Goal: Task Accomplishment & Management: Complete application form

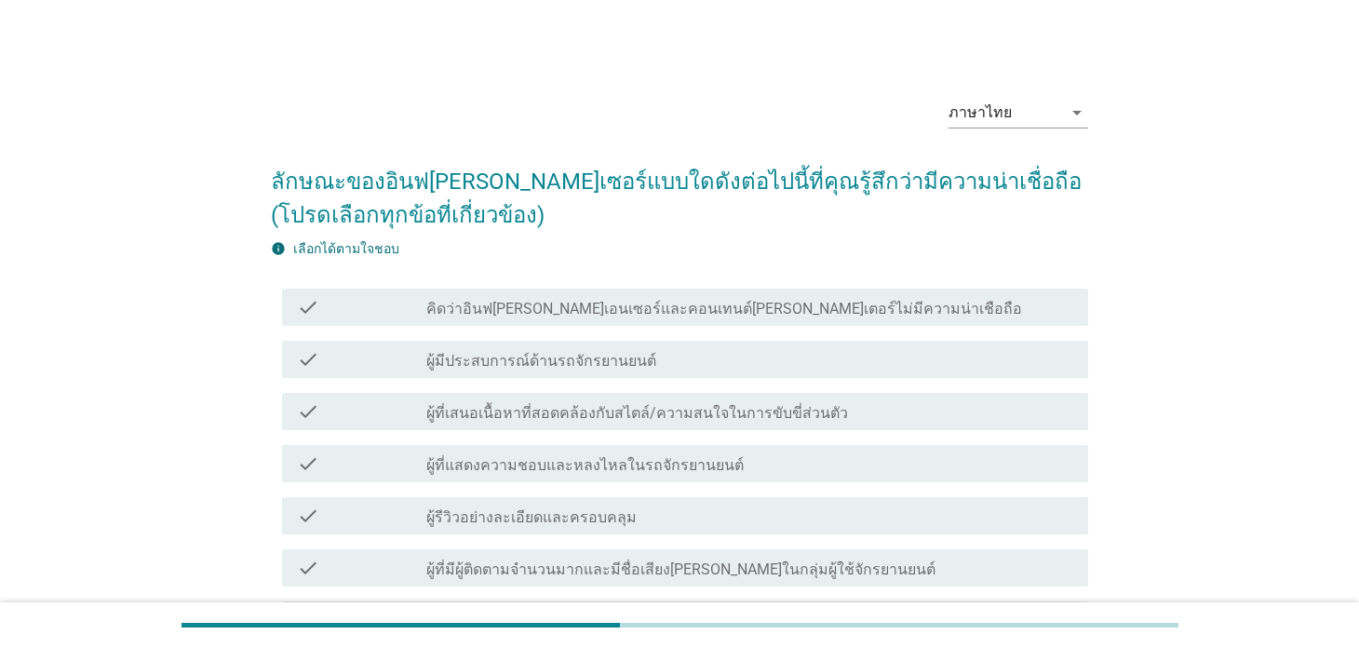
scroll to position [95, 0]
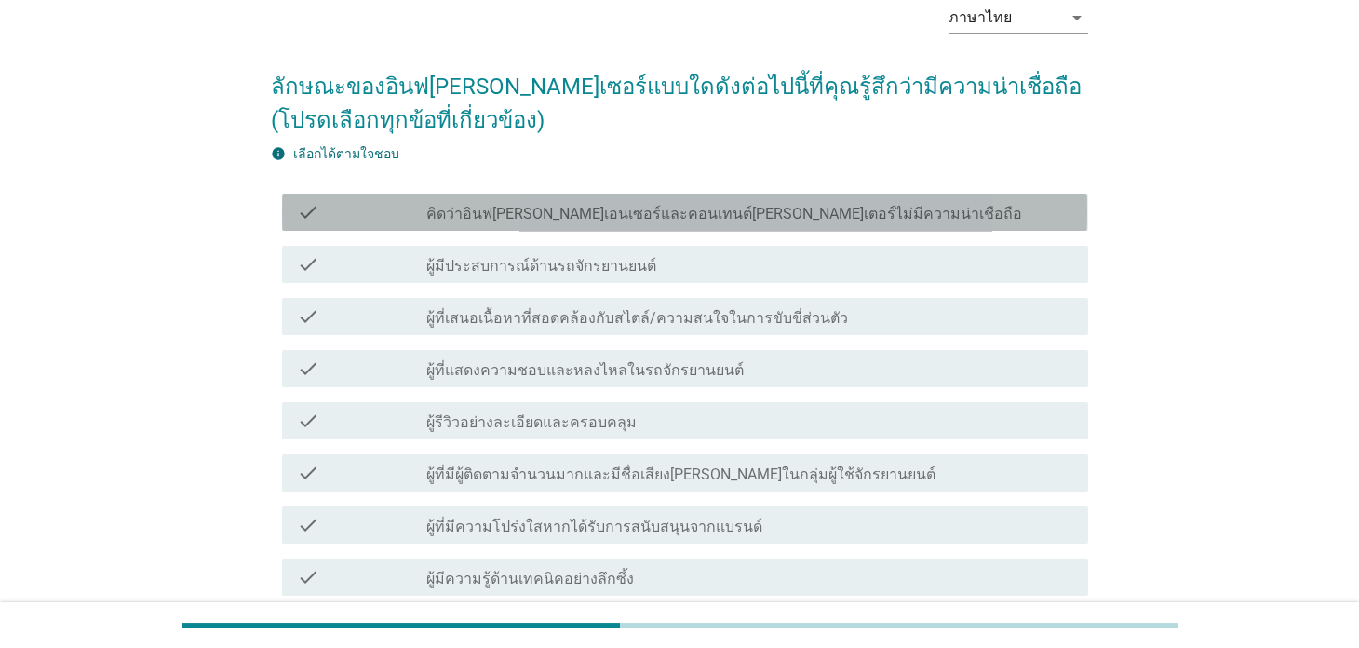
click at [551, 216] on label "คิดว่าอินฟ[PERSON_NAME]เอนเซอร์และคอนเทนต์[PERSON_NAME]เตอร์ไม่มีความน่าเชือถือ" at bounding box center [724, 214] width 596 height 19
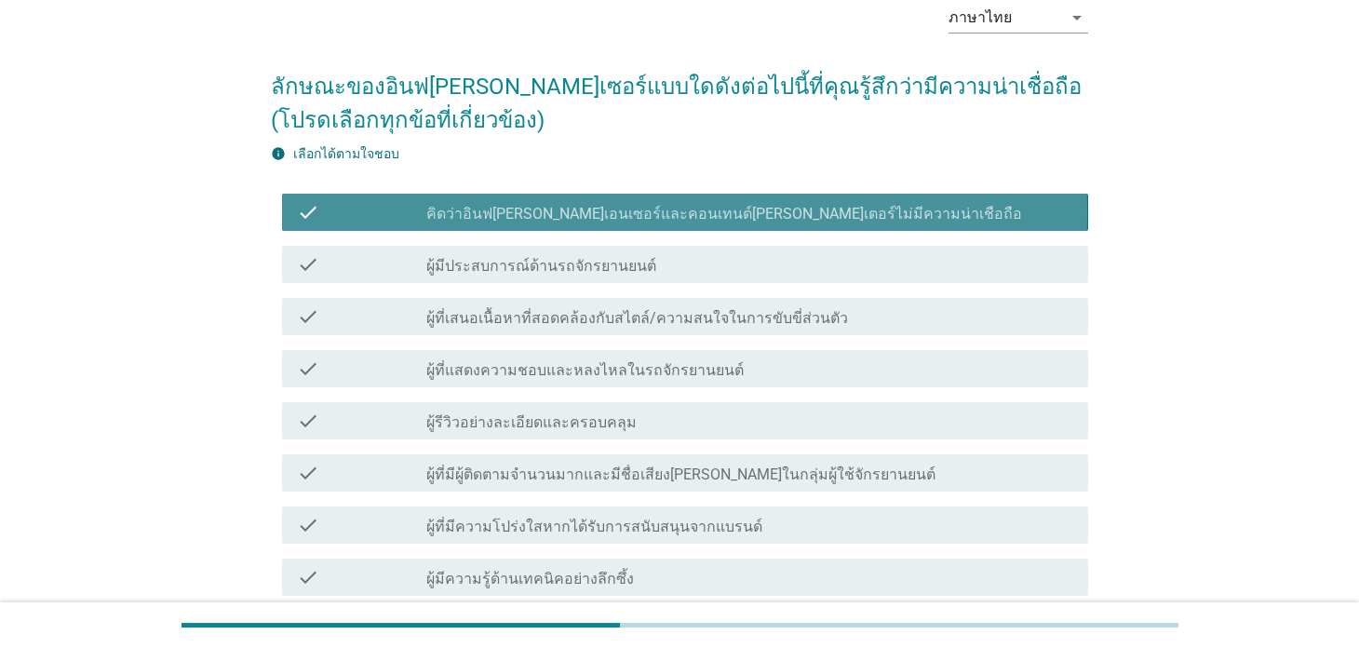
click at [684, 222] on div "check check_box คิดว่าอินฟ[PERSON_NAME]เอนเซอร์และคอนเทนต์[PERSON_NAME]เตอร์ไม่…" at bounding box center [684, 212] width 805 height 37
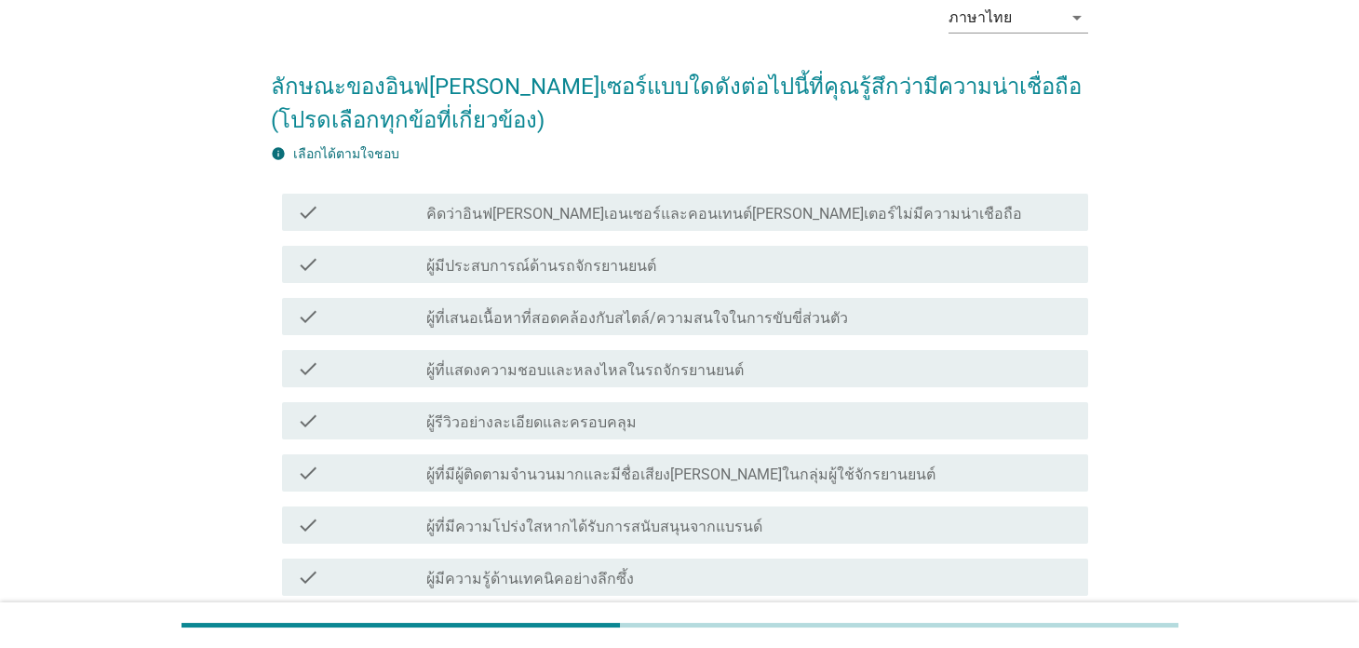
click at [654, 274] on div "check_box_outline_blank ผู้มีประสบการณ์ด้านรถจักรยานยนต์" at bounding box center [749, 264] width 646 height 22
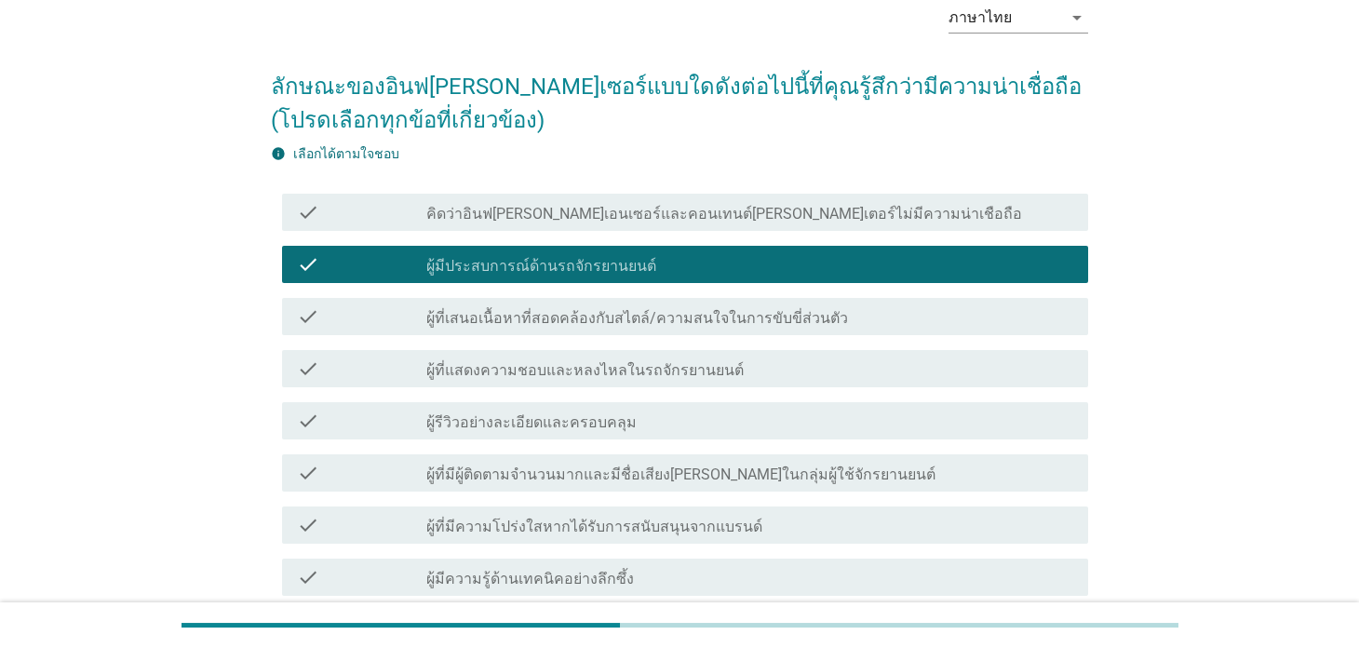
scroll to position [467, 0]
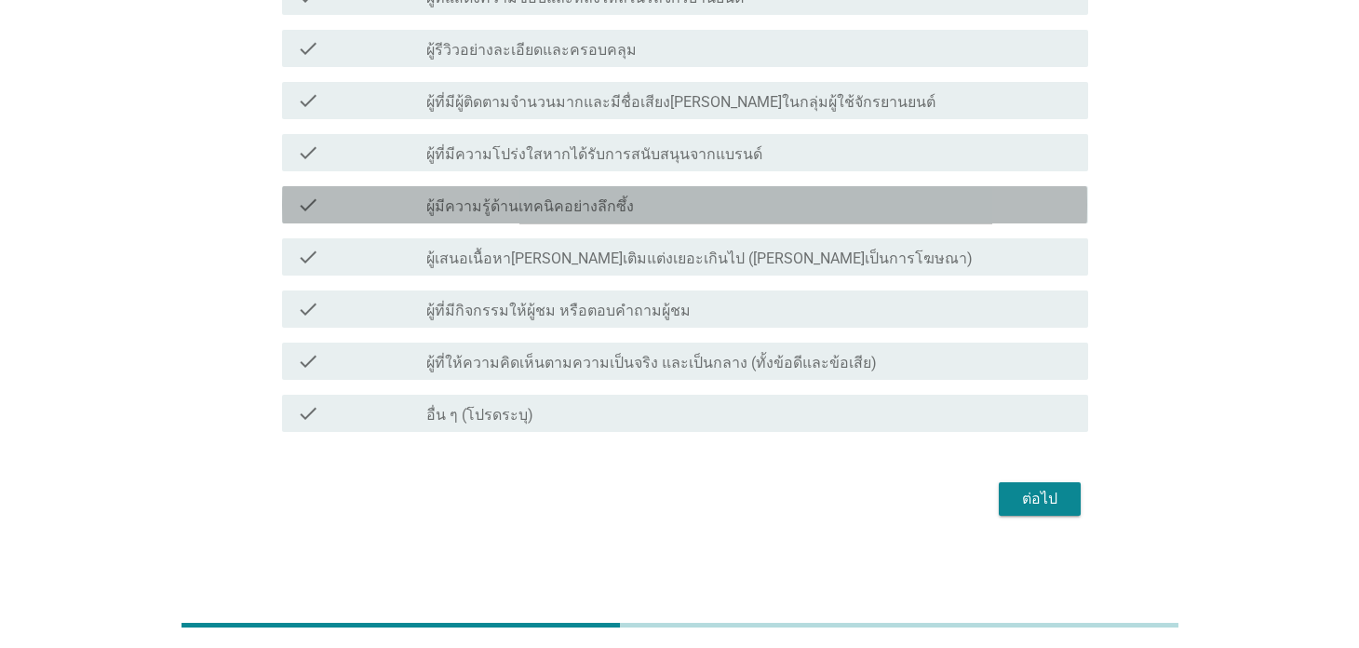
click at [584, 222] on div "check check_box_outline_blank ผู้มีความรู้ด้านเทคนิคอย่างลึกซึ้ง" at bounding box center [684, 204] width 805 height 37
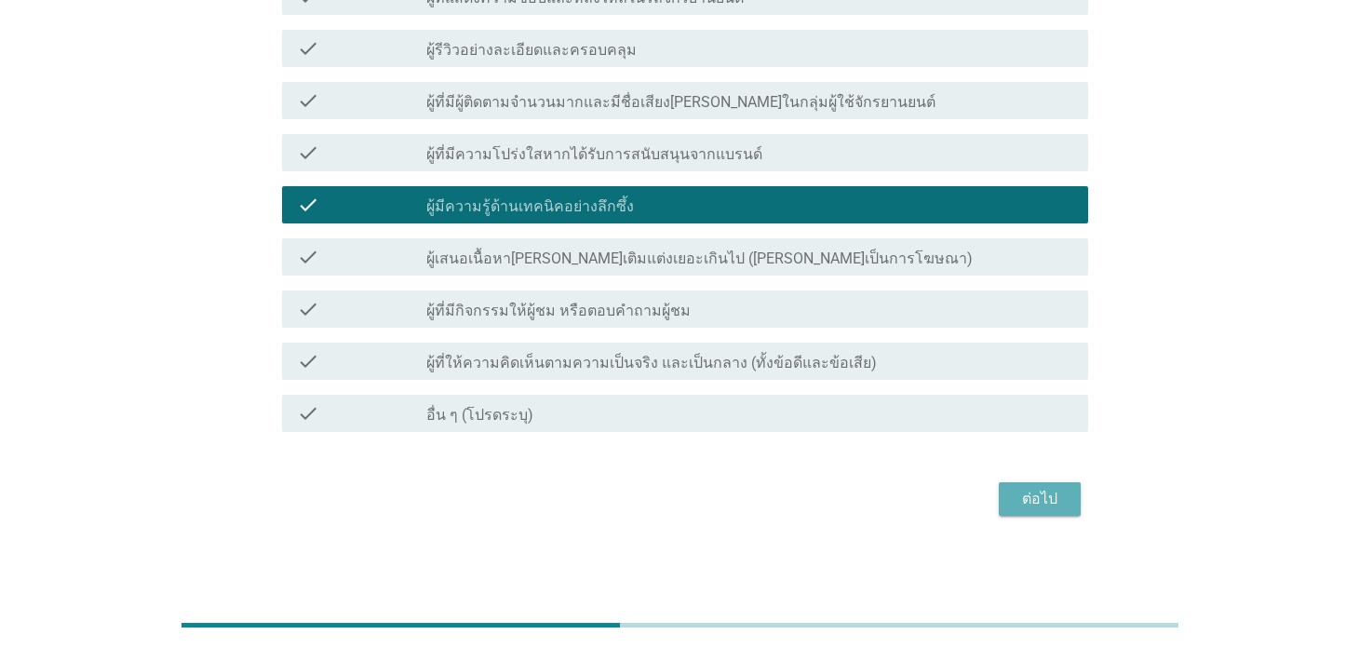
click at [1061, 491] on div "ต่อไป" at bounding box center [1040, 499] width 52 height 22
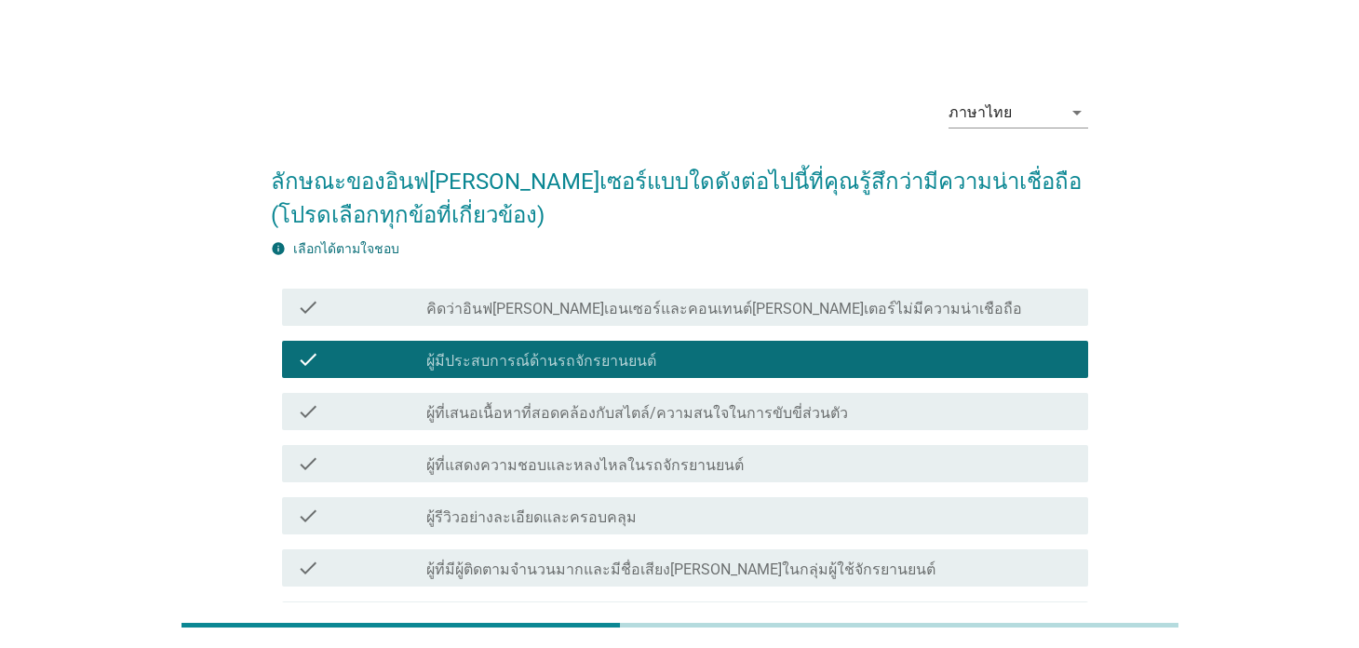
scroll to position [0, 0]
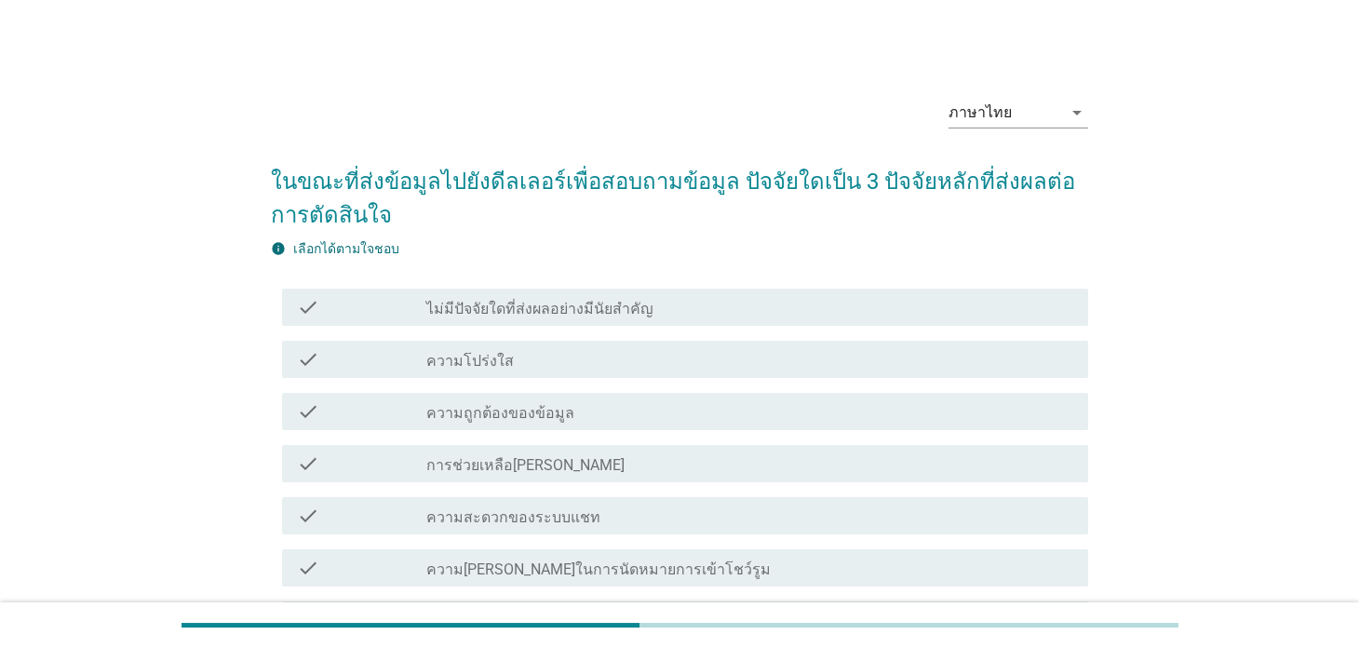
click at [595, 362] on div "check_box_outline_blank ความโปร่งใส" at bounding box center [749, 359] width 646 height 22
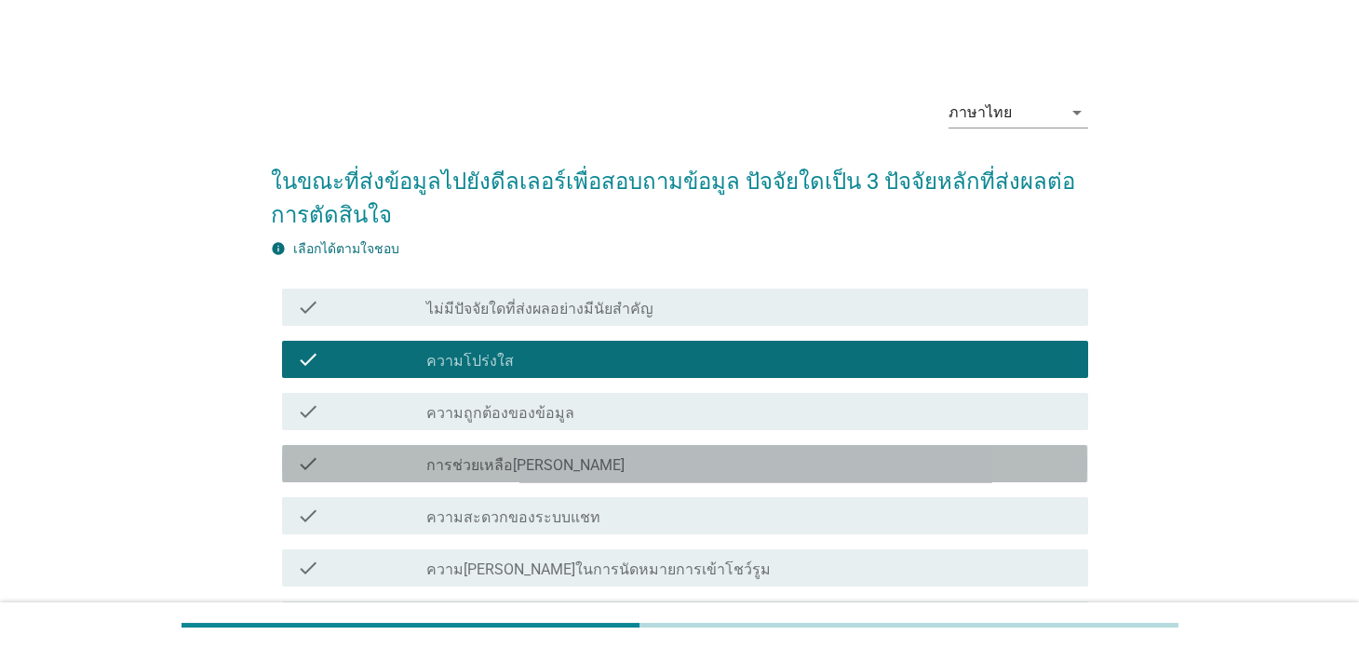
click at [592, 467] on div "check_box_outline_blank การช่วยเหลือ[PERSON_NAME]" at bounding box center [749, 463] width 646 height 22
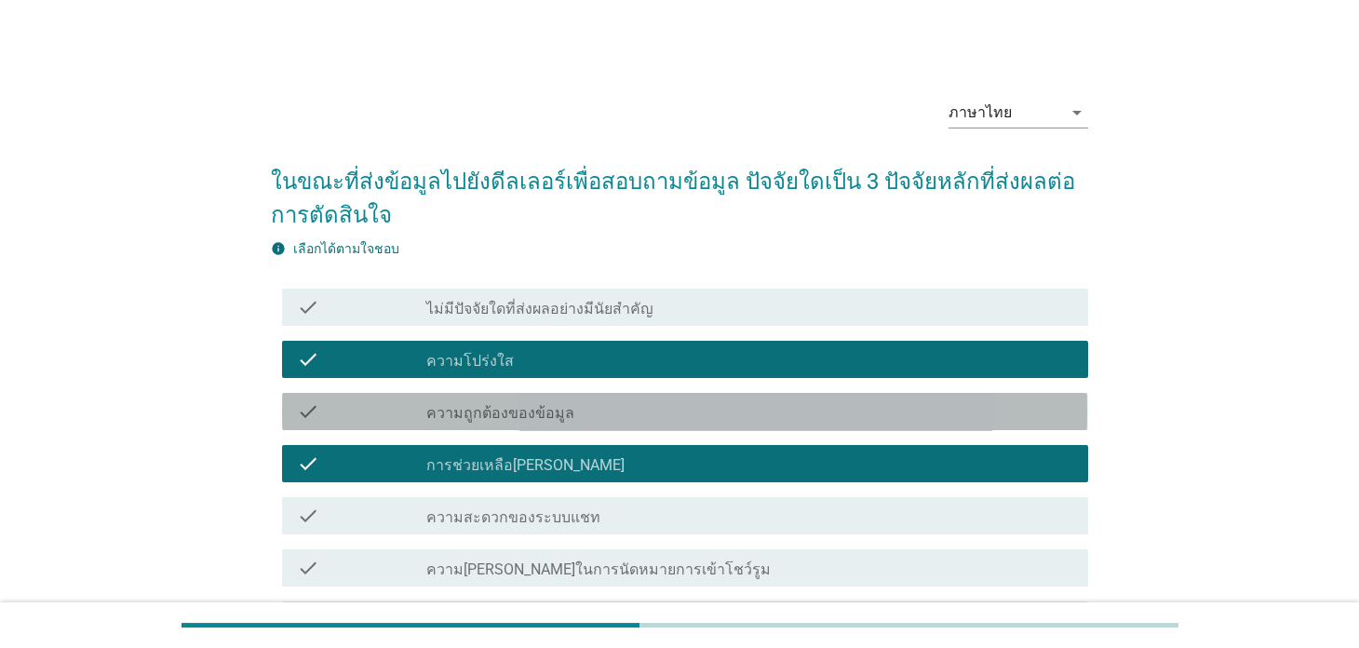
click at [590, 416] on div "check_box_outline_blank ความถูกต้องของข้อมูล" at bounding box center [749, 411] width 646 height 22
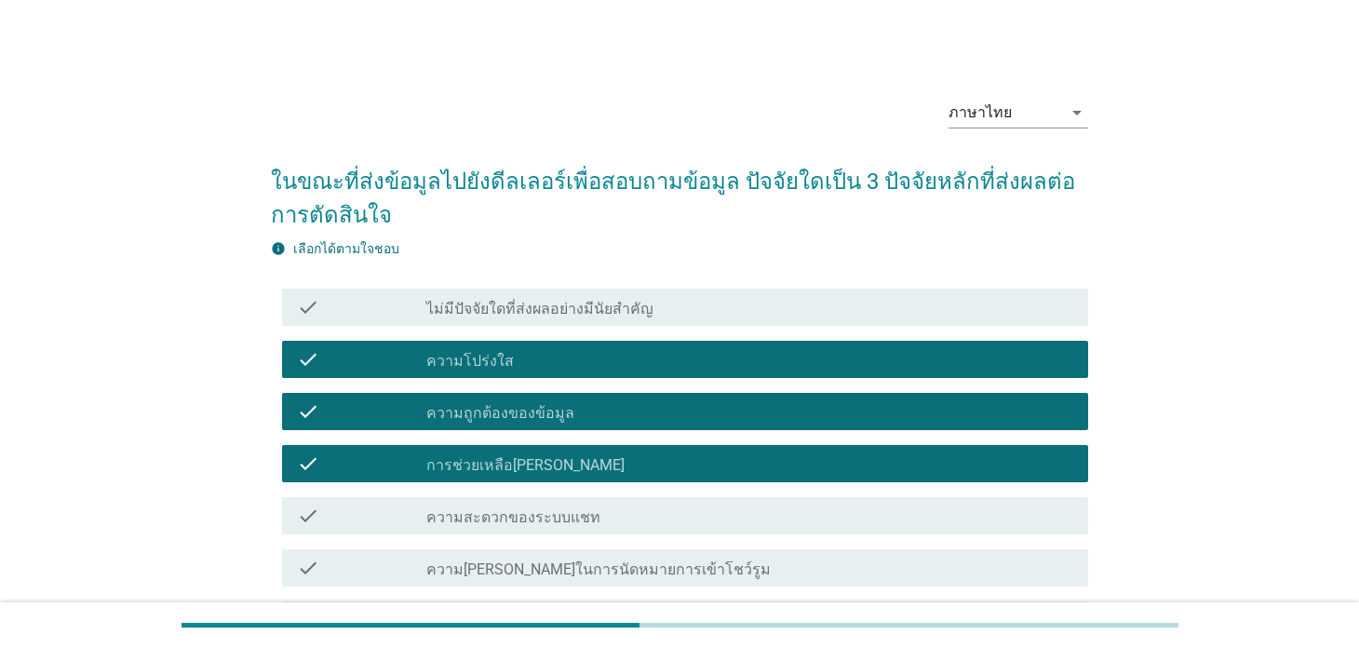
scroll to position [363, 0]
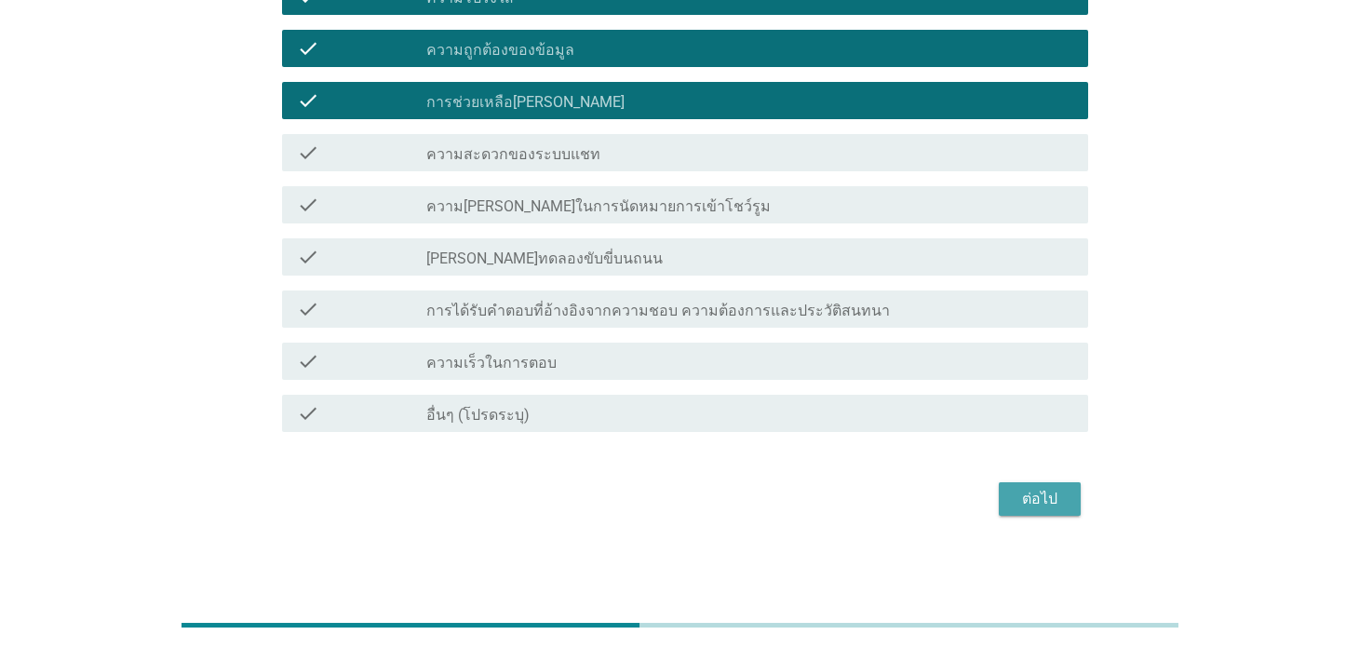
click at [1035, 493] on div "ต่อไป" at bounding box center [1040, 499] width 52 height 22
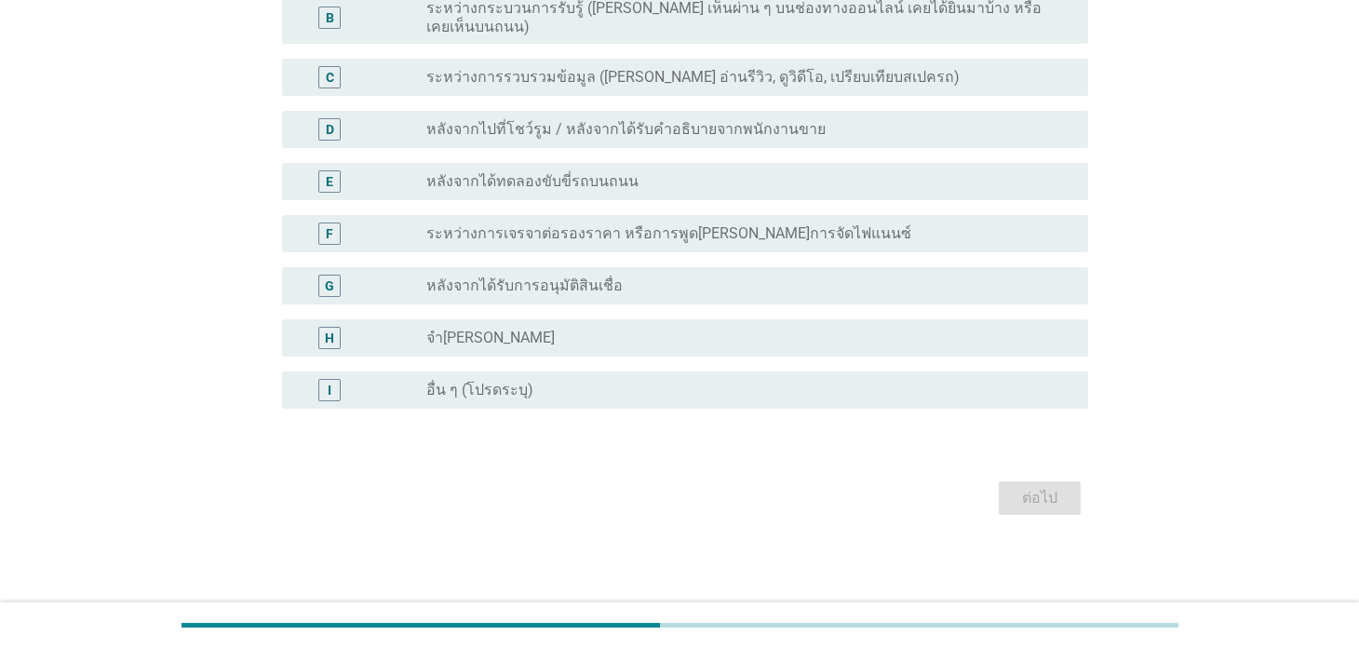
scroll to position [0, 0]
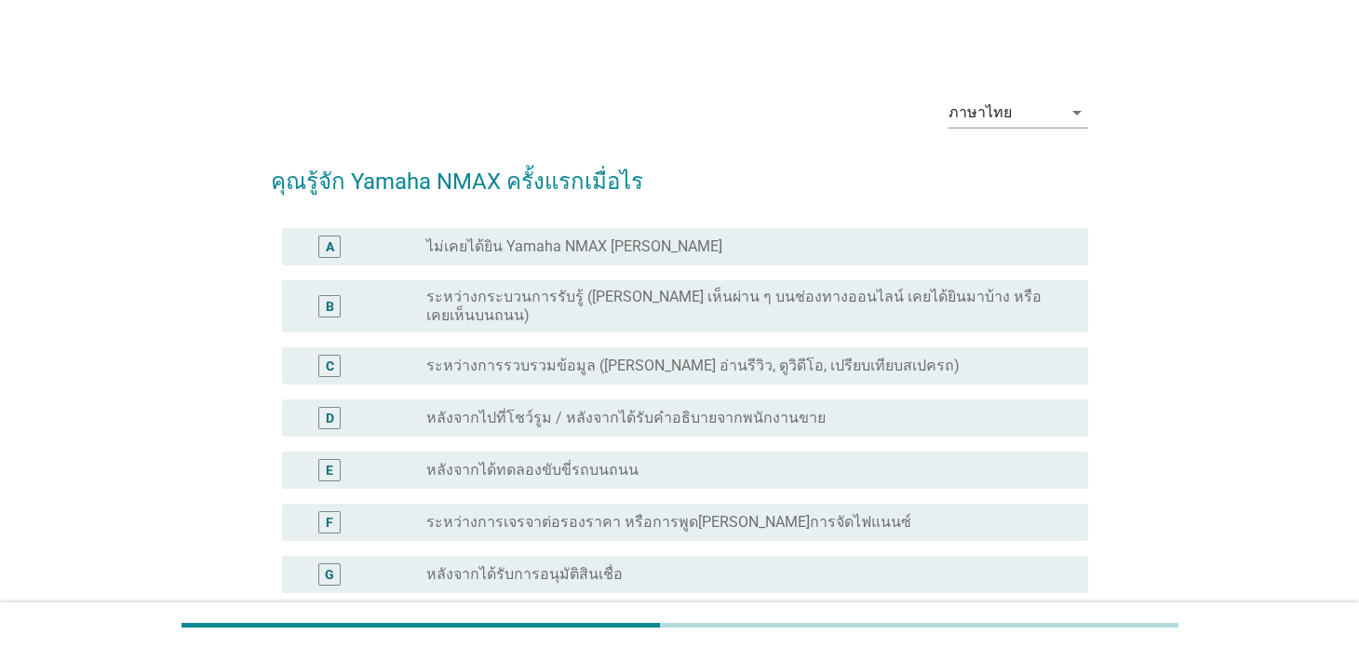
click at [718, 92] on div "ภาษาไทย arrow_drop_down" at bounding box center [679, 114] width 816 height 63
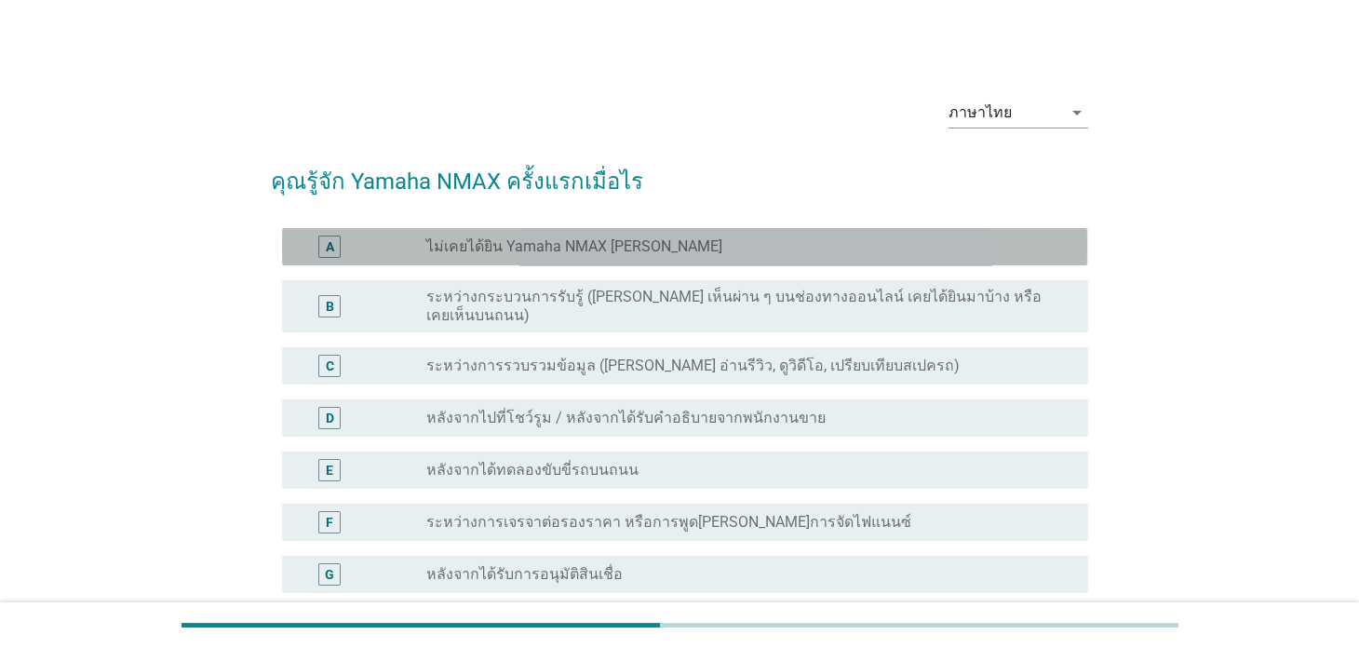
click at [670, 237] on div "radio_button_unchecked ไม่เคยได้ยิน Yamaha NMAX [PERSON_NAME]" at bounding box center [741, 246] width 631 height 19
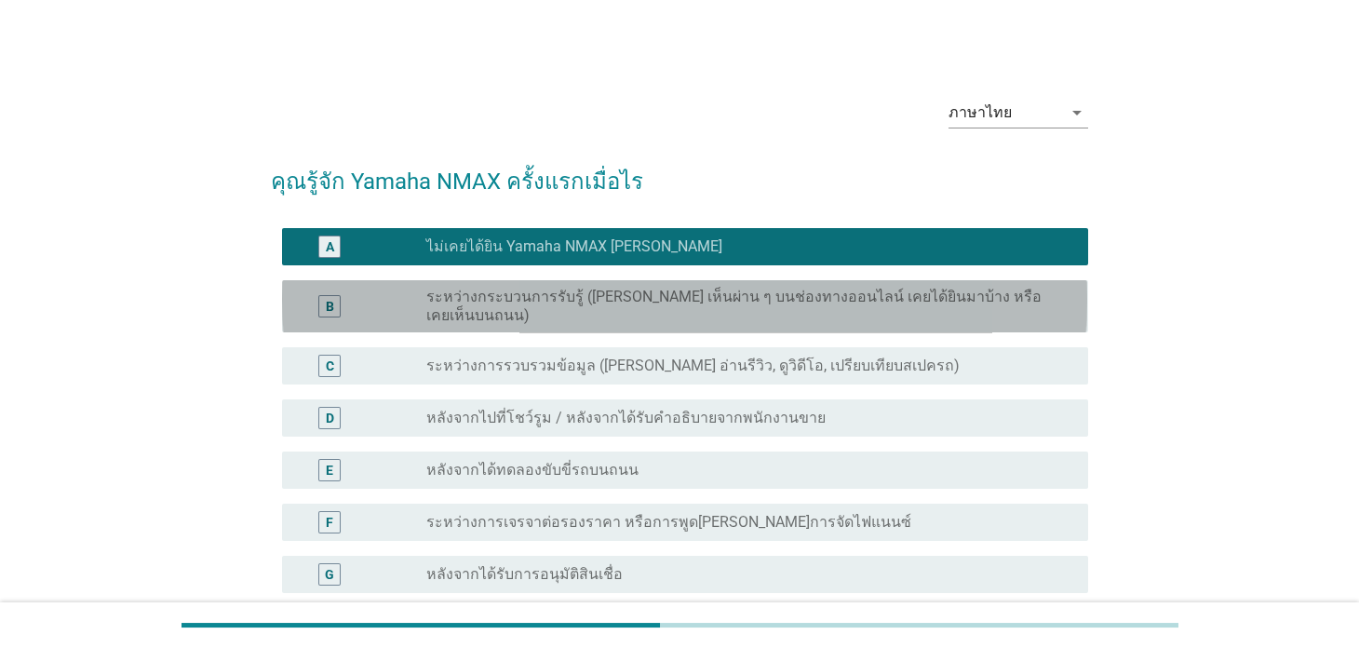
click at [706, 289] on label "ระหว่างกระบวนการรับรู้ ([PERSON_NAME] เห็นผ่าน ๆ บนช่องทางออนไลน์ เคยได้ยินมาบ้…" at bounding box center [741, 306] width 631 height 37
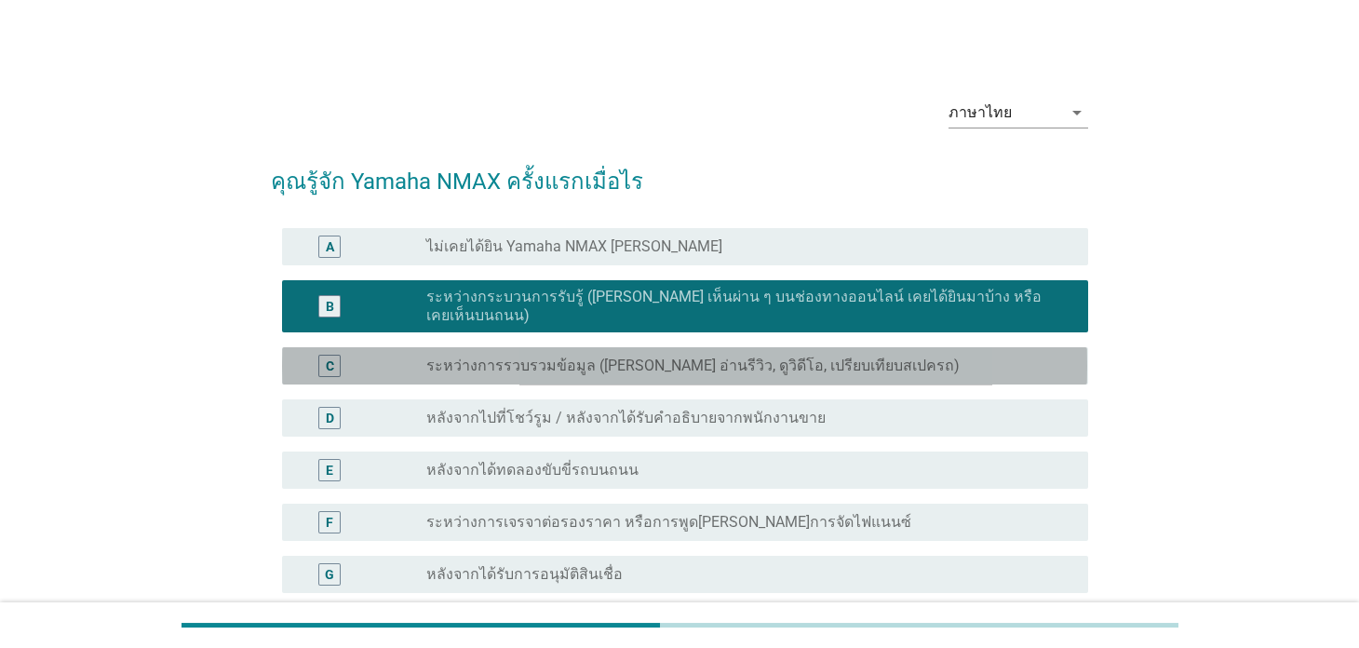
click at [751, 362] on div "C radio_button_unchecked ระหว่างการรวบรวมข้อมูล ([PERSON_NAME] อ่านรีวิว, ดูวิด…" at bounding box center [684, 365] width 805 height 37
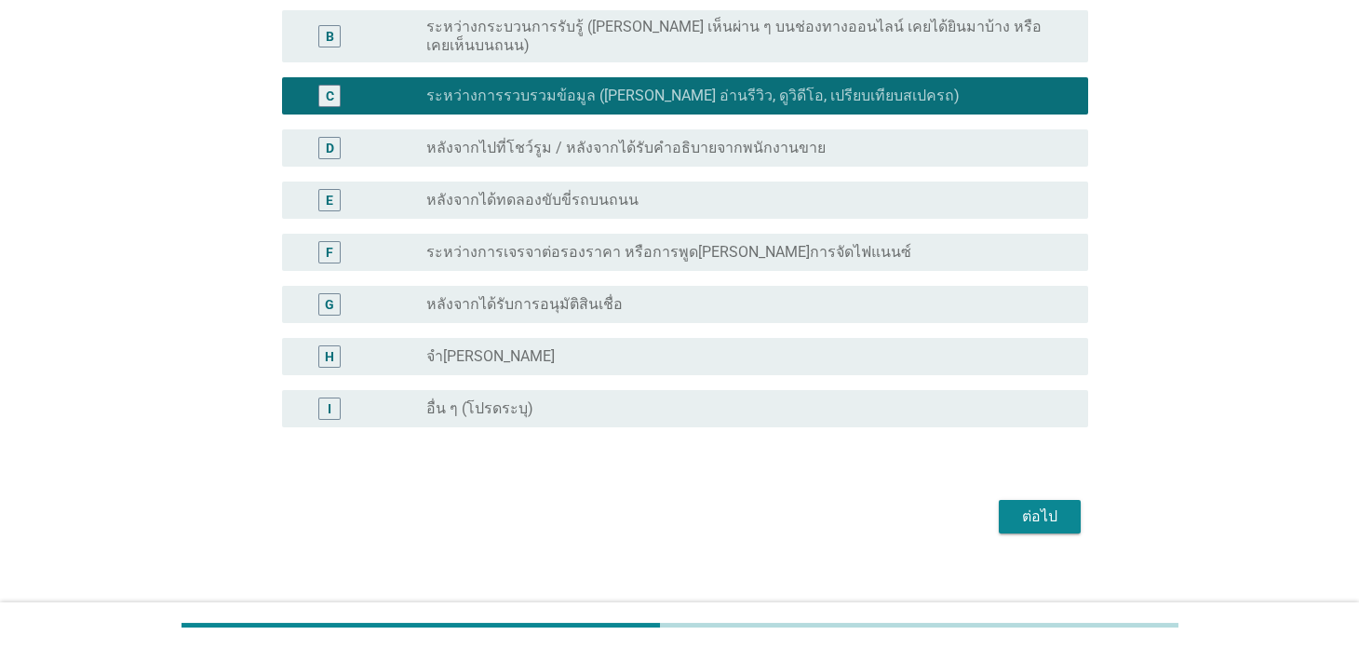
scroll to position [273, 0]
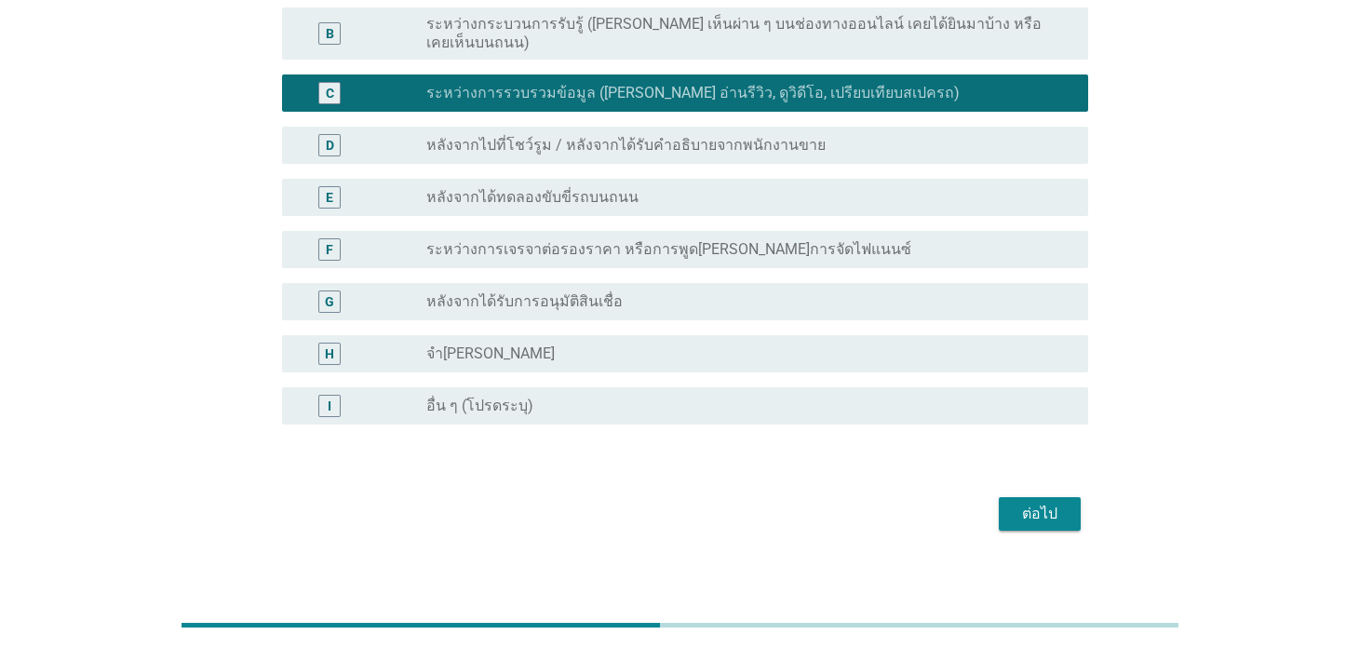
click at [1042, 503] on div "ต่อไป" at bounding box center [1040, 514] width 52 height 22
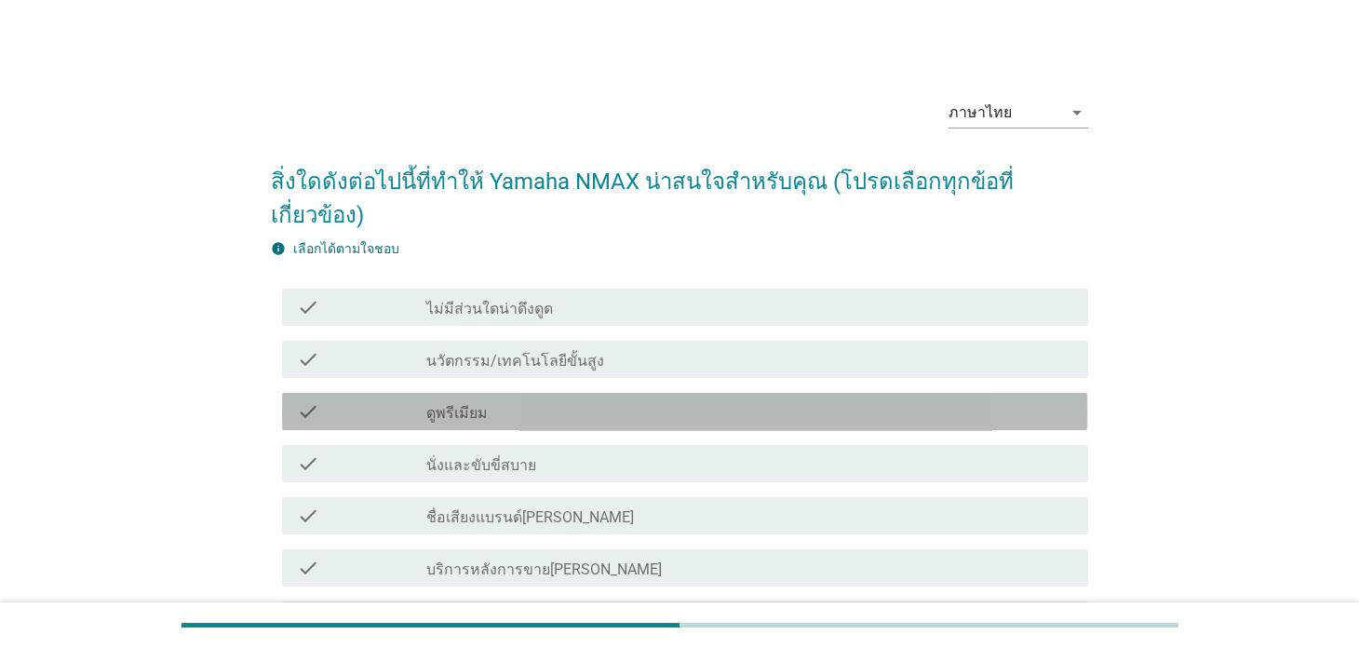
click at [591, 393] on div "check check_box_outline_blank ดูพรีเมียม" at bounding box center [684, 411] width 805 height 37
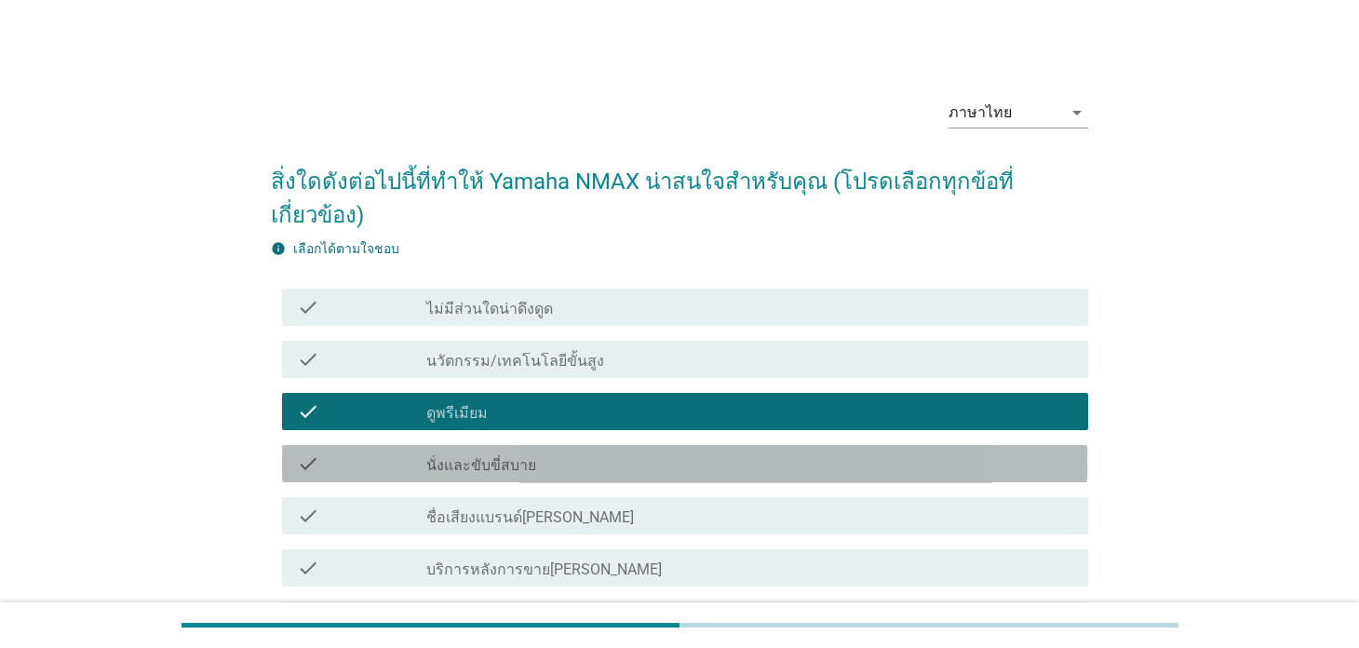
click at [580, 452] on div "check_box_outline_blank นั่งและขับขี่สบาย" at bounding box center [749, 463] width 646 height 22
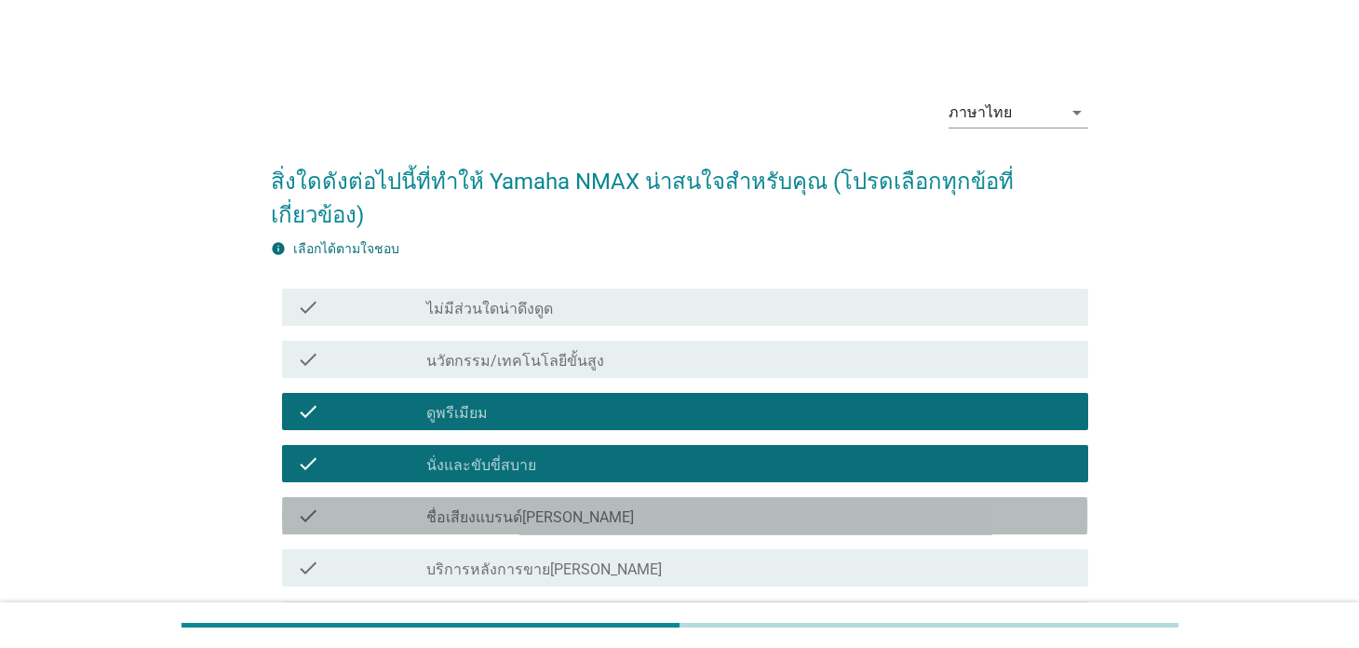
click at [580, 504] on div "check_box_outline_blank ชื่อเสียงแบรนด์[PERSON_NAME]" at bounding box center [749, 515] width 646 height 22
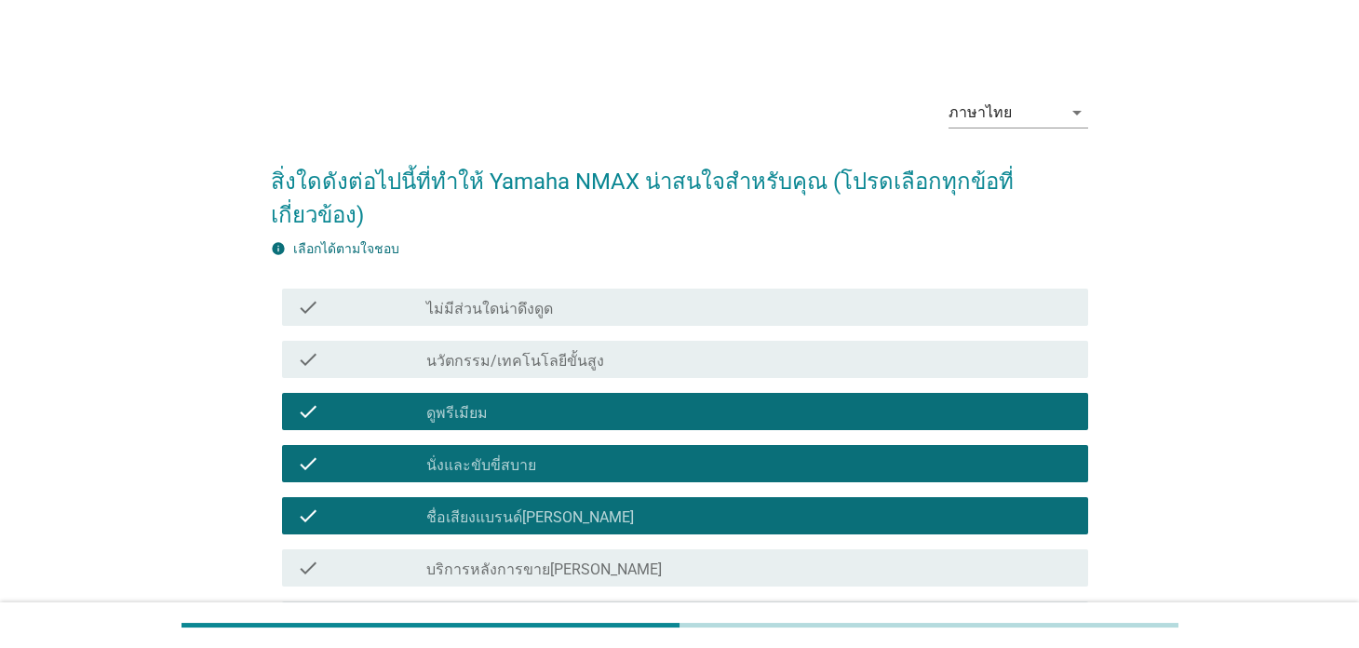
click at [585, 557] on div "check_box_outline_blank บริการหลังการขาย[PERSON_NAME]" at bounding box center [749, 568] width 646 height 22
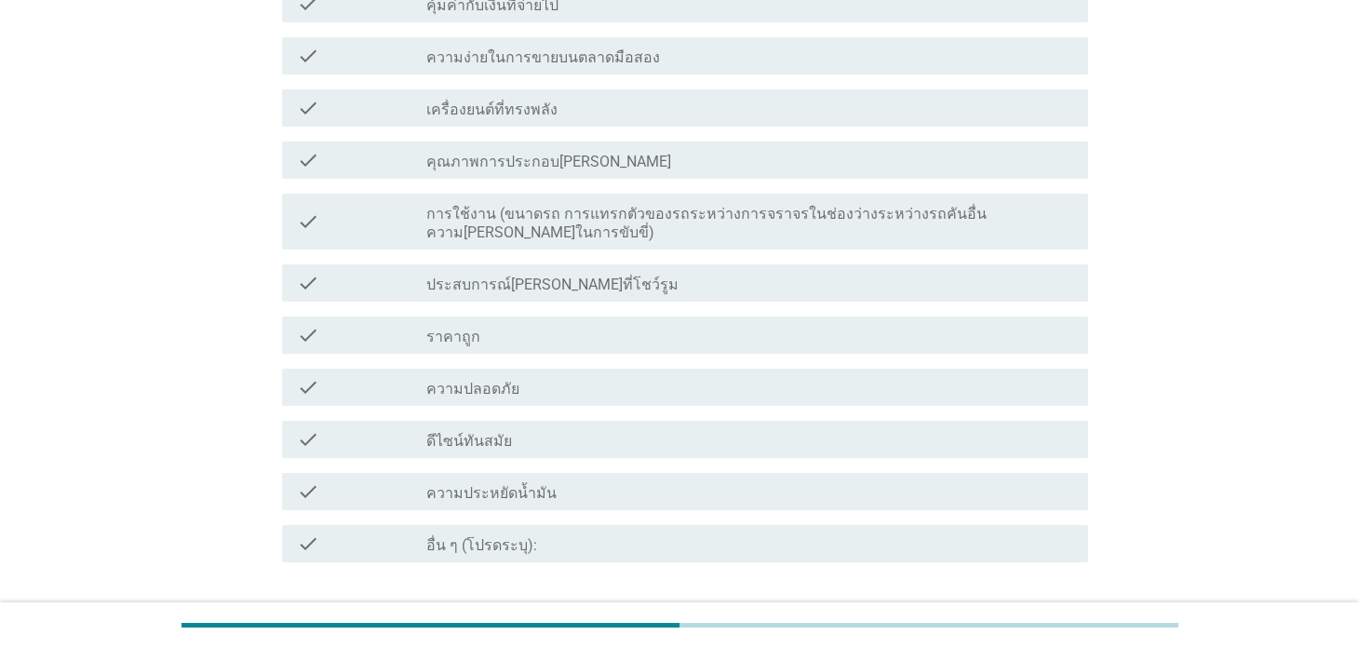
scroll to position [850, 0]
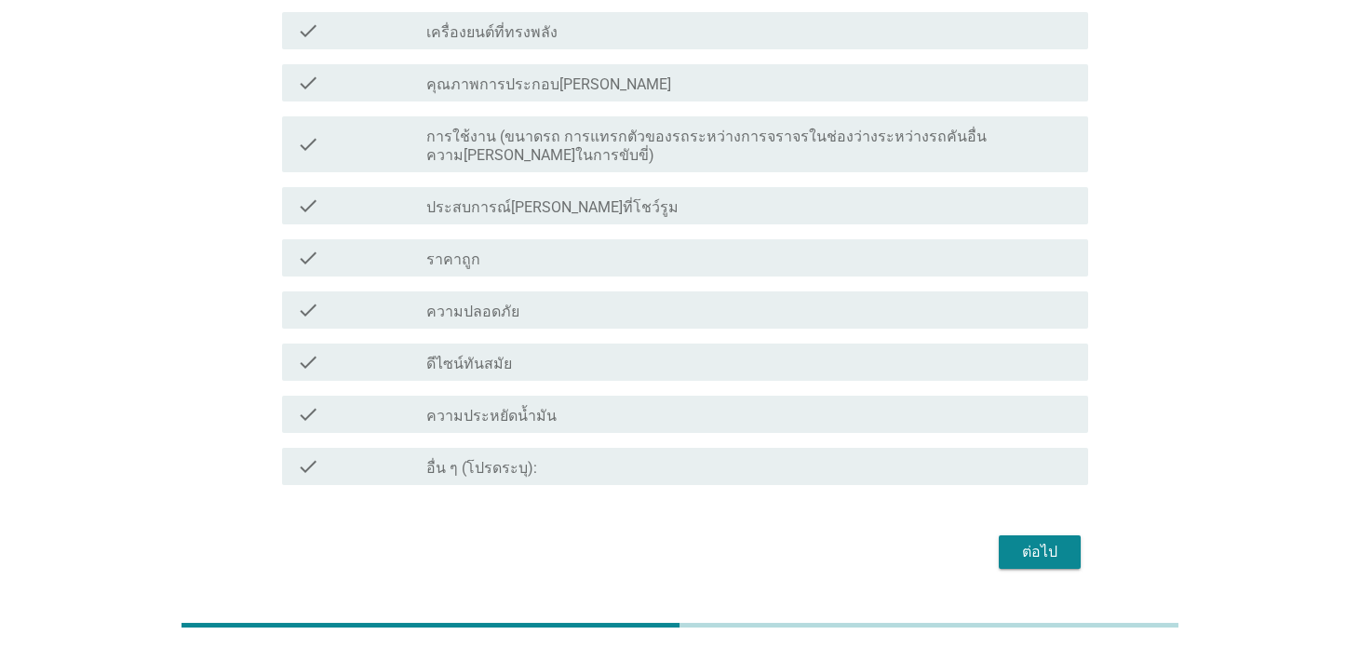
click at [1048, 541] on div "ต่อไป" at bounding box center [1040, 552] width 52 height 22
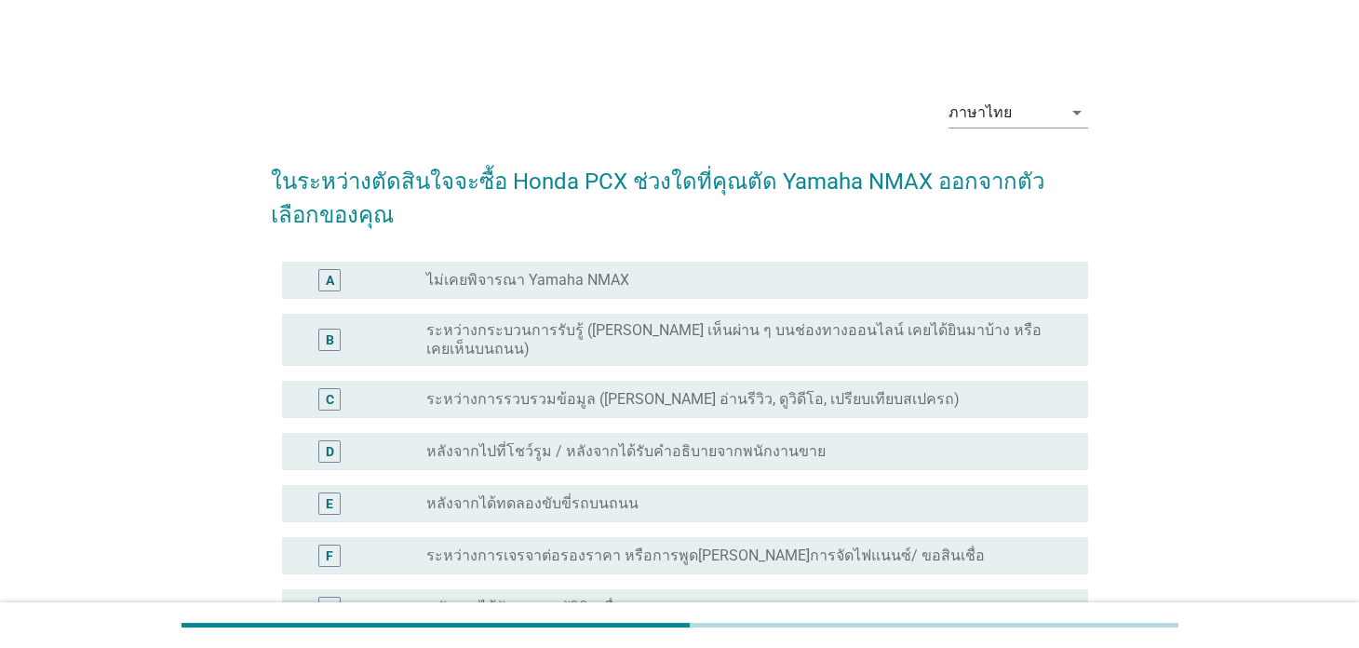
click at [477, 223] on h2 "ในระหว่างตัดสินใจจะซื้อ Honda PCX ช่วงใดที่คุณตัด Yamaha NMAX ออกจากตัวเลือกของ…" at bounding box center [679, 189] width 816 height 86
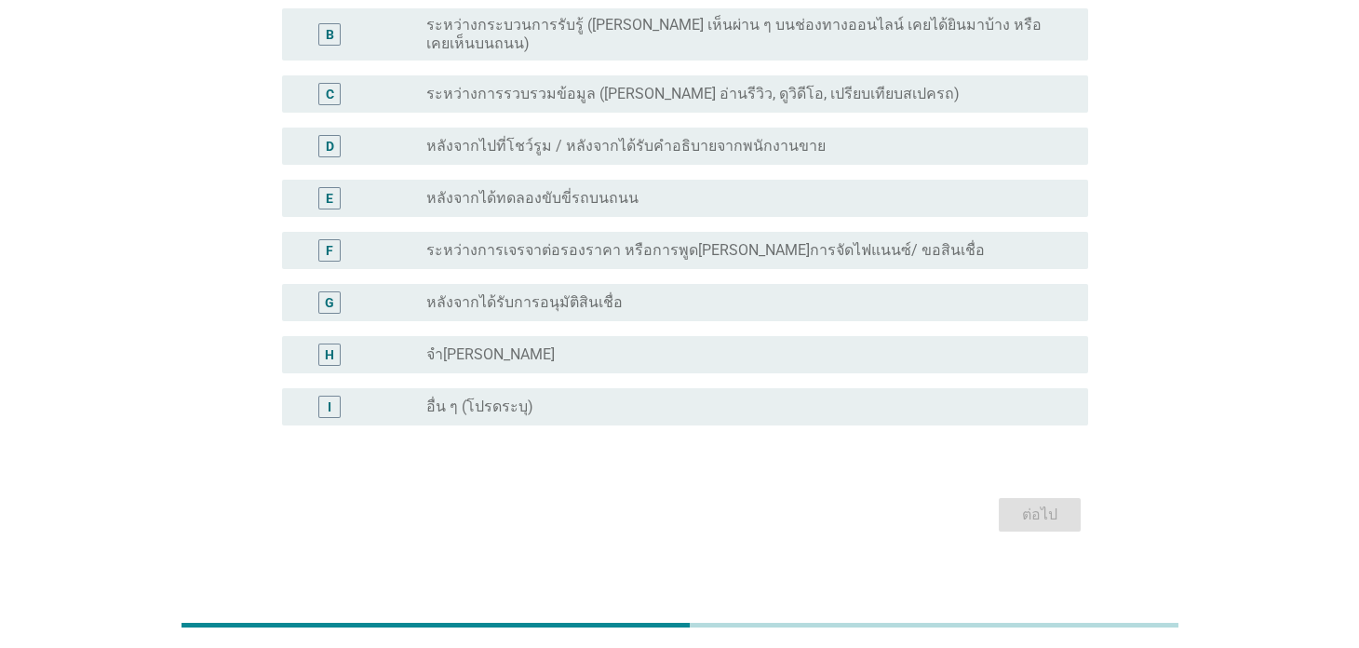
click at [560, 293] on label "หลังจากได้รับการอนุมัติสินเชื่อ" at bounding box center [524, 302] width 196 height 19
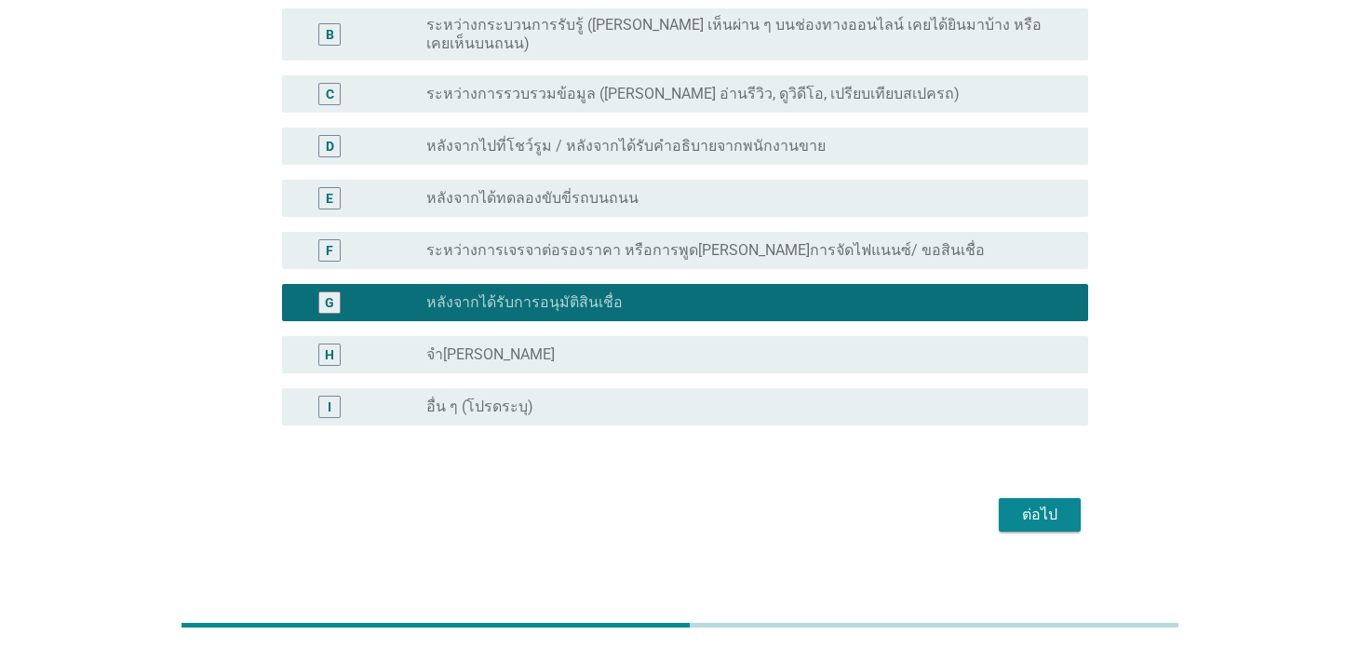
click at [652, 293] on div "radio_button_checked หลังจากได้รับการอนุมัติสินเชื่อ" at bounding box center [741, 302] width 631 height 19
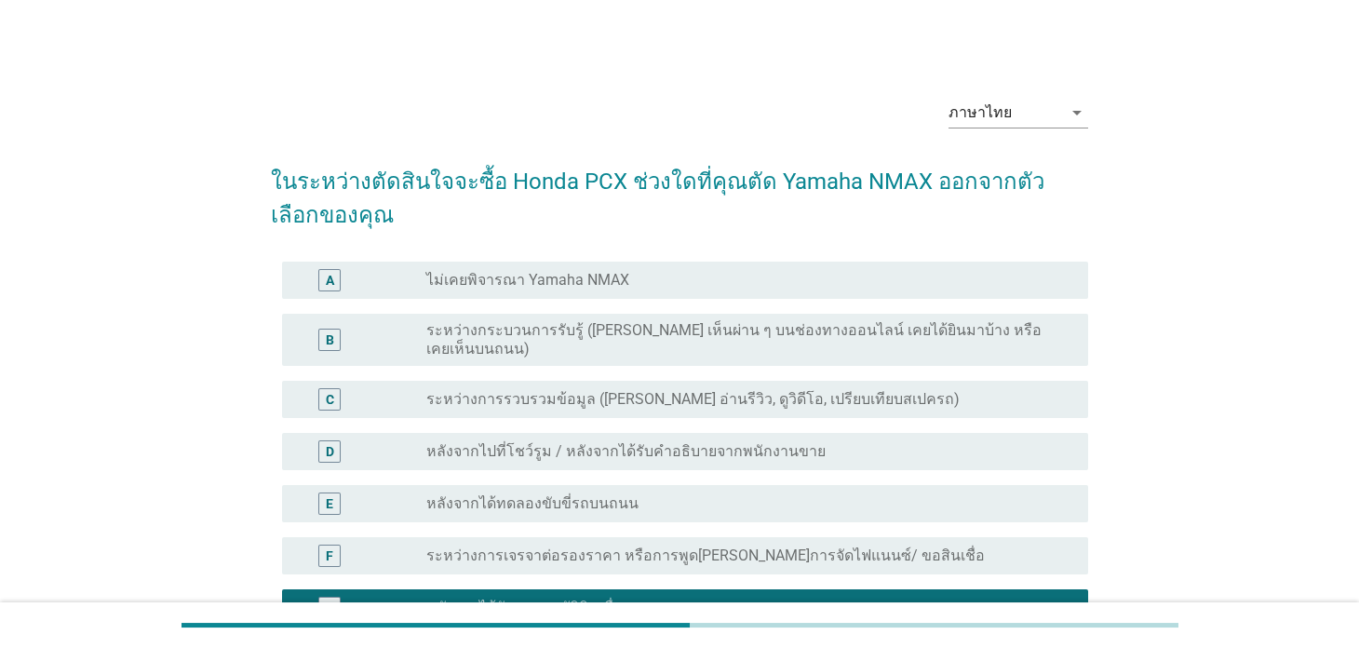
click at [695, 390] on label "ระหว่างการรวบรวมข้อมูล ([PERSON_NAME] อ่านรีวิว, ดูวิดีโอ, เปรียบเทียบสเปครถ)" at bounding box center [692, 399] width 533 height 19
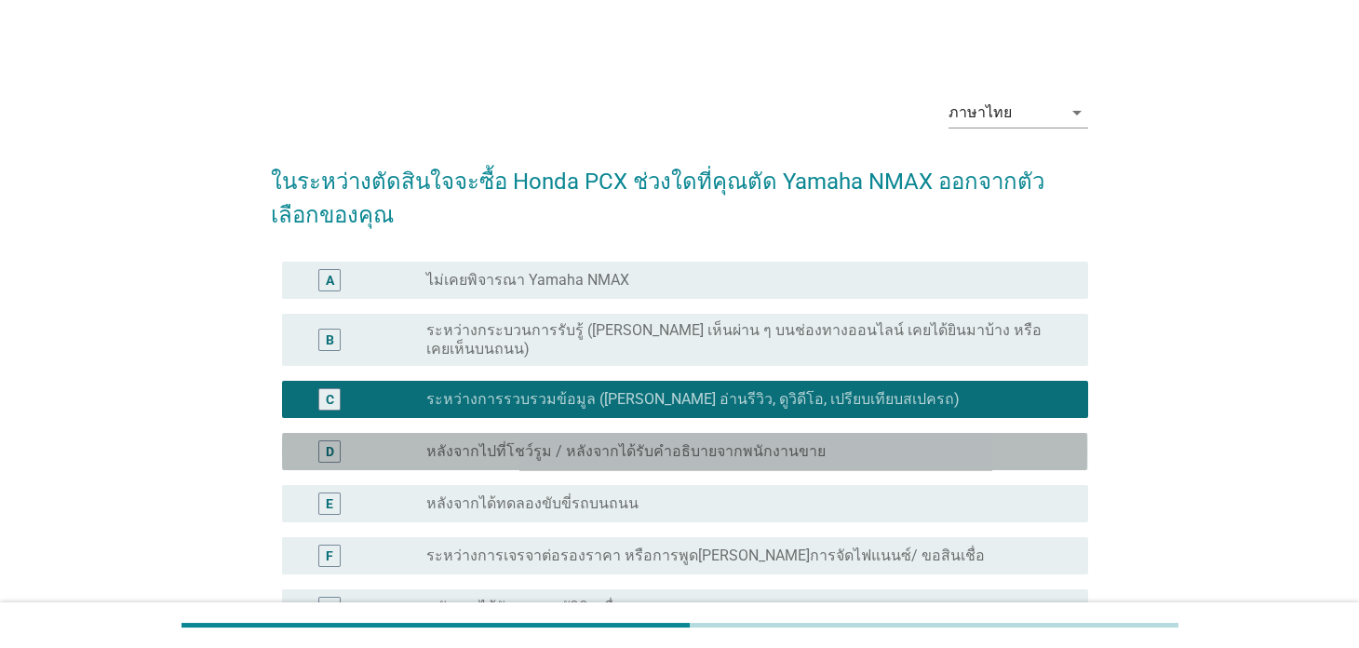
click at [680, 442] on label "หลังจากไปที่โชว์รูม / หลังจากได้รับคำอธิบายจากพนักงานขาย" at bounding box center [625, 451] width 399 height 19
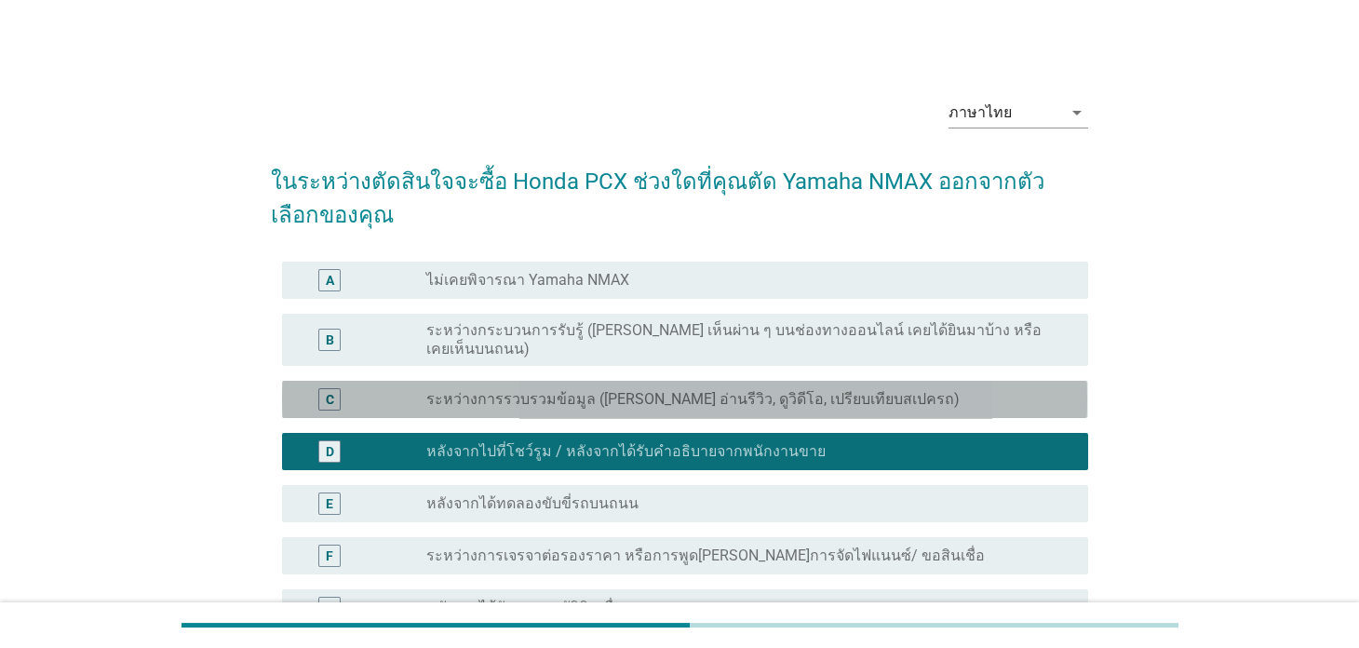
click at [692, 390] on label "ระหว่างการรวบรวมข้อมูล ([PERSON_NAME] อ่านรีวิว, ดูวิดีโอ, เปรียบเทียบสเปครถ)" at bounding box center [692, 399] width 533 height 19
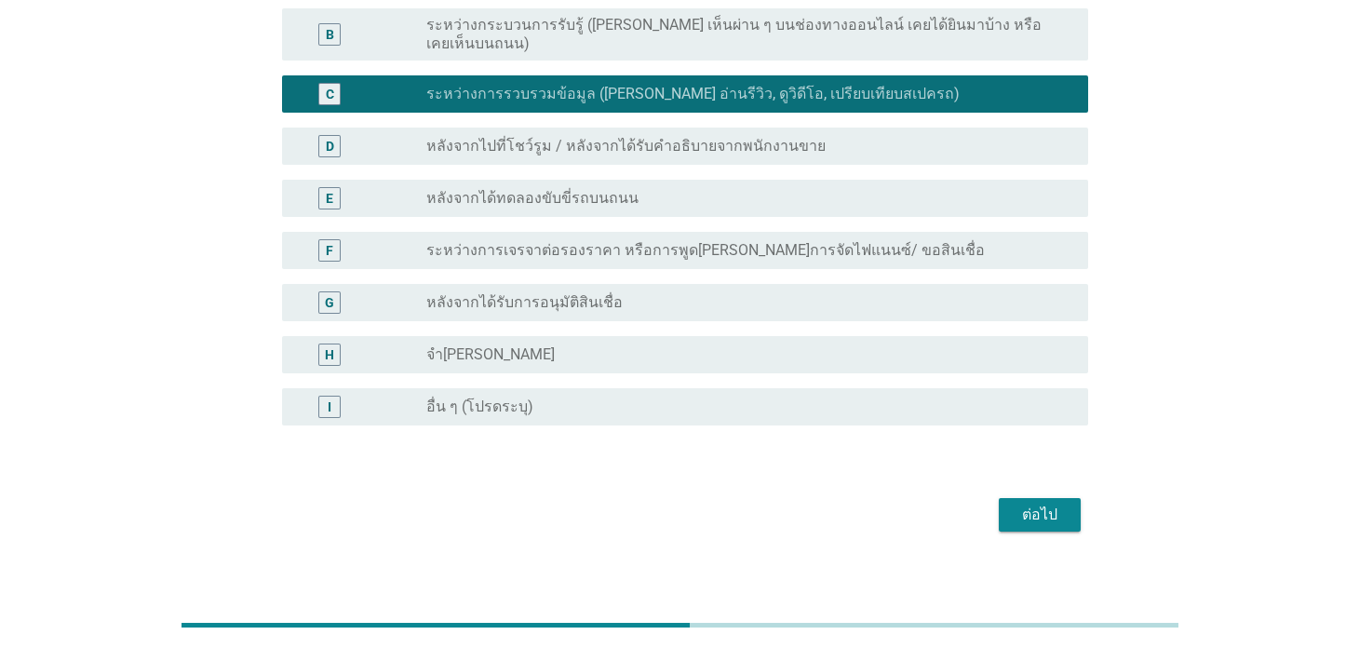
click at [1046, 504] on div "ต่อไป" at bounding box center [1040, 515] width 52 height 22
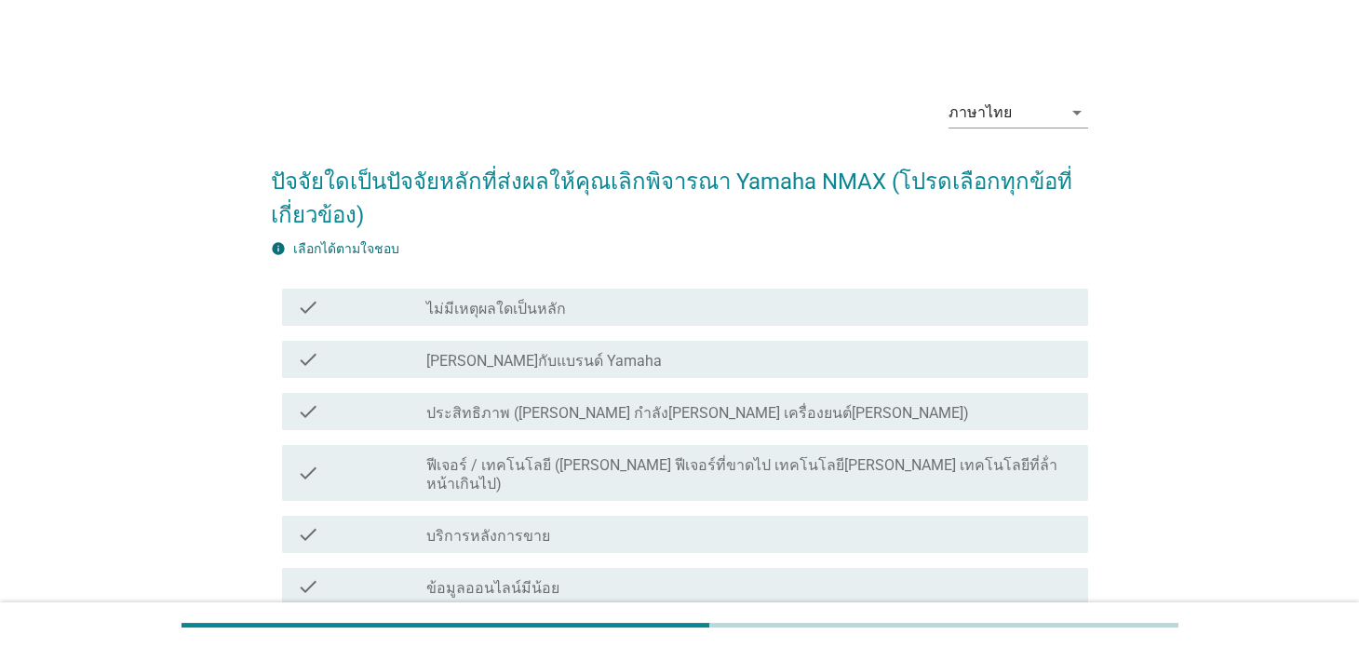
click at [545, 360] on label "[PERSON_NAME]กับแบรนด์ Yamaha" at bounding box center [543, 361] width 235 height 19
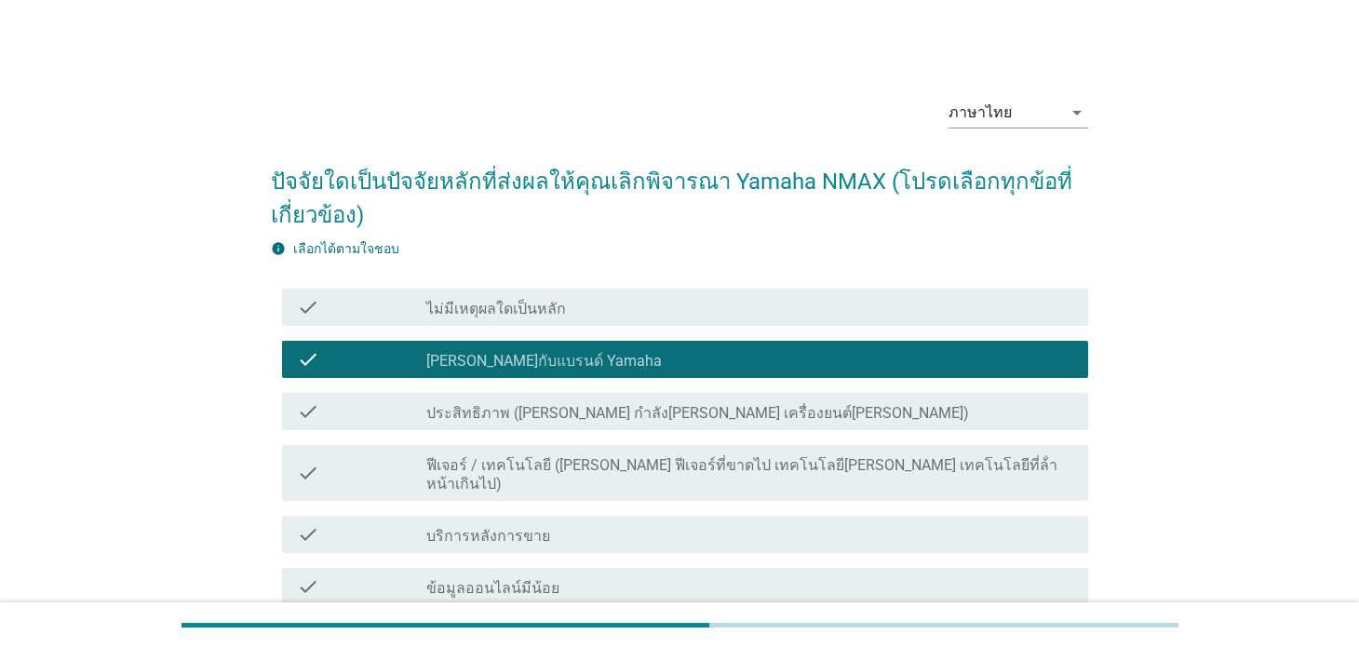
click at [555, 367] on label "[PERSON_NAME]กับแบรนด์ Yamaha" at bounding box center [543, 361] width 235 height 19
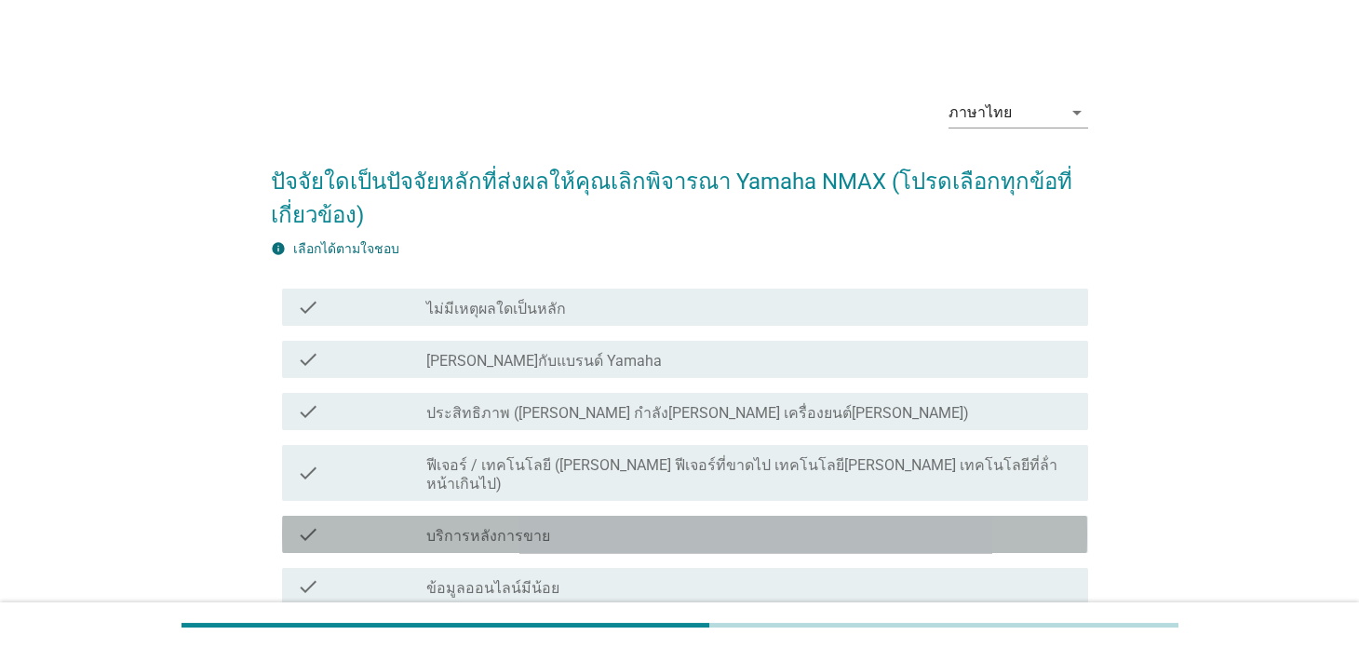
click at [566, 523] on div "check_box_outline_blank บริการหลังการขาย" at bounding box center [749, 534] width 646 height 22
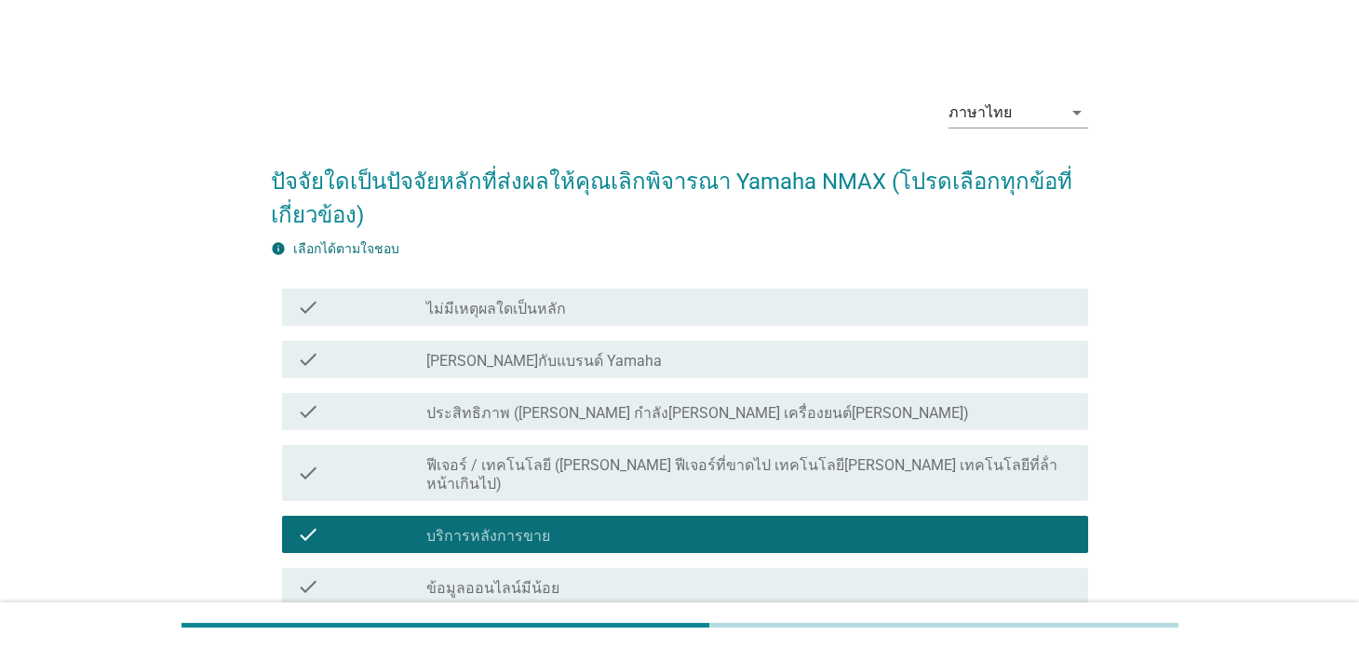
click at [578, 523] on div "check_box_outline_blank บริการหลังการขาย" at bounding box center [749, 534] width 646 height 22
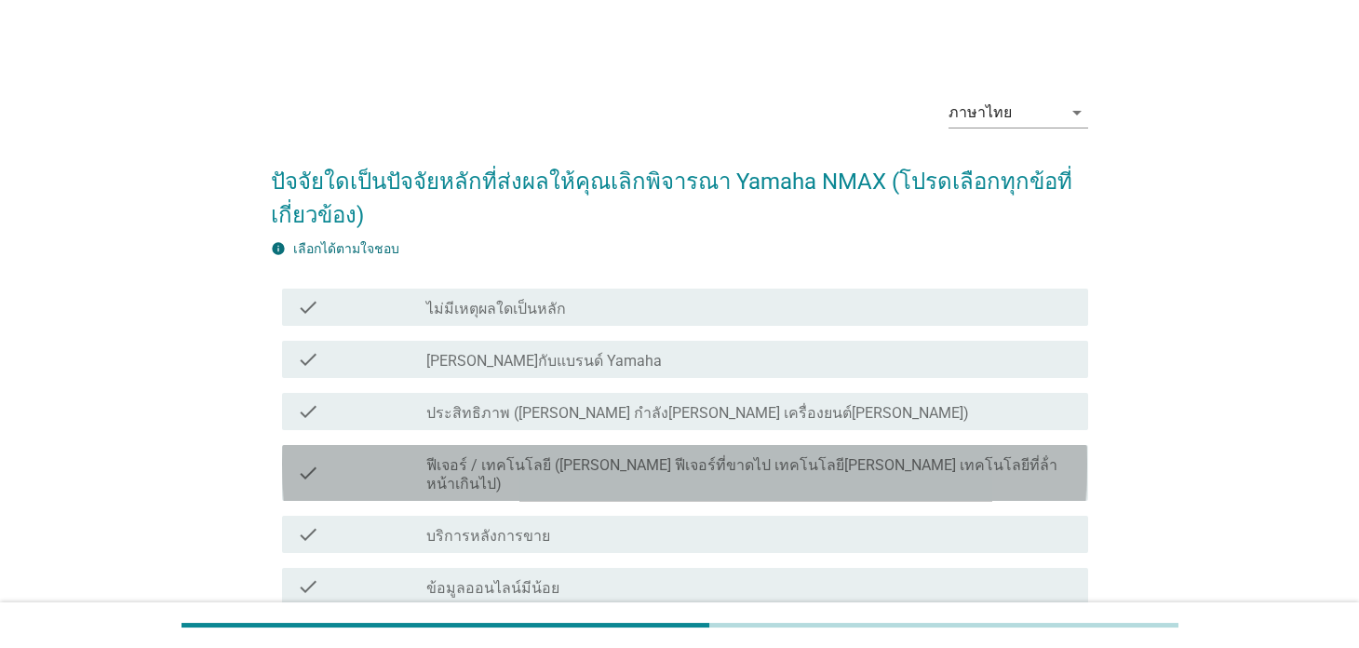
click at [585, 476] on div "check check_box_outline_blank ฟีเจอร์ / เทคโนโลยี ([PERSON_NAME] ฟีเจอร์ที่ขาดไ…" at bounding box center [684, 473] width 805 height 56
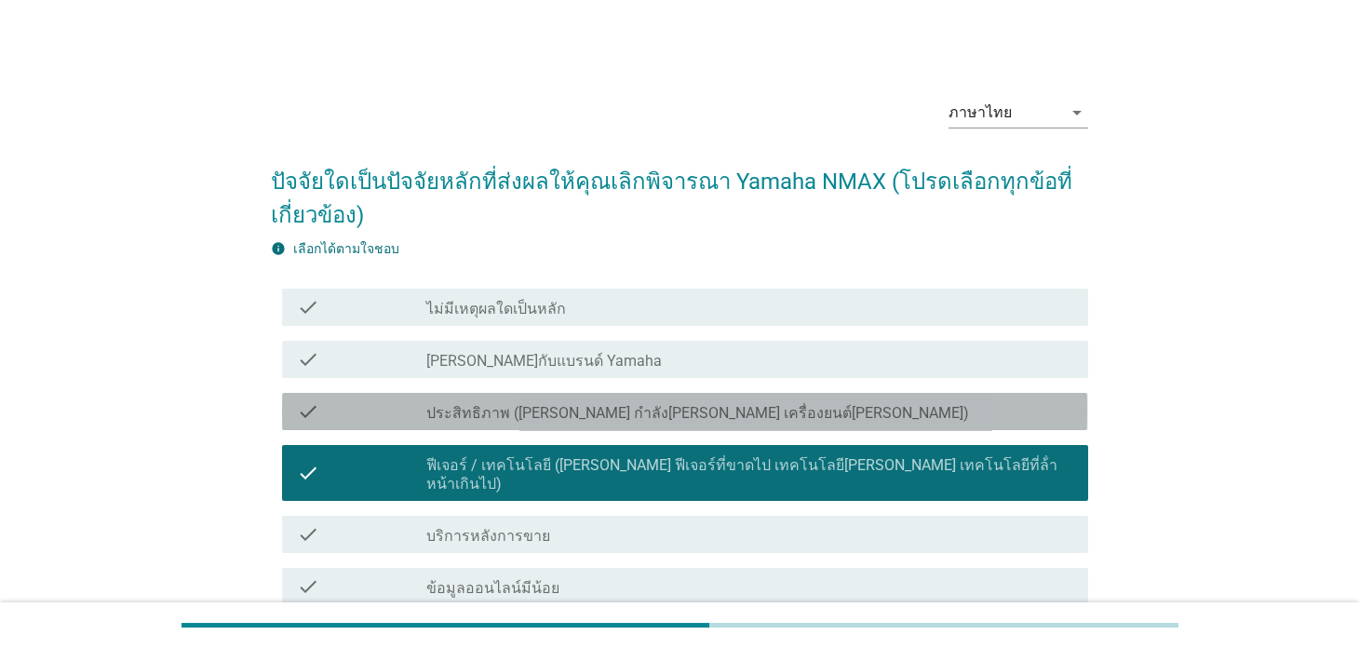
click at [598, 422] on div "check check_box_outline_blank ประสิทธิภาพ ([PERSON_NAME] กําลัง[PERSON_NAME] เค…" at bounding box center [684, 411] width 805 height 37
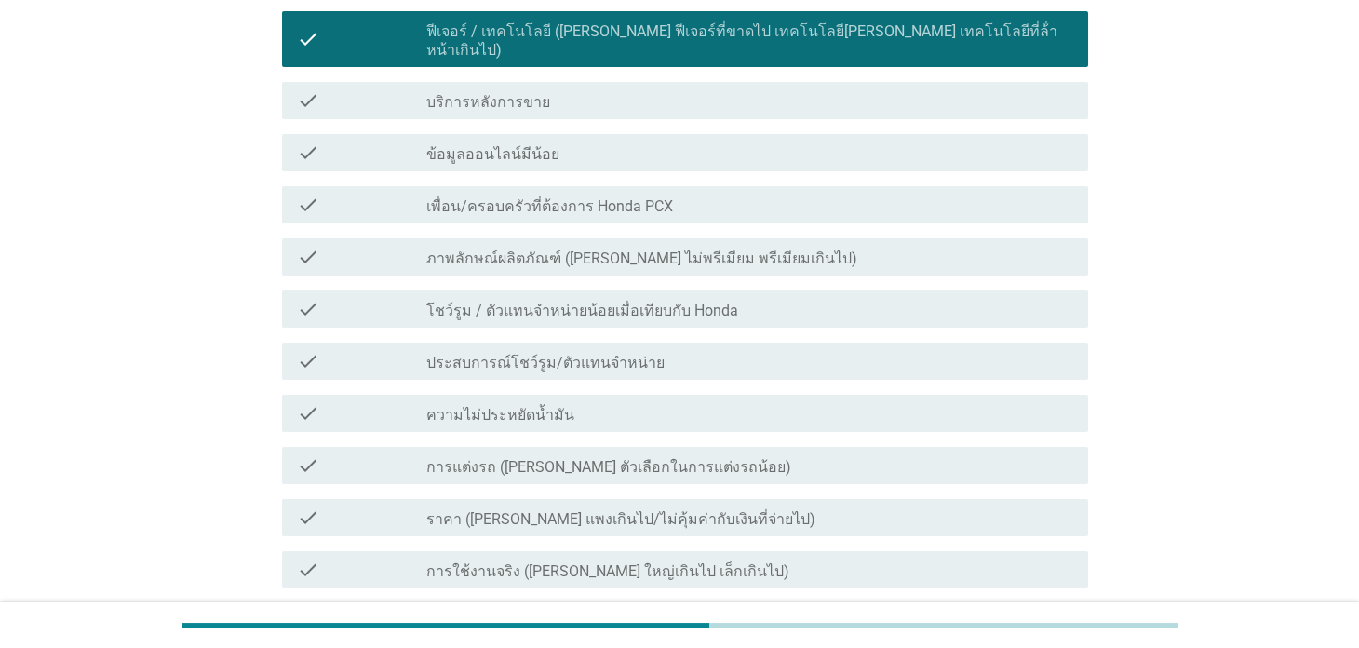
scroll to position [745, 0]
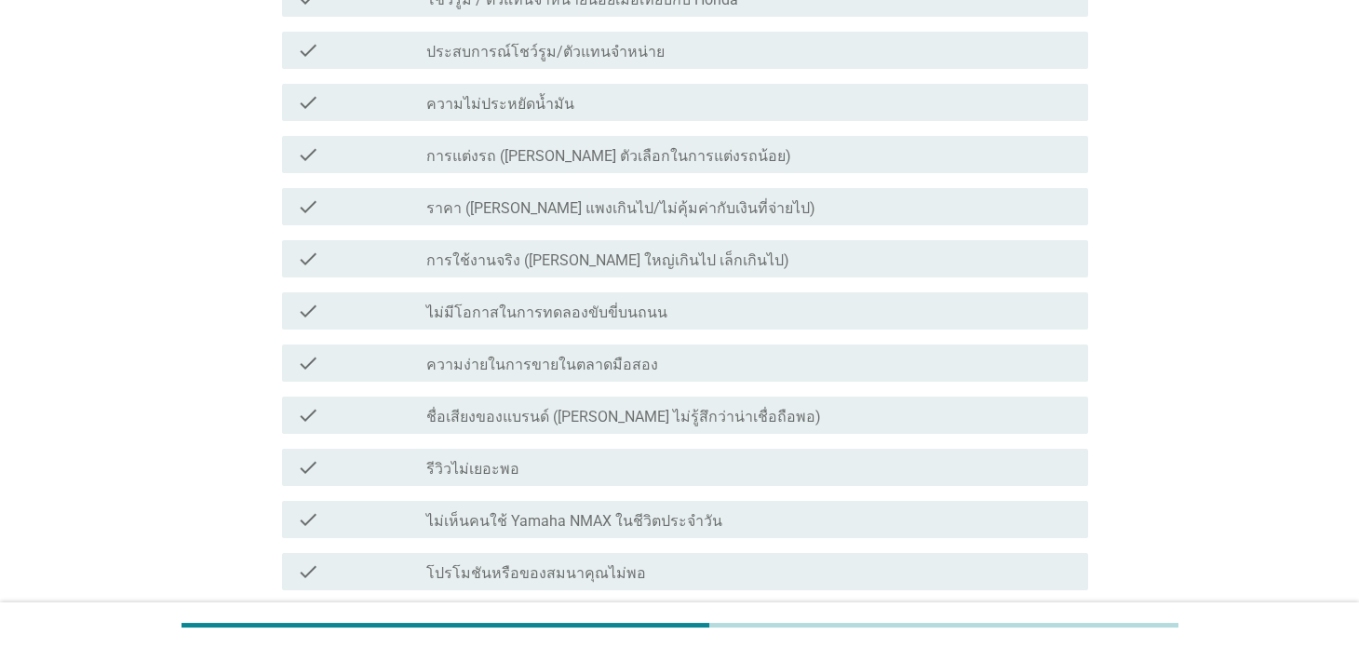
click at [570, 408] on label "ชื่อเสียงของแบรนด์ ([PERSON_NAME] ไม่รู้สึกว่าน่าเชื่อถือพอ)" at bounding box center [623, 417] width 395 height 19
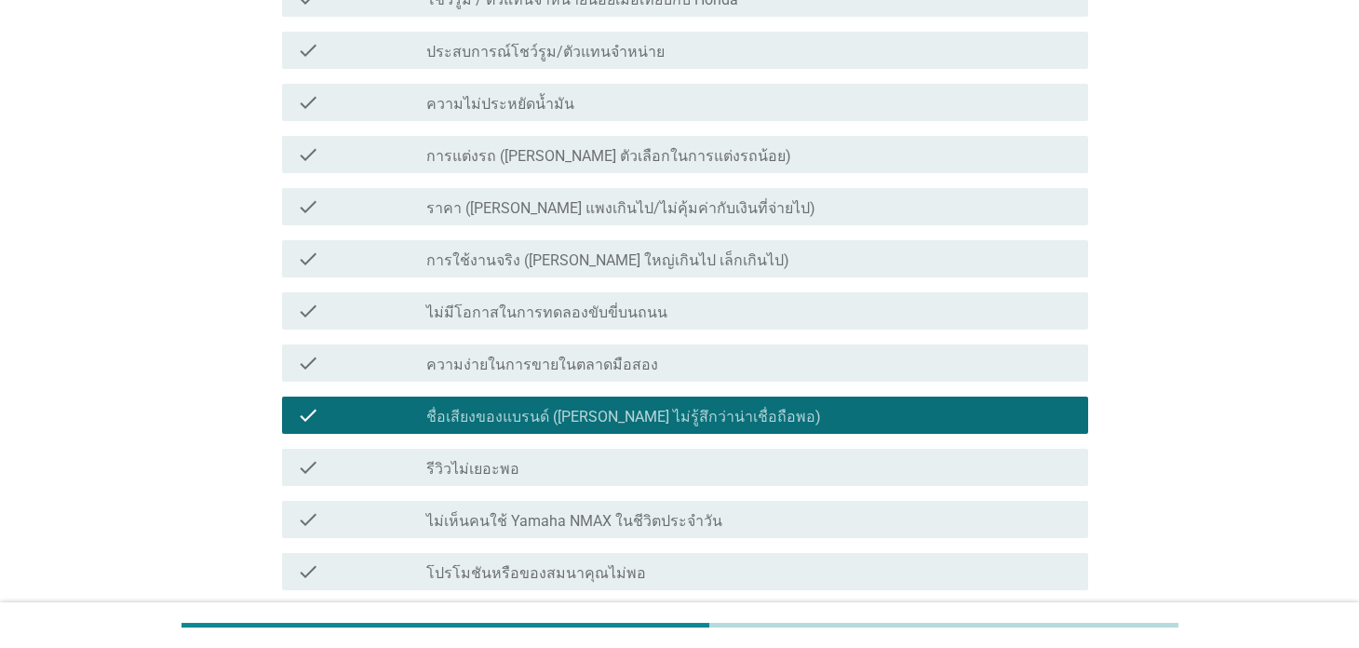
click at [584, 356] on div "check check_box_outline_blank ความง่ายในการขายในตลาดมือสอง" at bounding box center [684, 362] width 805 height 37
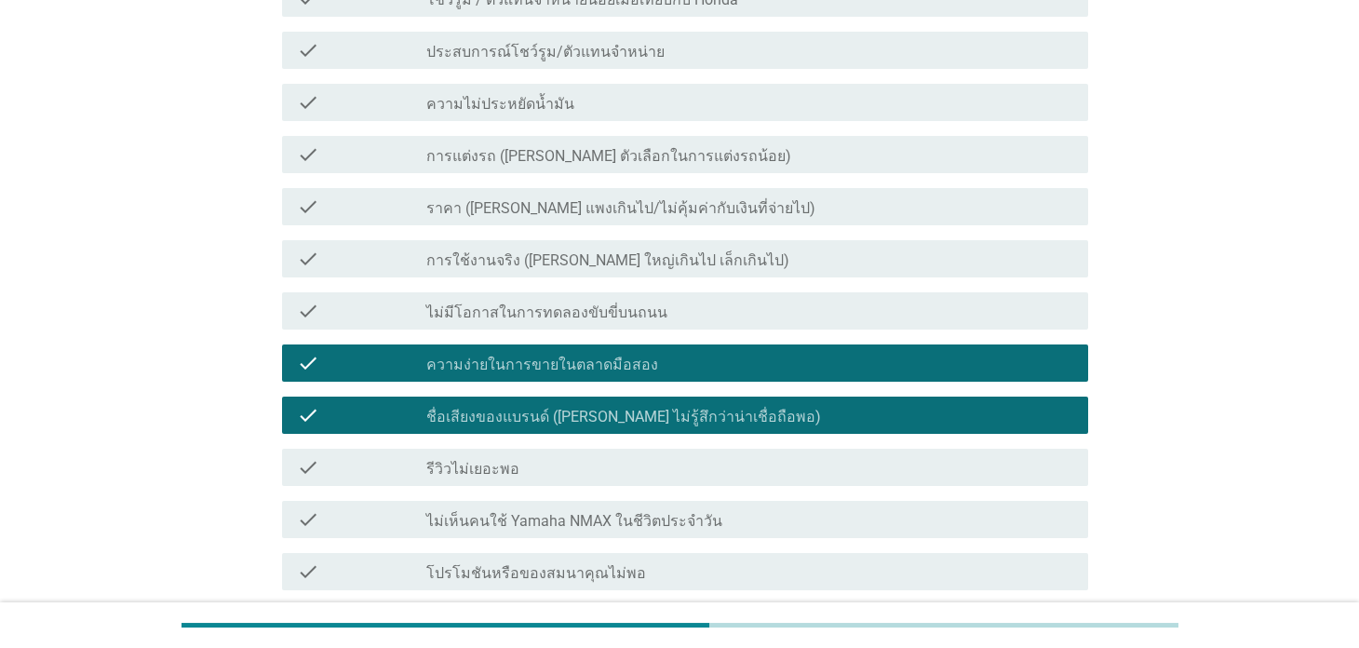
scroll to position [1117, 0]
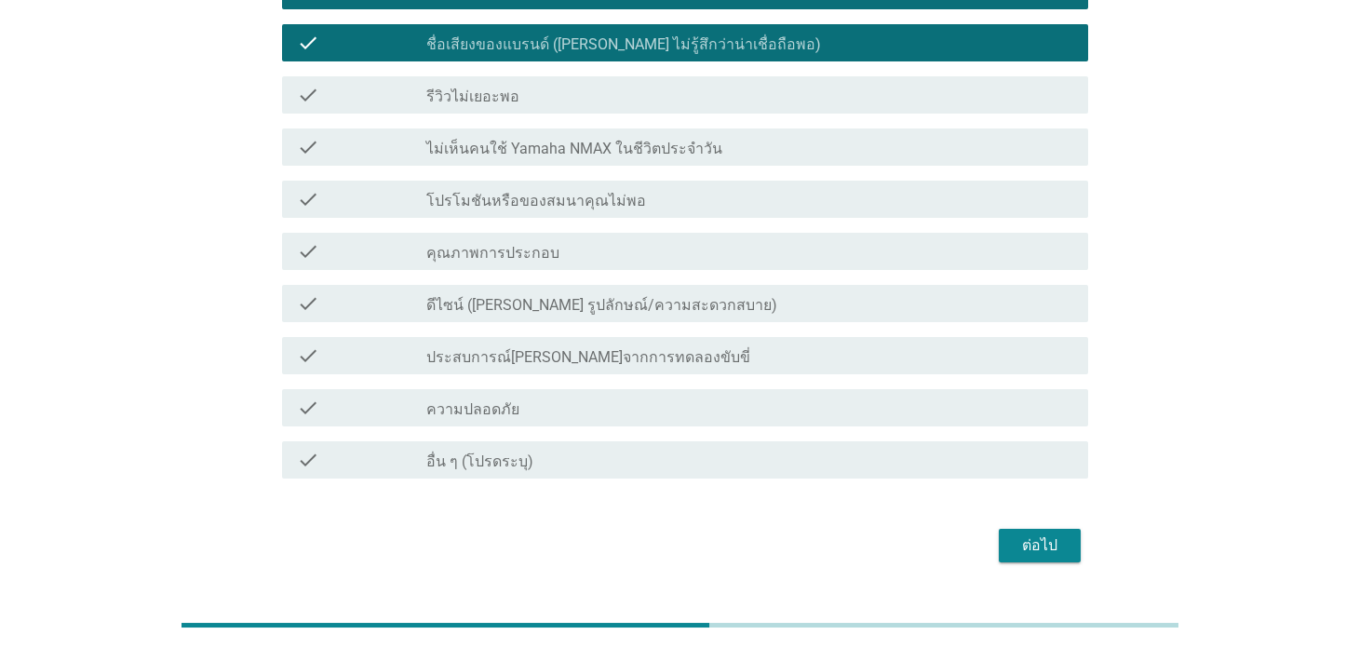
click at [1046, 529] on button "ต่อไป" at bounding box center [1040, 546] width 82 height 34
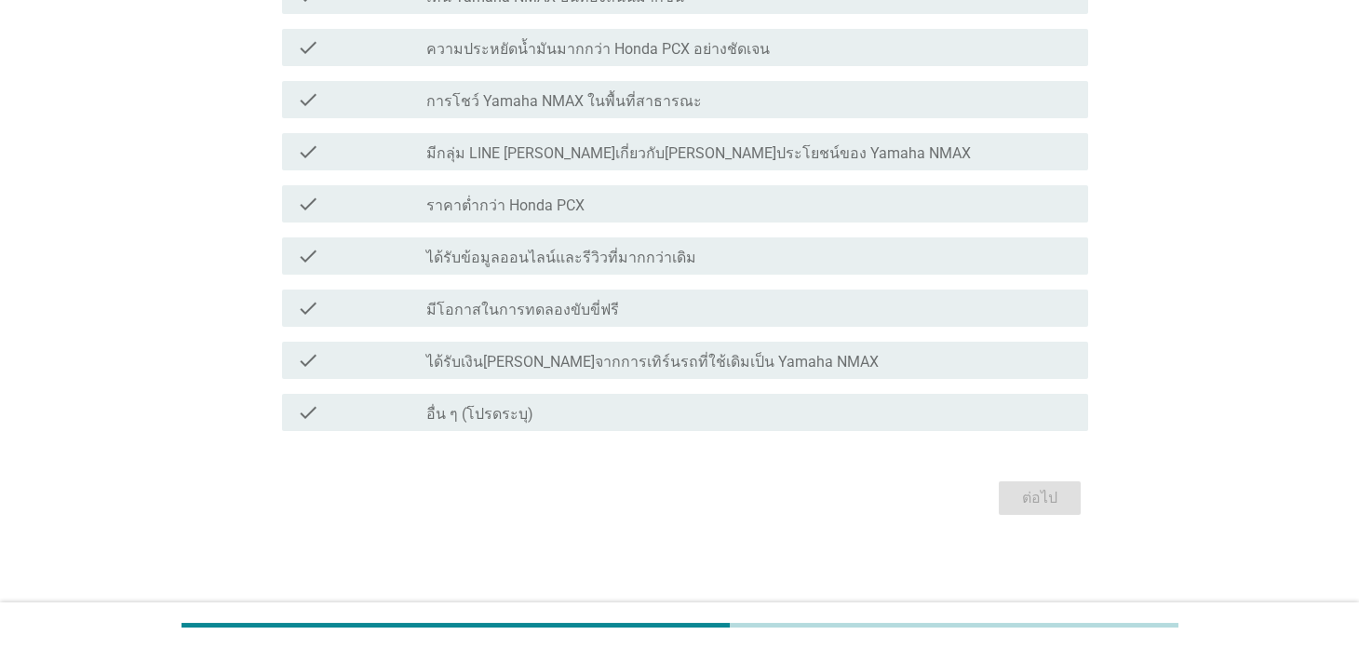
scroll to position [0, 0]
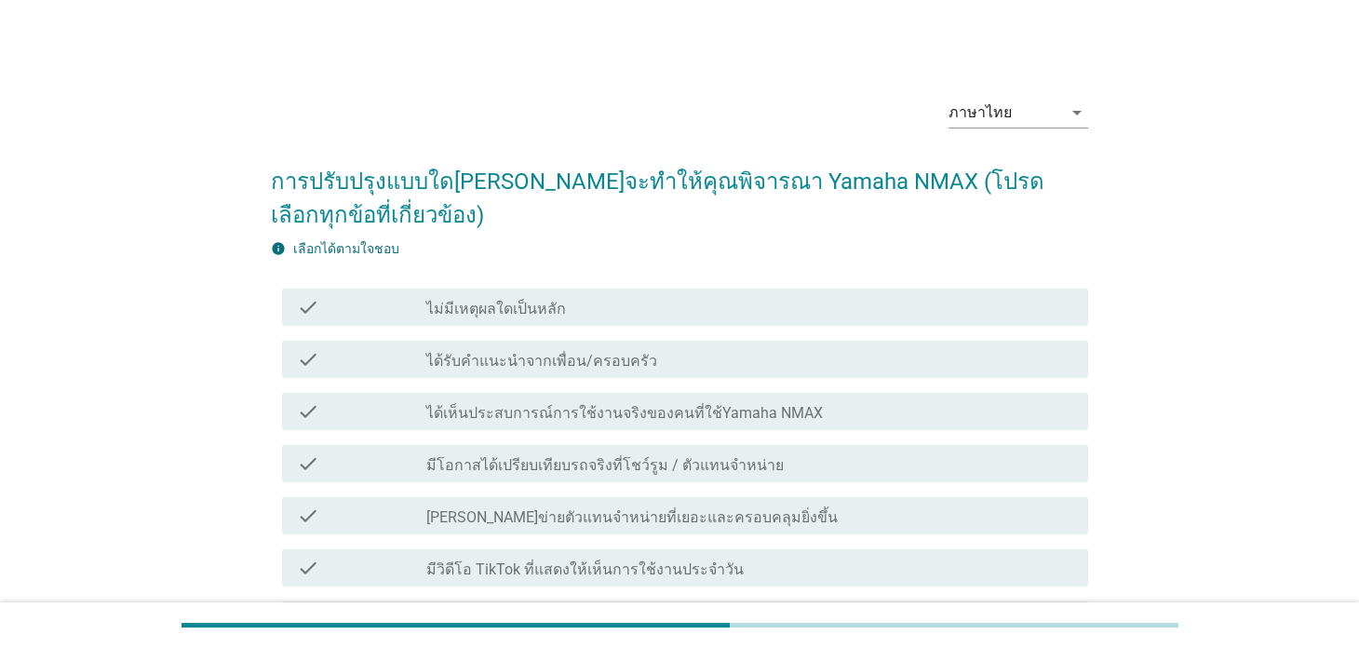
click at [625, 401] on div "check_box_outline_blank ได้เห็นประสบการณ์การใช้งานจริงของคนที่ใช้Yamaha NMAX" at bounding box center [749, 411] width 646 height 22
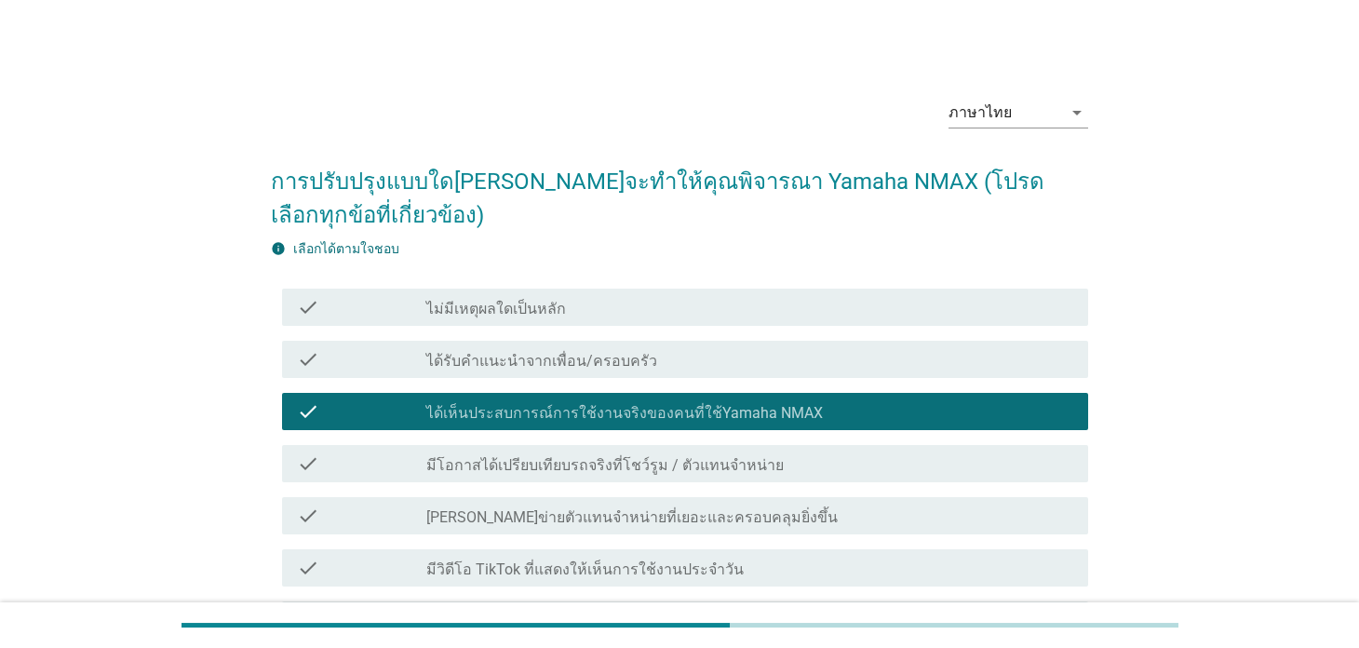
click at [674, 522] on label "[PERSON_NAME]ข่ายตัวแทนจําหน่ายที่เยอะและครอบคลุมยิ่งขึ้น" at bounding box center [631, 517] width 411 height 19
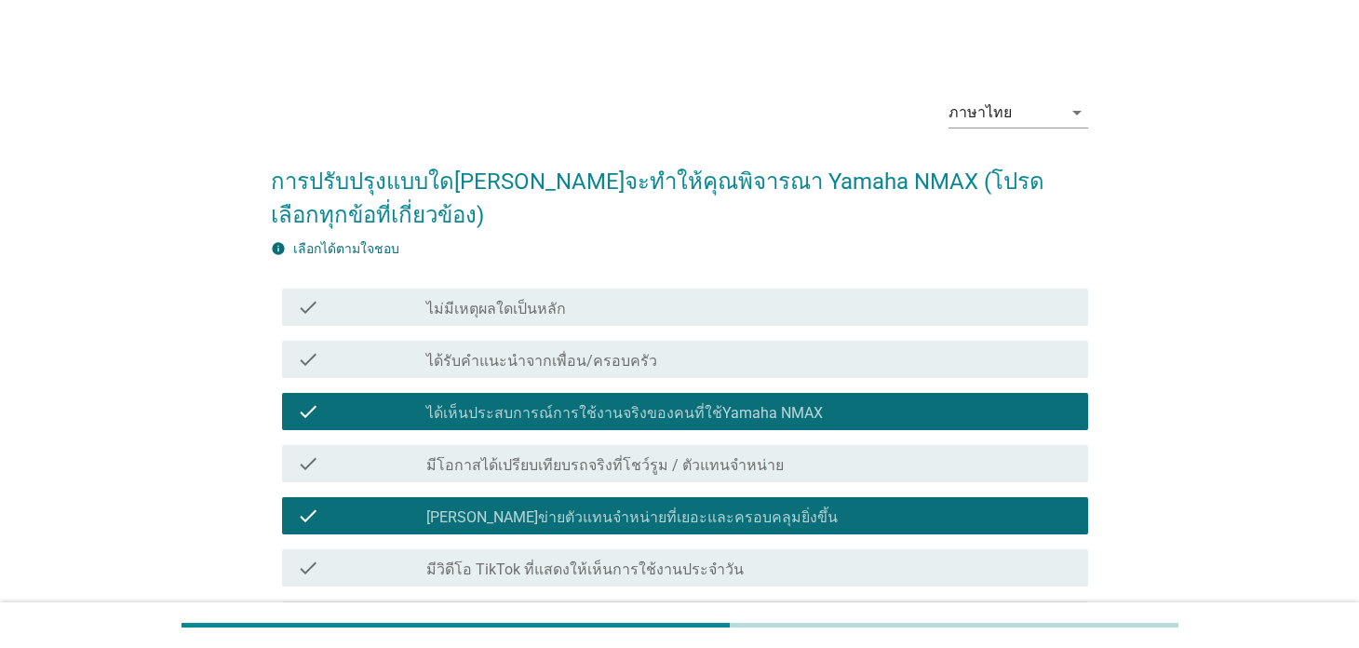
scroll to position [372, 0]
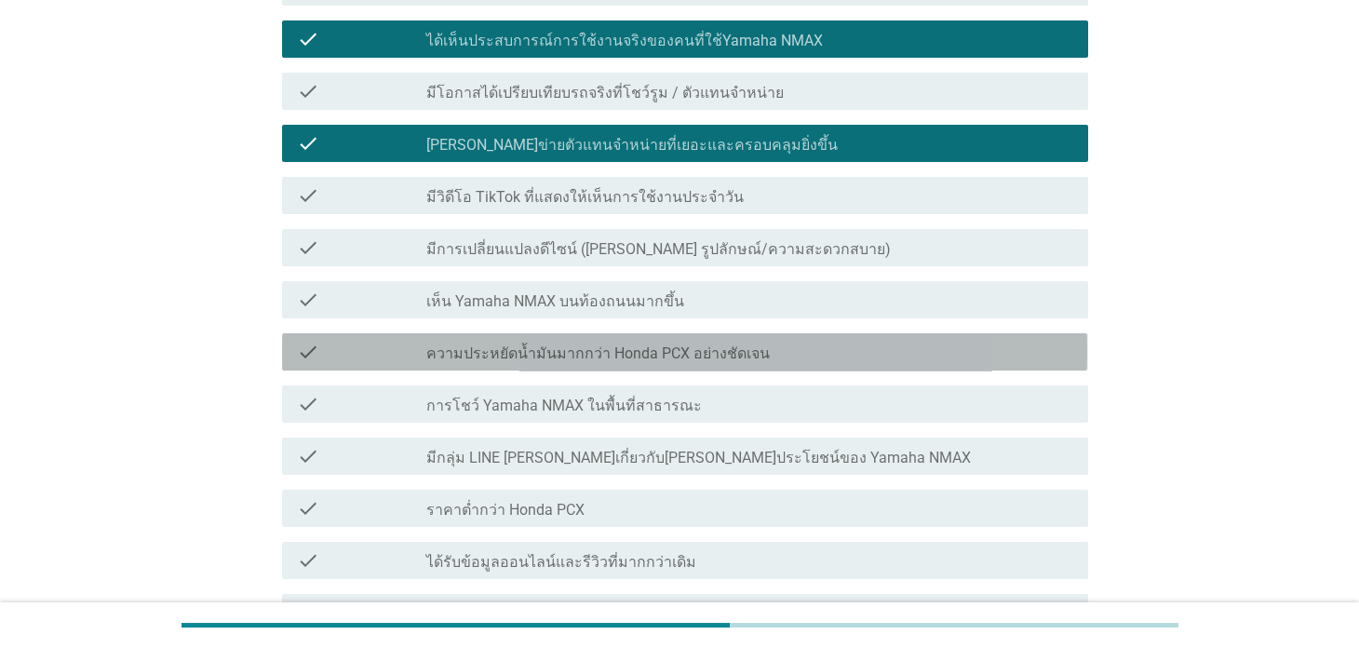
click at [635, 348] on label "ความประหยัดน้ำมันมากกว่า Honda PCX อย่างชัดเจน" at bounding box center [597, 353] width 343 height 19
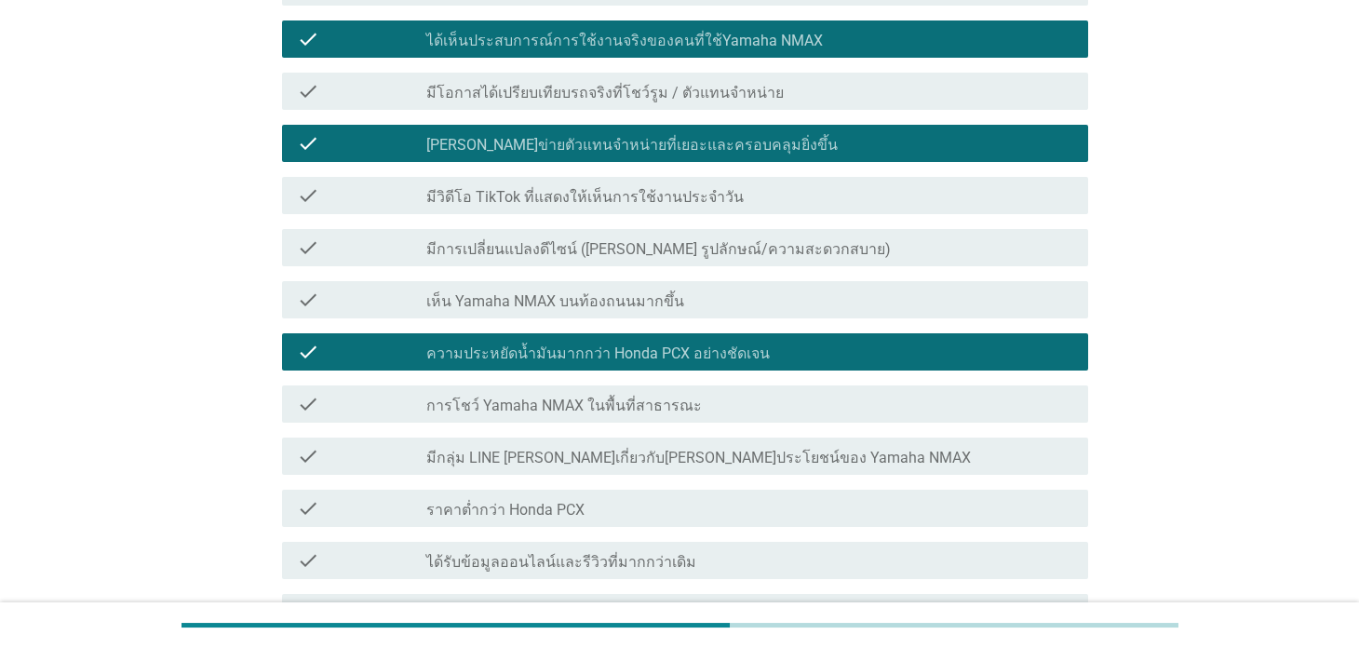
click at [658, 399] on label "การโชว์ Yamaha NMAX ในพื้นที่สาธารณะ" at bounding box center [564, 406] width 276 height 19
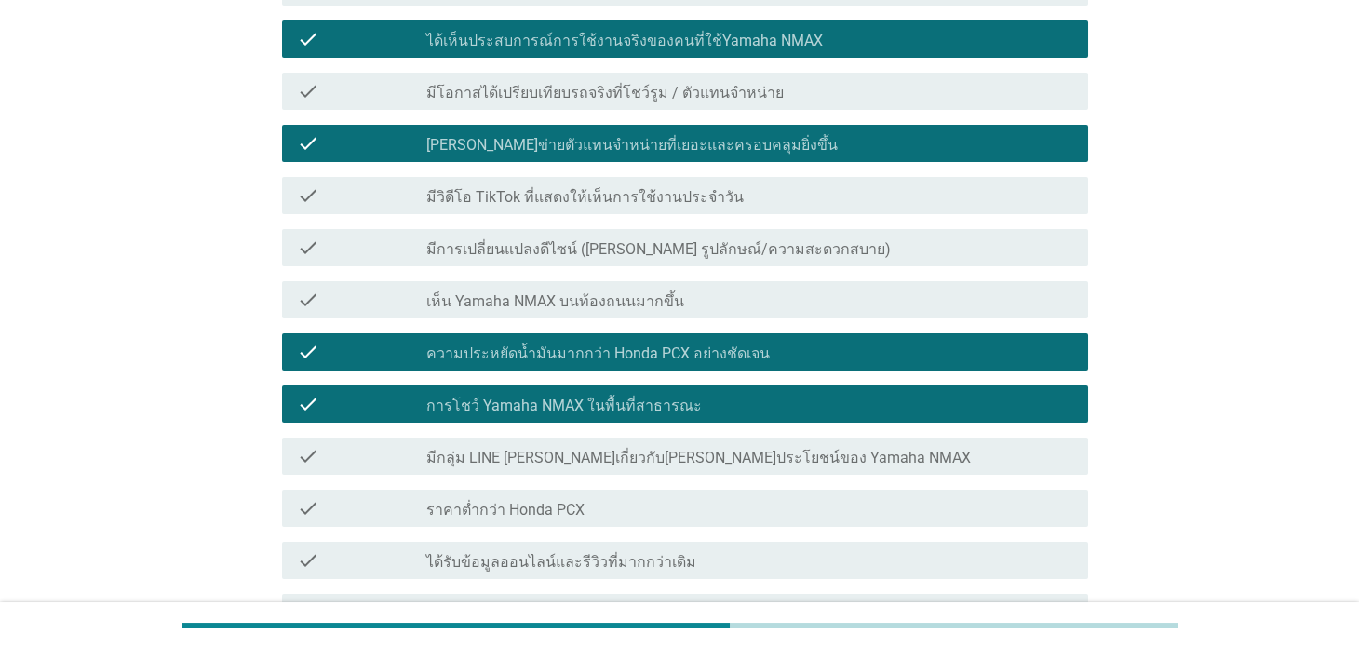
scroll to position [675, 0]
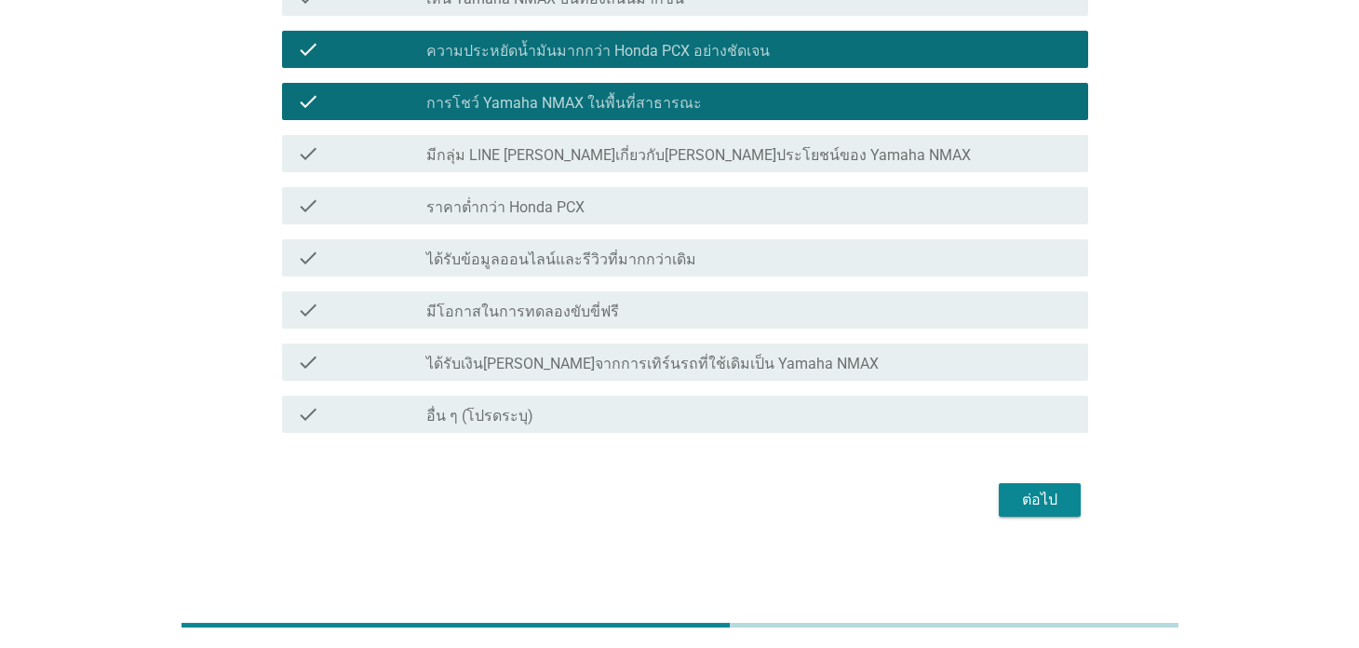
click at [1014, 497] on div "ต่อไป" at bounding box center [1040, 500] width 52 height 22
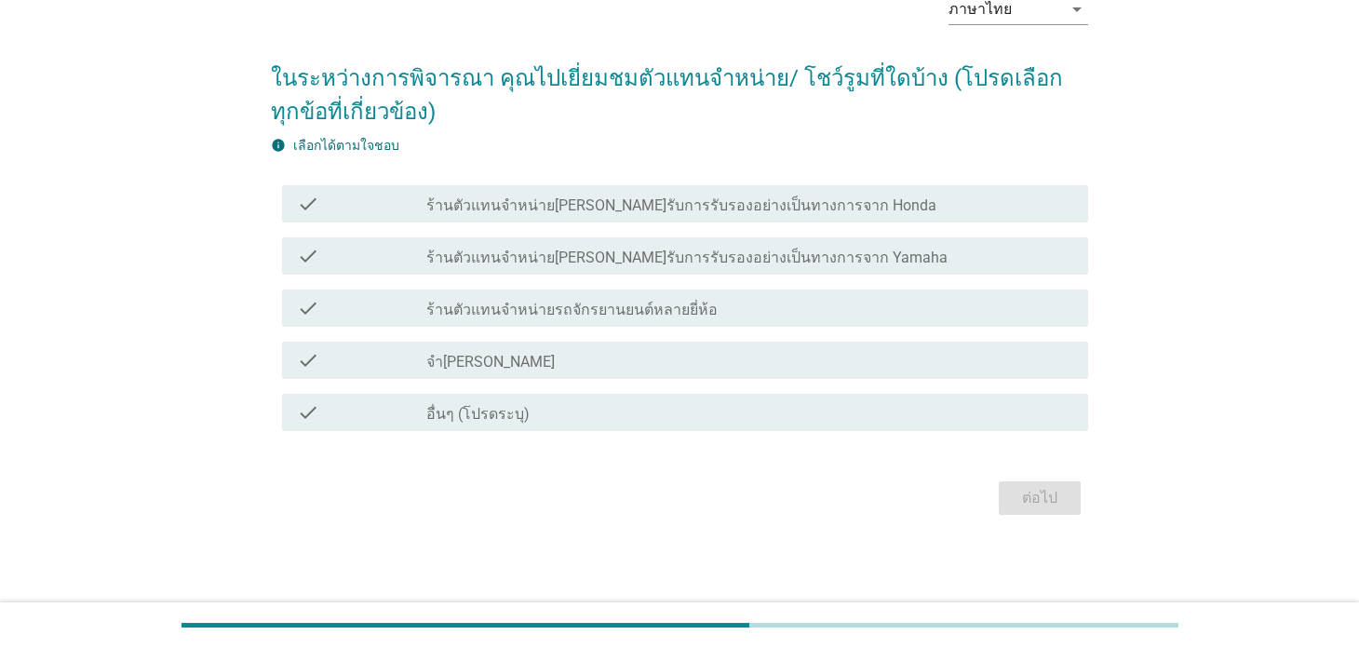
scroll to position [0, 0]
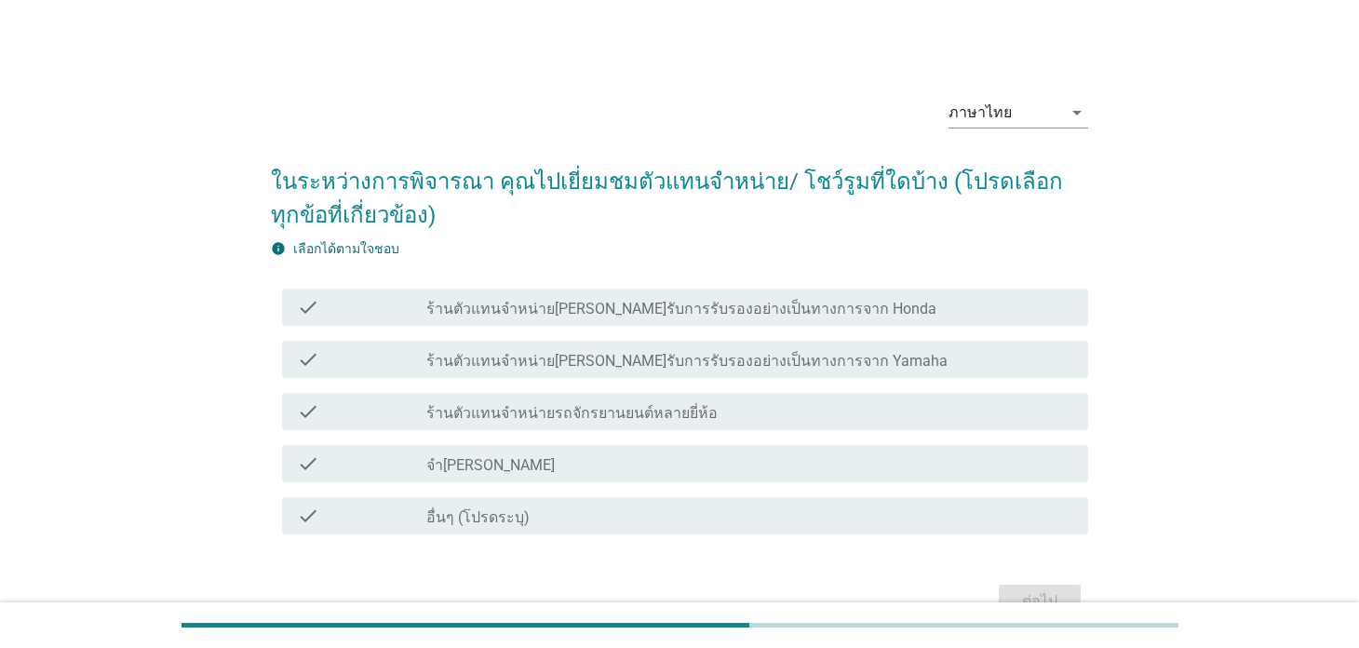
click at [604, 348] on div "check_box_outline_blank ร้านตัวแทนจำหน่าย[PERSON_NAME]รับการรับรองอย่างเป็นทางก…" at bounding box center [749, 359] width 646 height 22
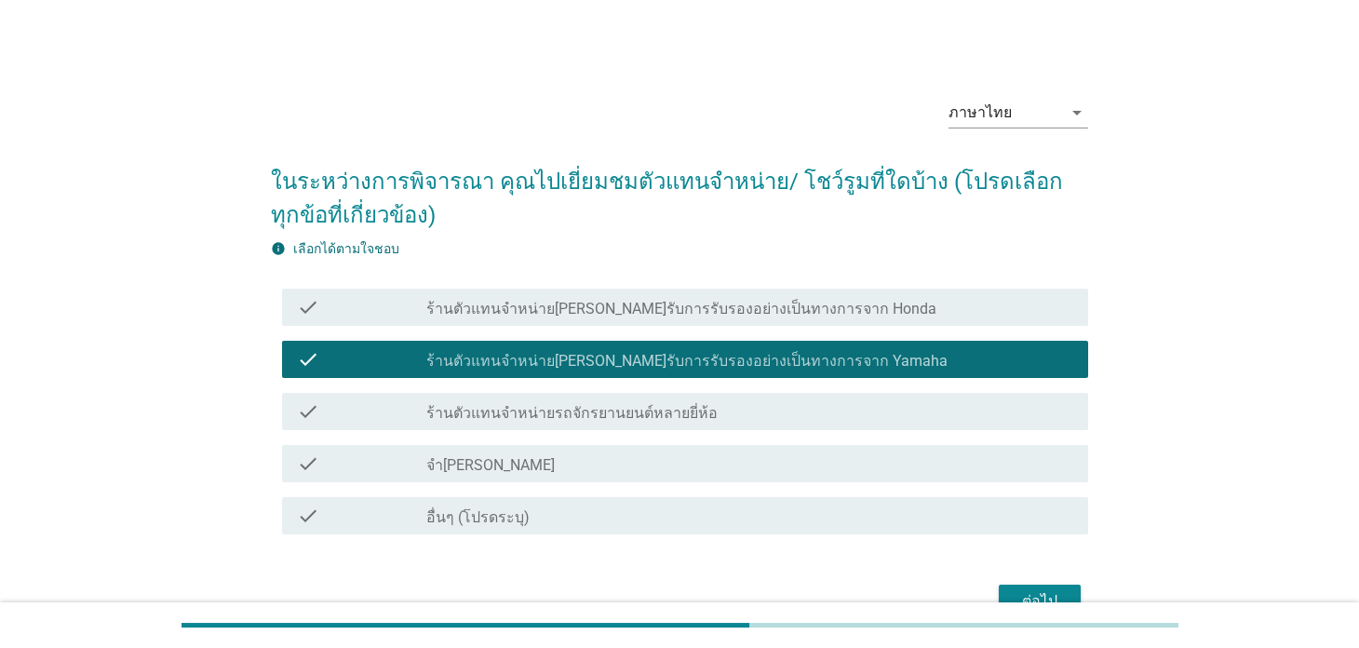
click at [798, 393] on div "check check_box_outline_blank ร้านตัวแทนจำหน่ายรถจักรยานยนต์หลายยี่ห้อ" at bounding box center [684, 411] width 805 height 37
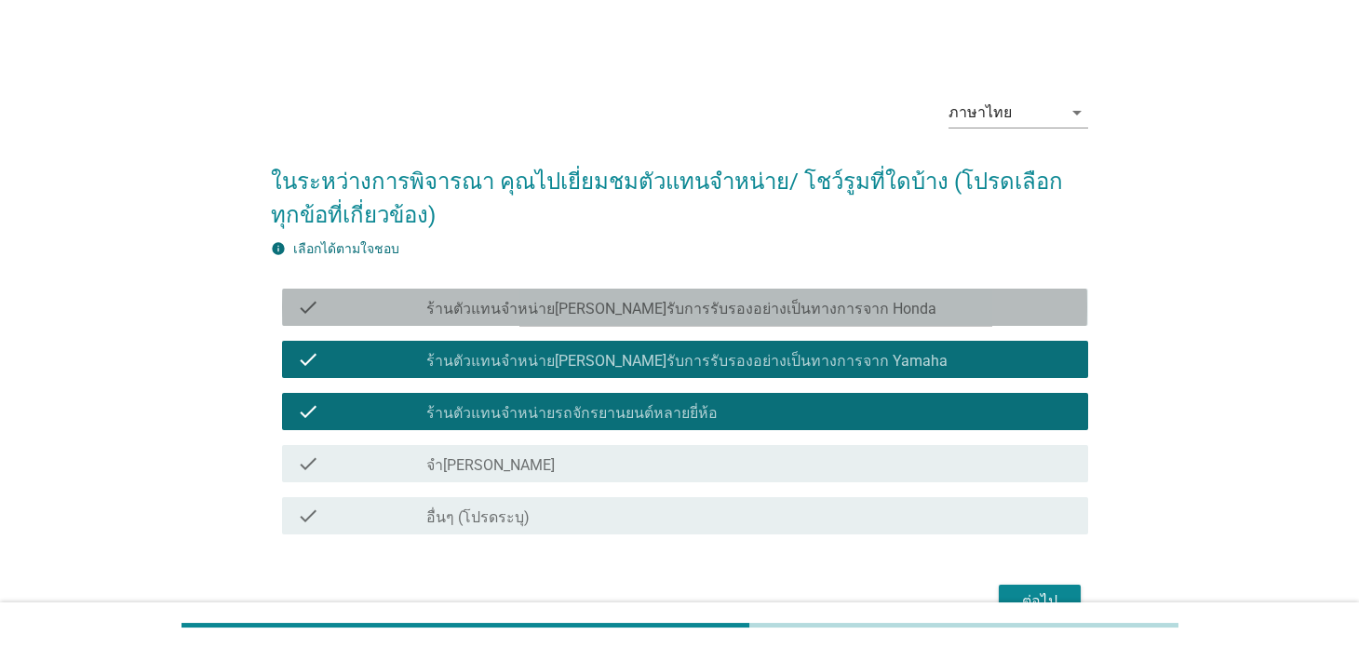
click at [781, 322] on div "check check_box_outline_blank ร้านตัวแทนจำหน่าย[PERSON_NAME]รับการรับรองอย่างเป…" at bounding box center [684, 307] width 805 height 37
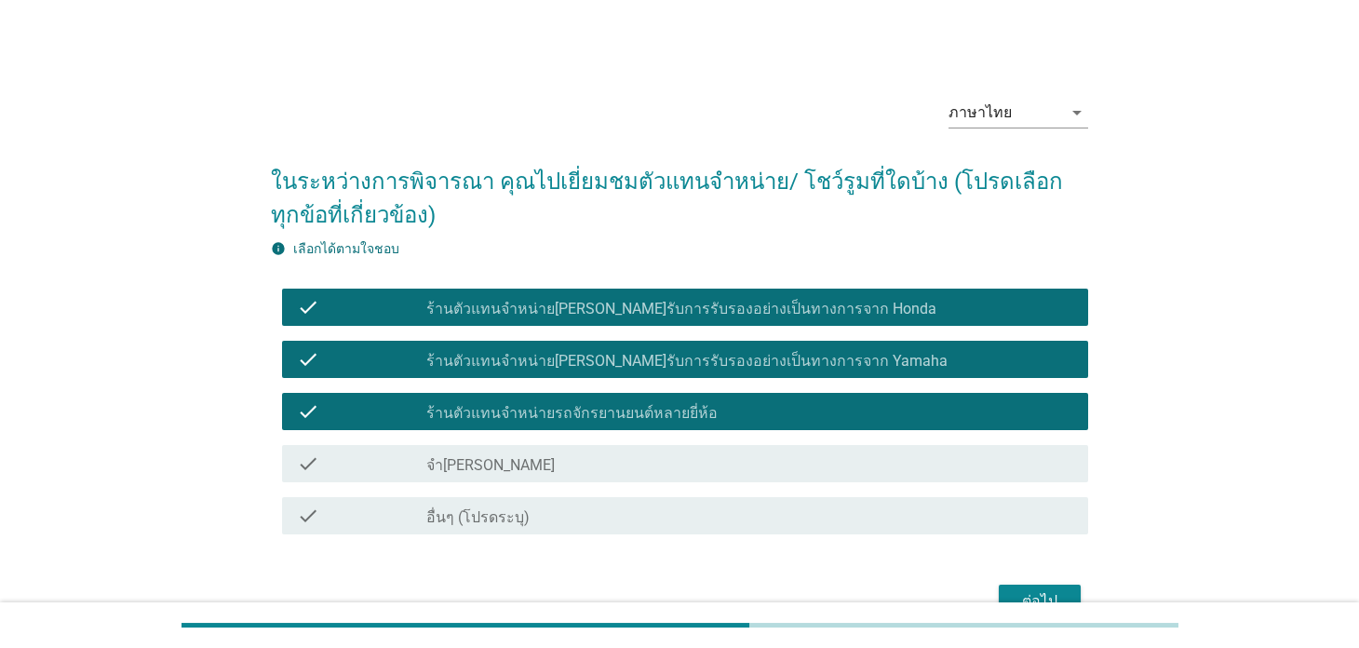
click at [1032, 590] on div "ต่อไป" at bounding box center [1040, 601] width 52 height 22
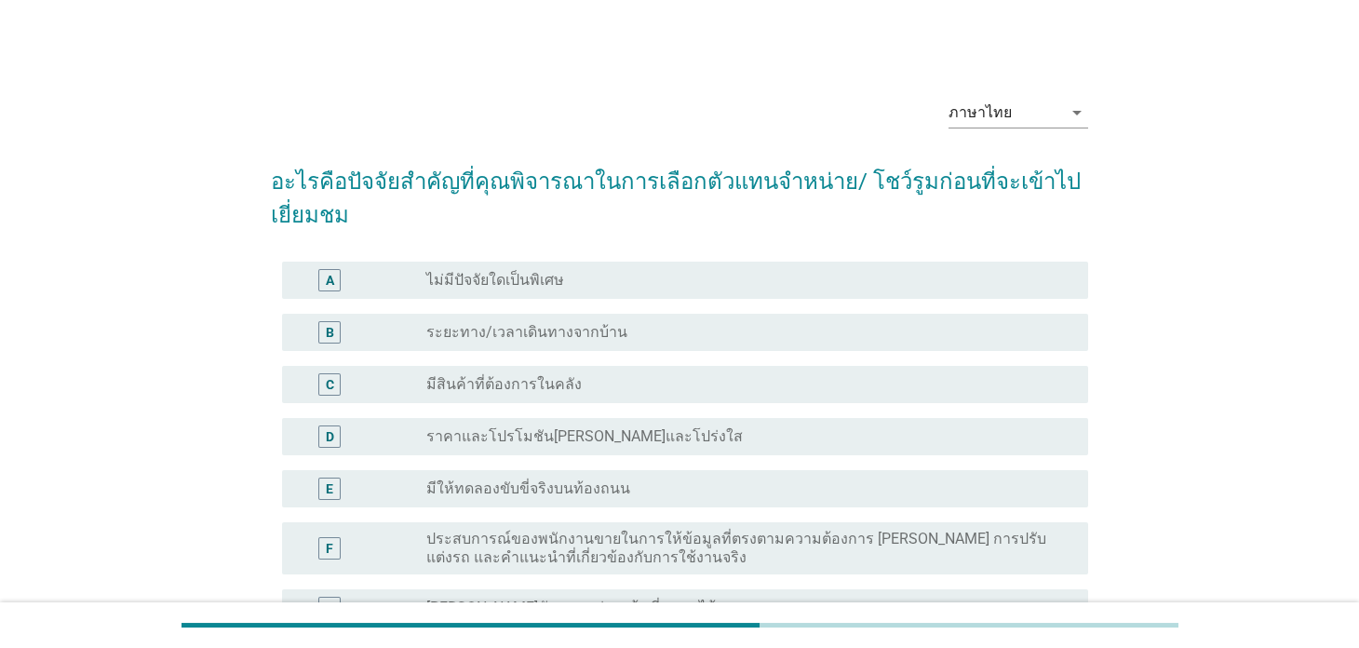
click at [670, 146] on h2 "อะไรคือปัจจัยสําคัญที่คุณพิจารณาในการเลือกตัวแทนจําหน่าย/ โชว์รูมก่อนที่จะเข้าไ…" at bounding box center [679, 189] width 816 height 86
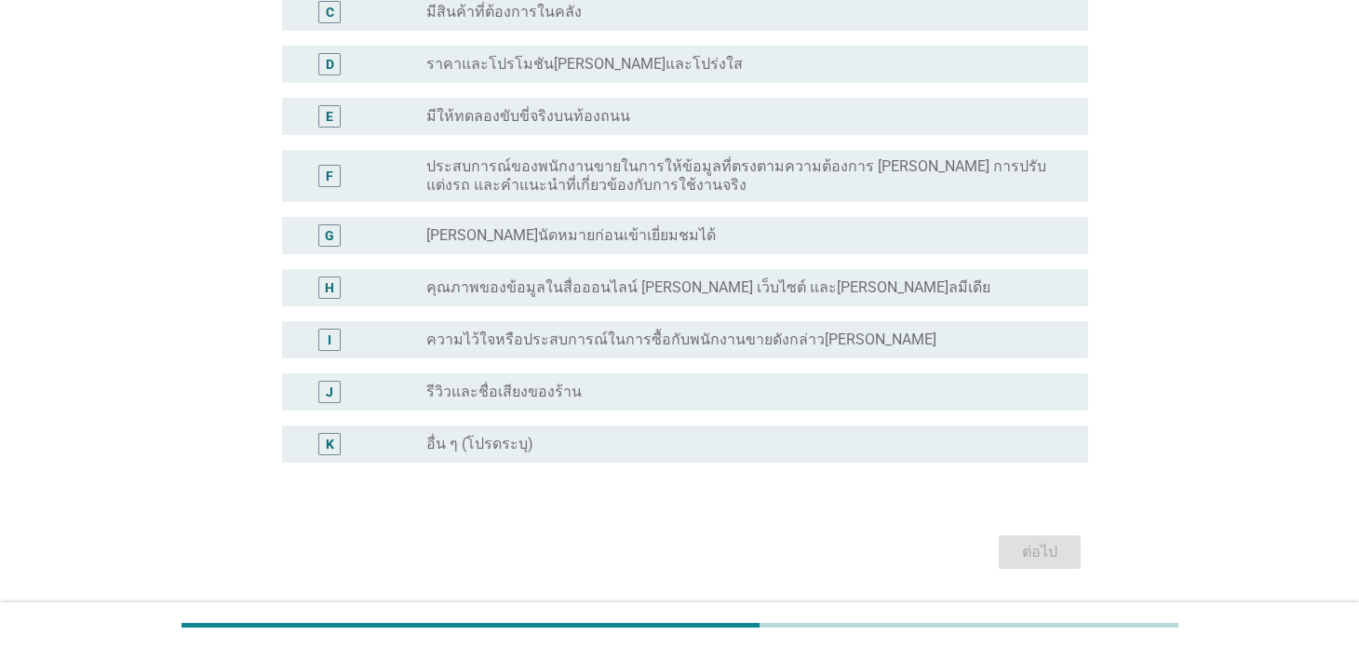
click at [606, 397] on div "radio_button_unchecked รีวิวและชื่อเสียงของร้าน" at bounding box center [741, 392] width 631 height 19
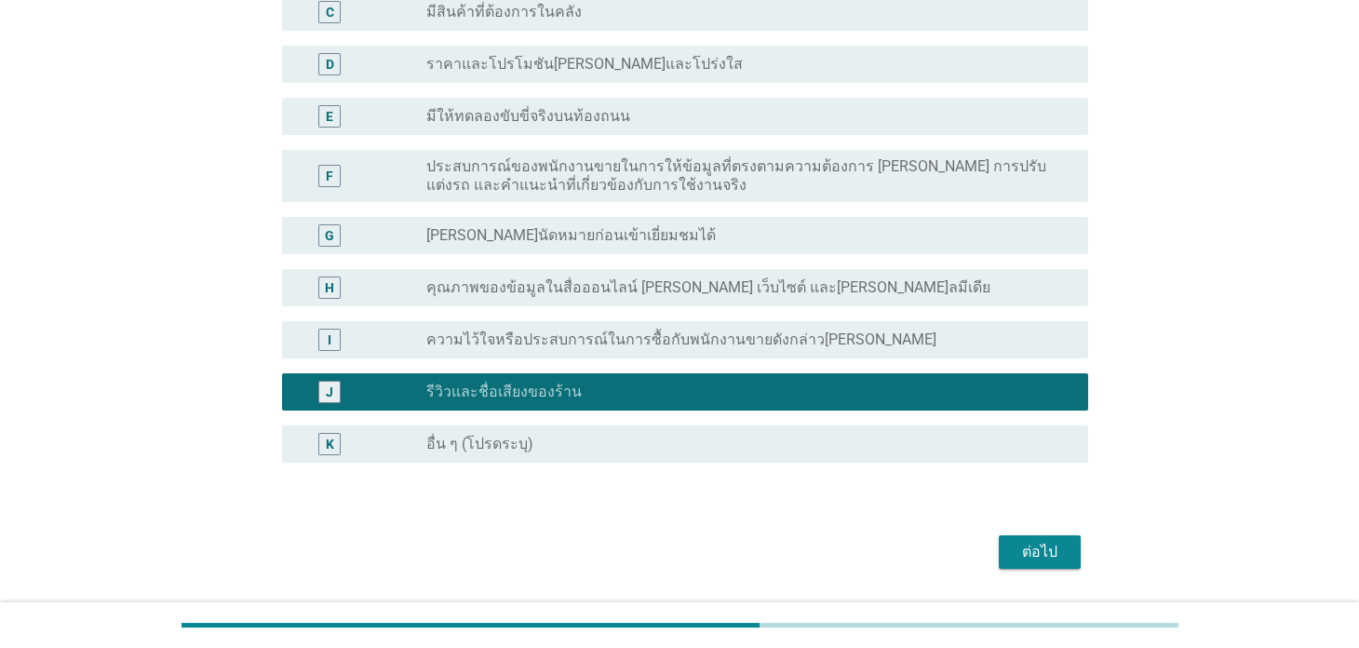
scroll to position [0, 0]
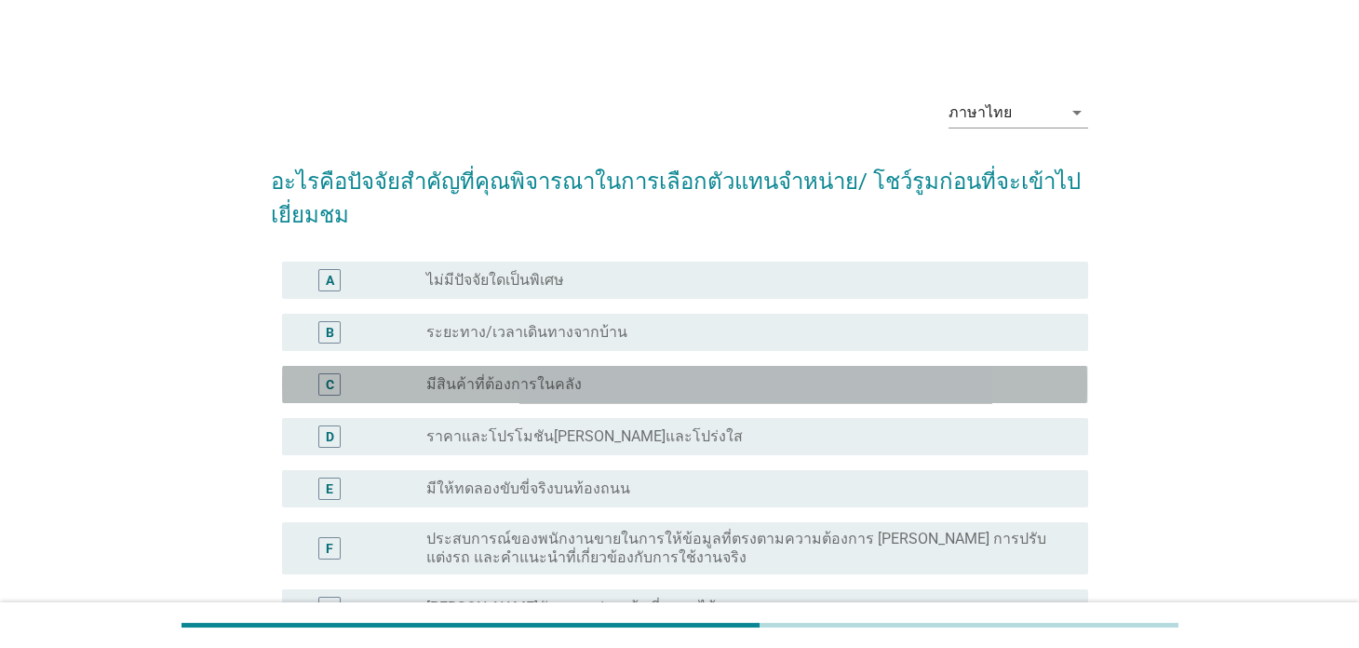
click at [640, 383] on div "radio_button_unchecked มีสินค้าที่ต้องการในคลัง" at bounding box center [741, 384] width 631 height 19
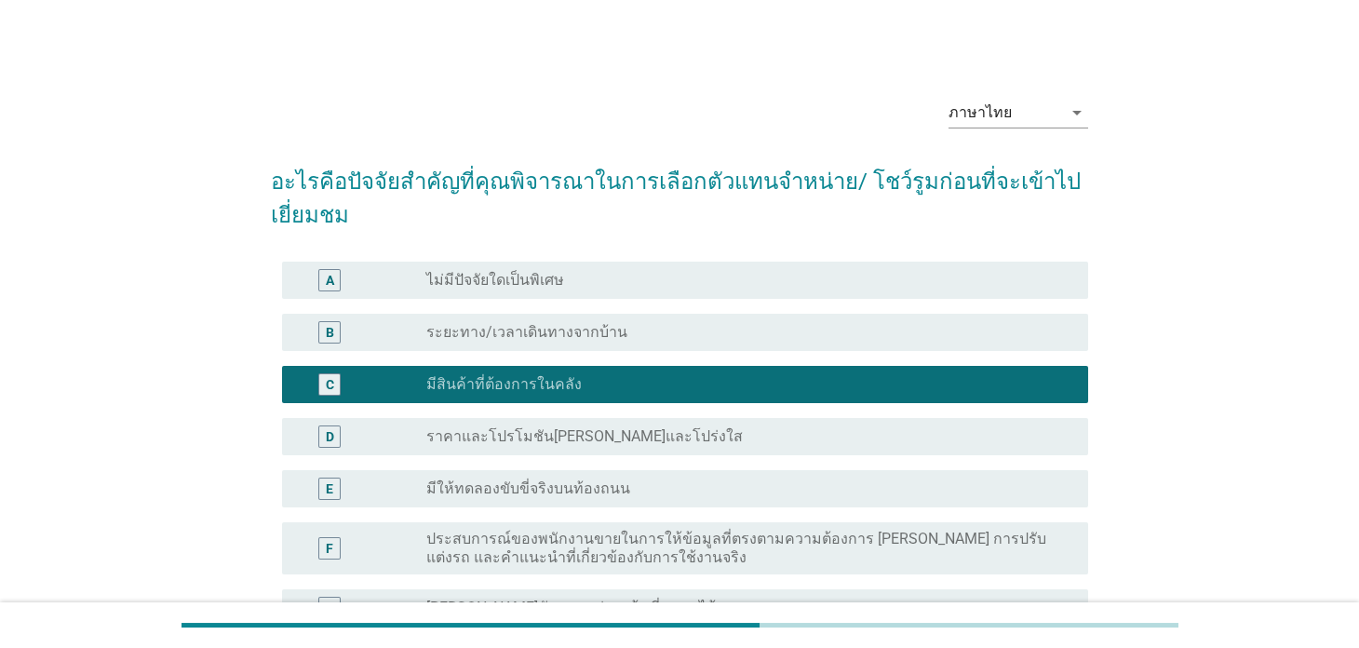
click at [642, 332] on div "radio_button_unchecked ระยะทาง/เวลาเดินทางจากบ้าน" at bounding box center [741, 332] width 631 height 19
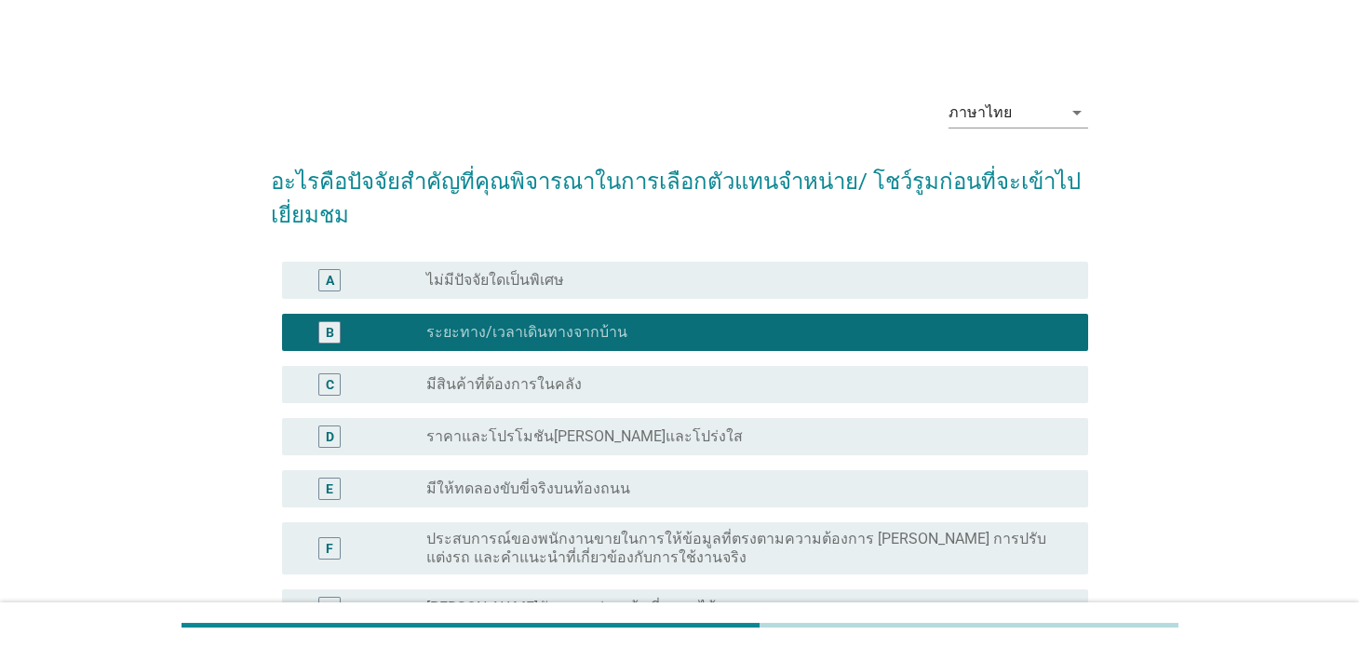
click at [699, 460] on div "D radio_button_unchecked ราคาและโปรโมชัน[PERSON_NAME]และโปร่งใส" at bounding box center [679, 436] width 816 height 52
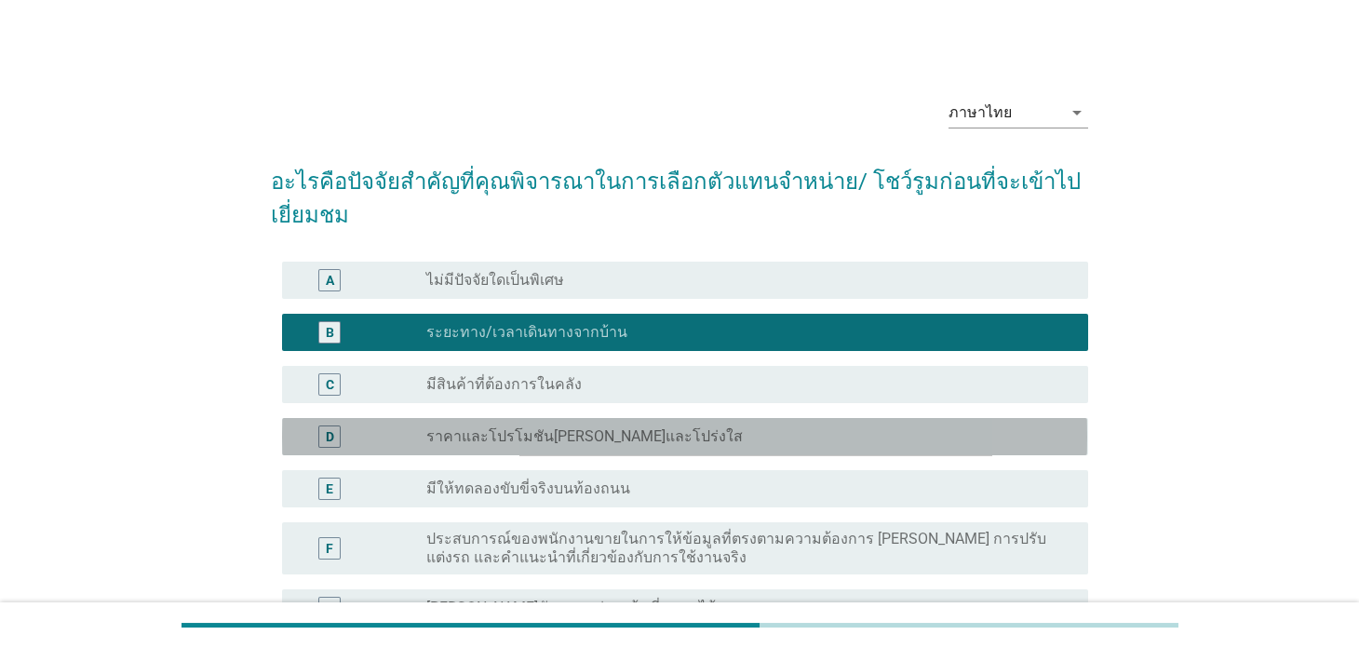
click at [711, 441] on div "radio_button_unchecked ราคาและโปรโมชัน[PERSON_NAME]และโปร่งใส" at bounding box center [741, 436] width 631 height 19
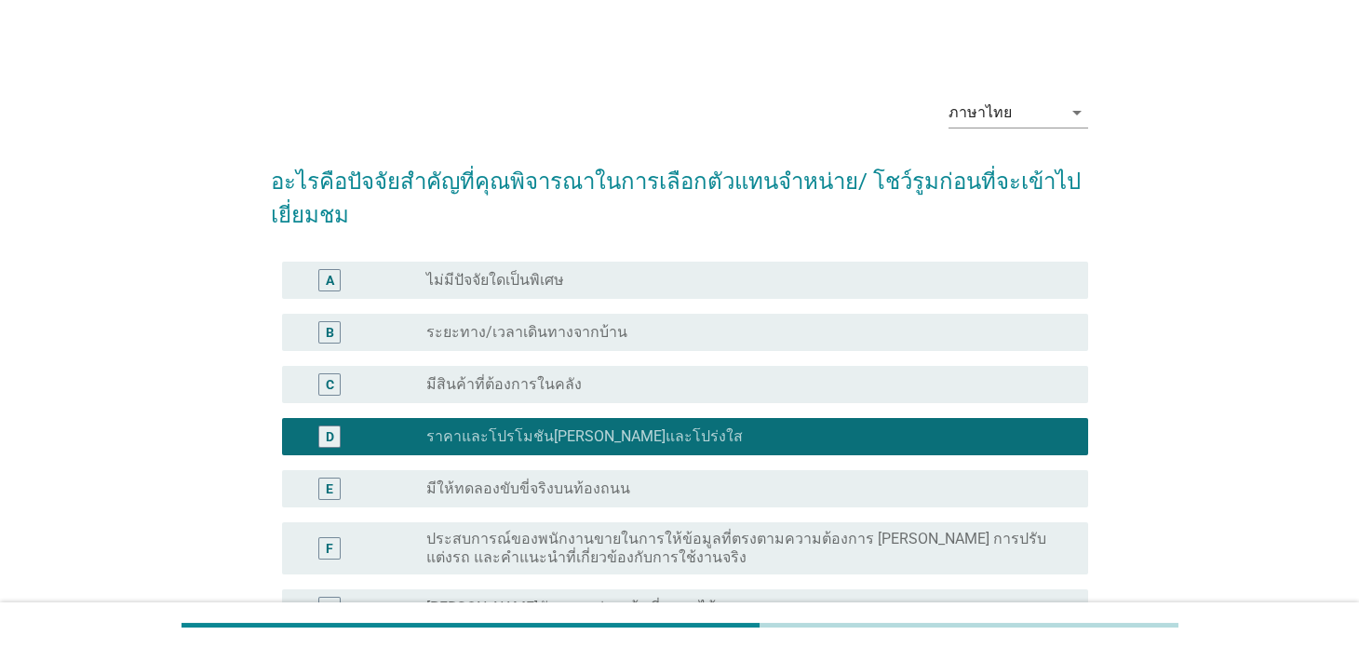
scroll to position [372, 0]
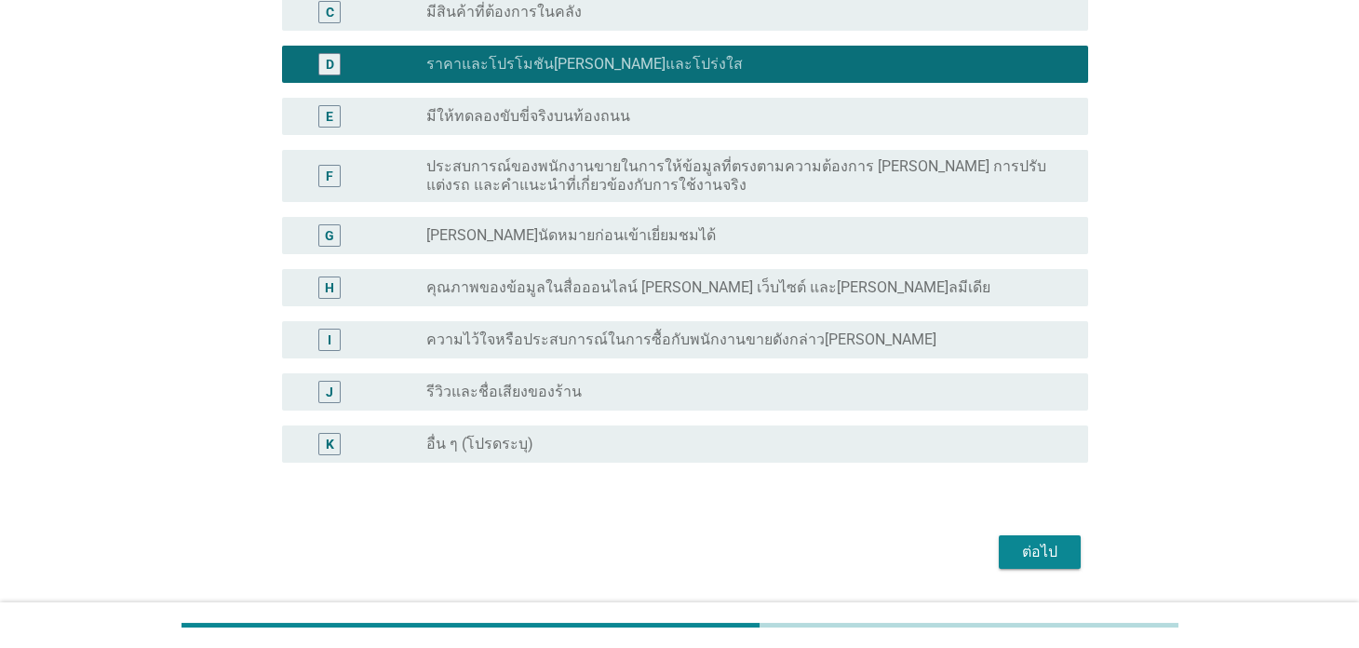
click at [1046, 559] on div "ต่อไป" at bounding box center [1040, 552] width 52 height 22
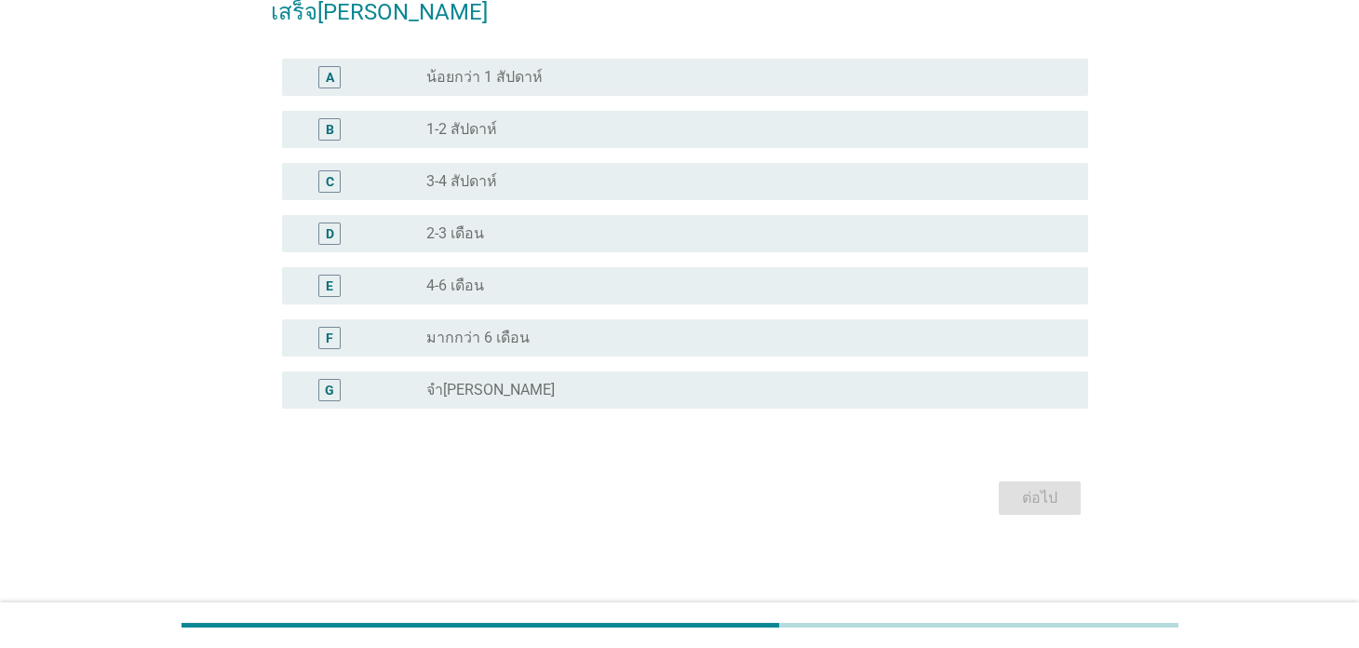
scroll to position [0, 0]
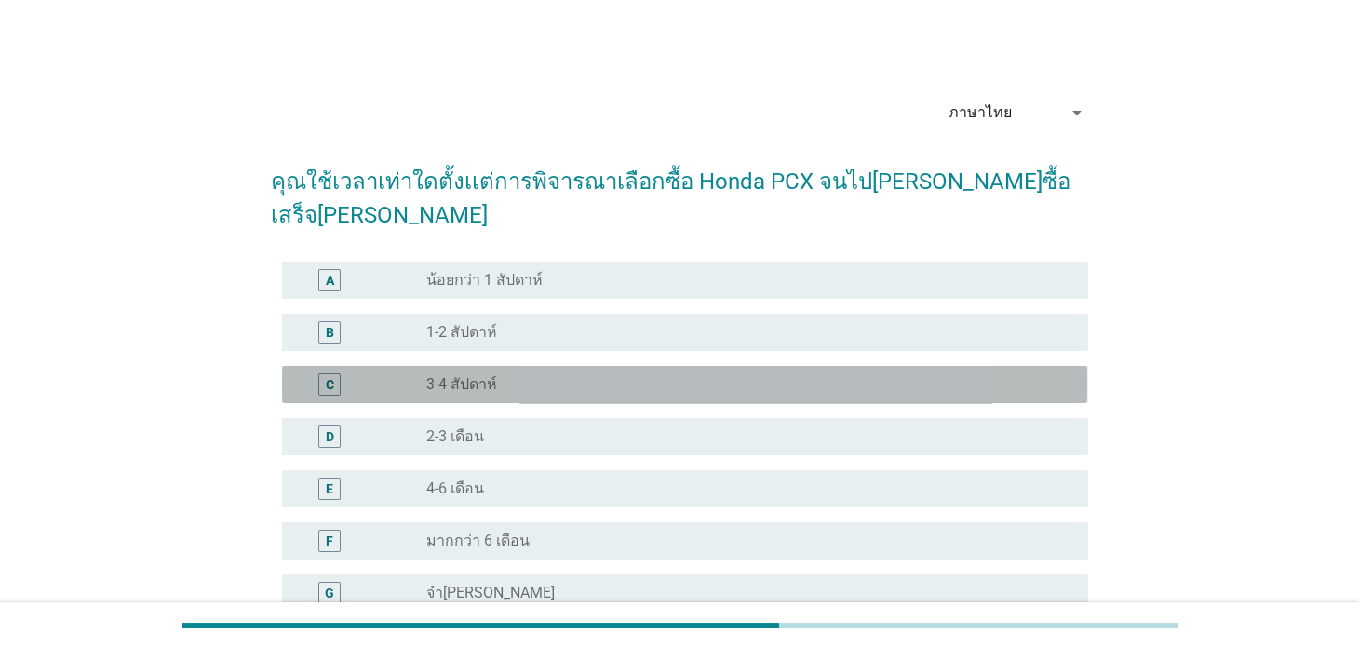
click at [554, 373] on div "radio_button_unchecked 3-4 สัปดาห์" at bounding box center [749, 384] width 646 height 22
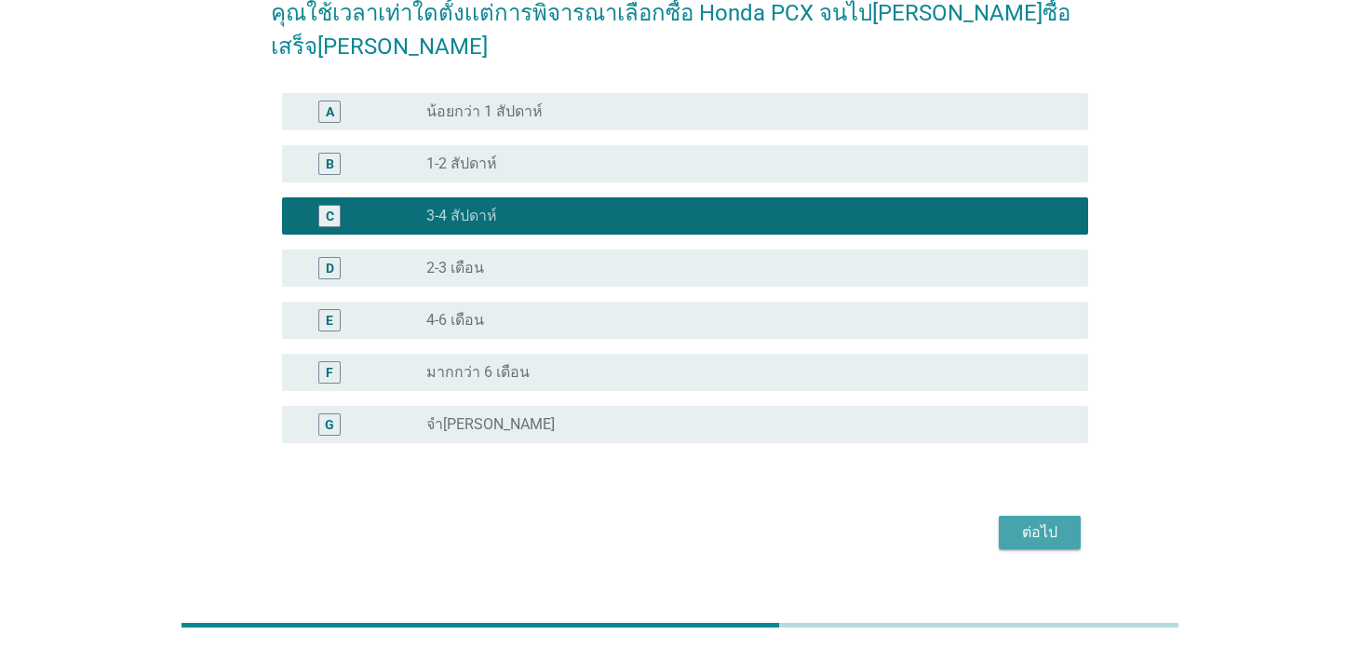
click at [1049, 521] on div "ต่อไป" at bounding box center [1040, 532] width 52 height 22
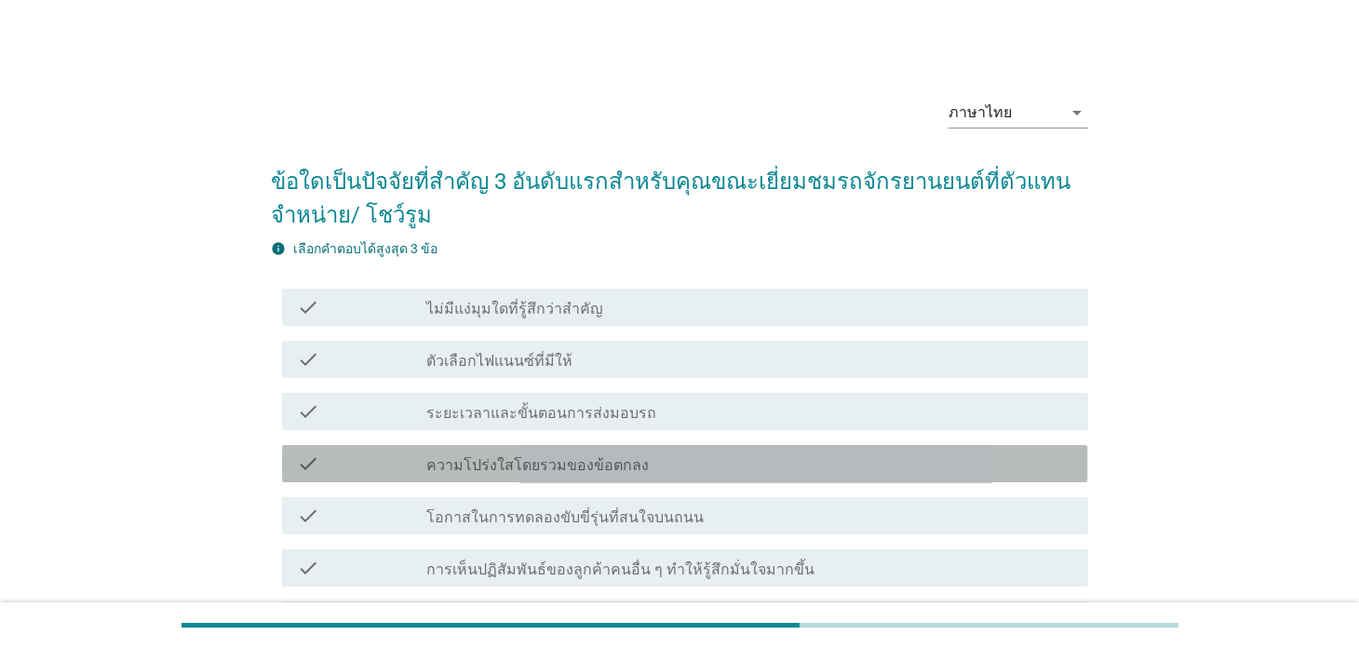
click at [601, 461] on label "ความโปร่งใสโดยรวมของข้อตกลง" at bounding box center [537, 465] width 222 height 19
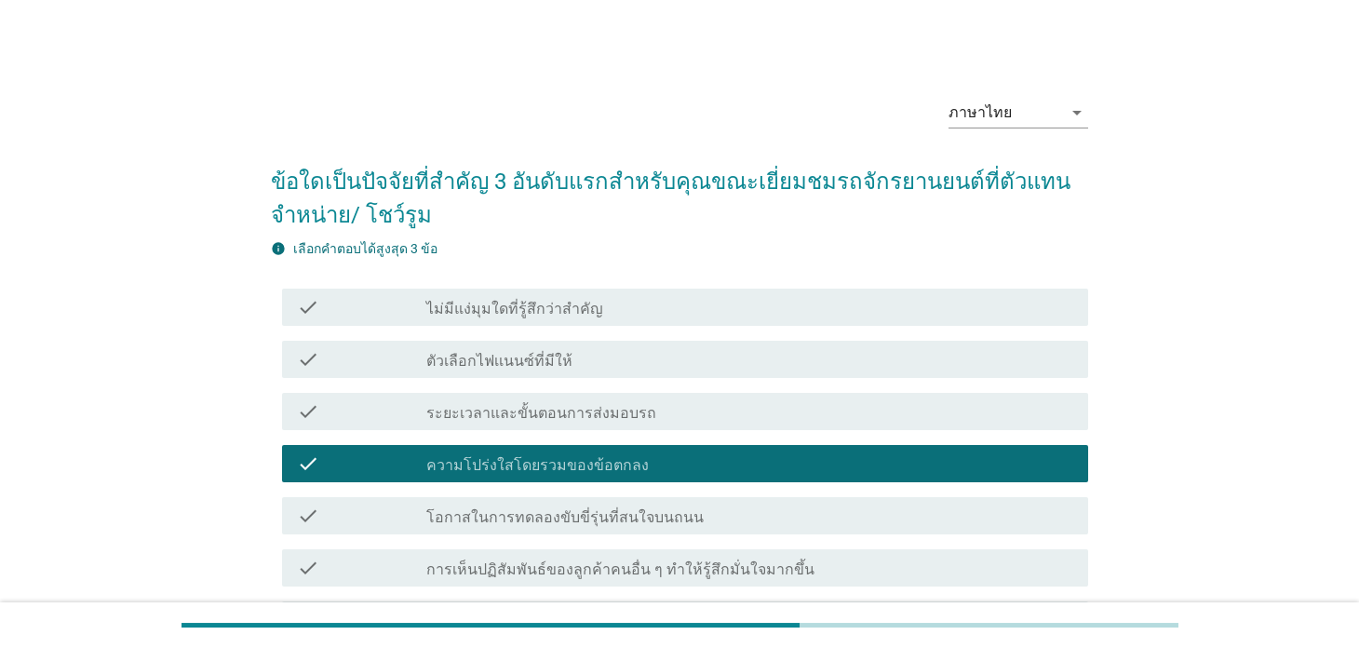
click at [659, 428] on div "check check_box_outline_blank ระยะเวลาและขั้นตอนการส่งมอบรถ" at bounding box center [684, 411] width 805 height 37
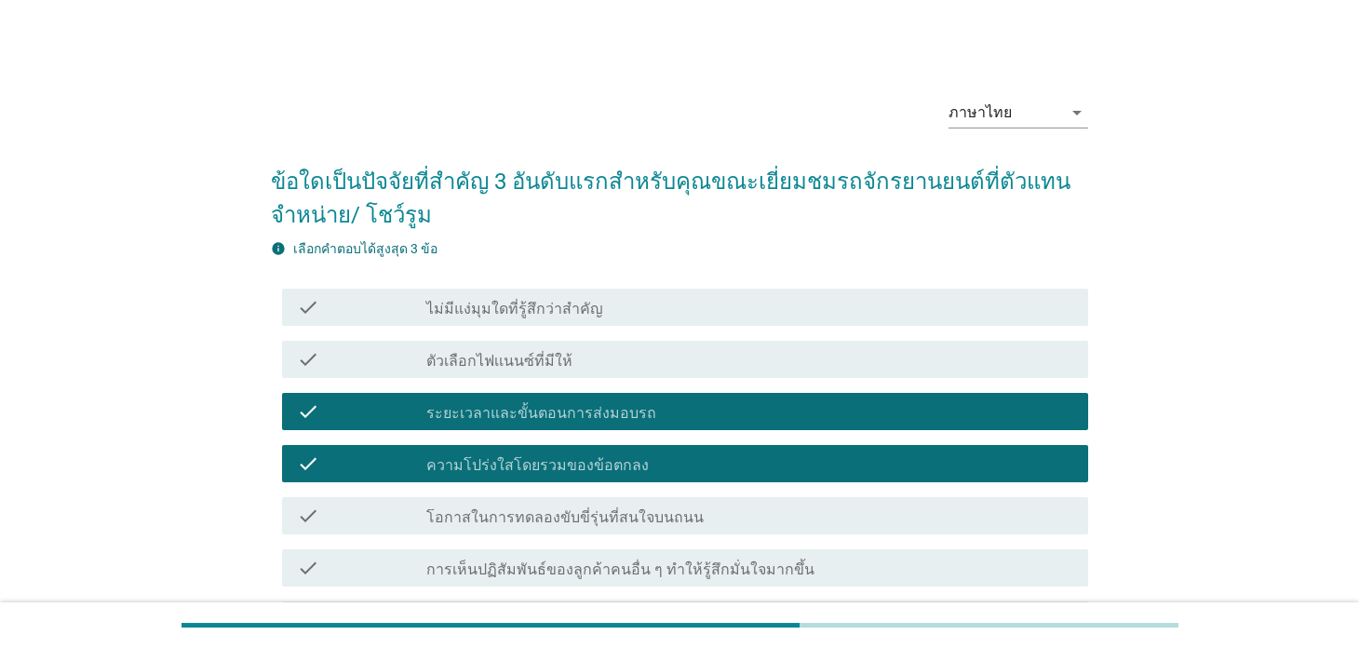
scroll to position [372, 0]
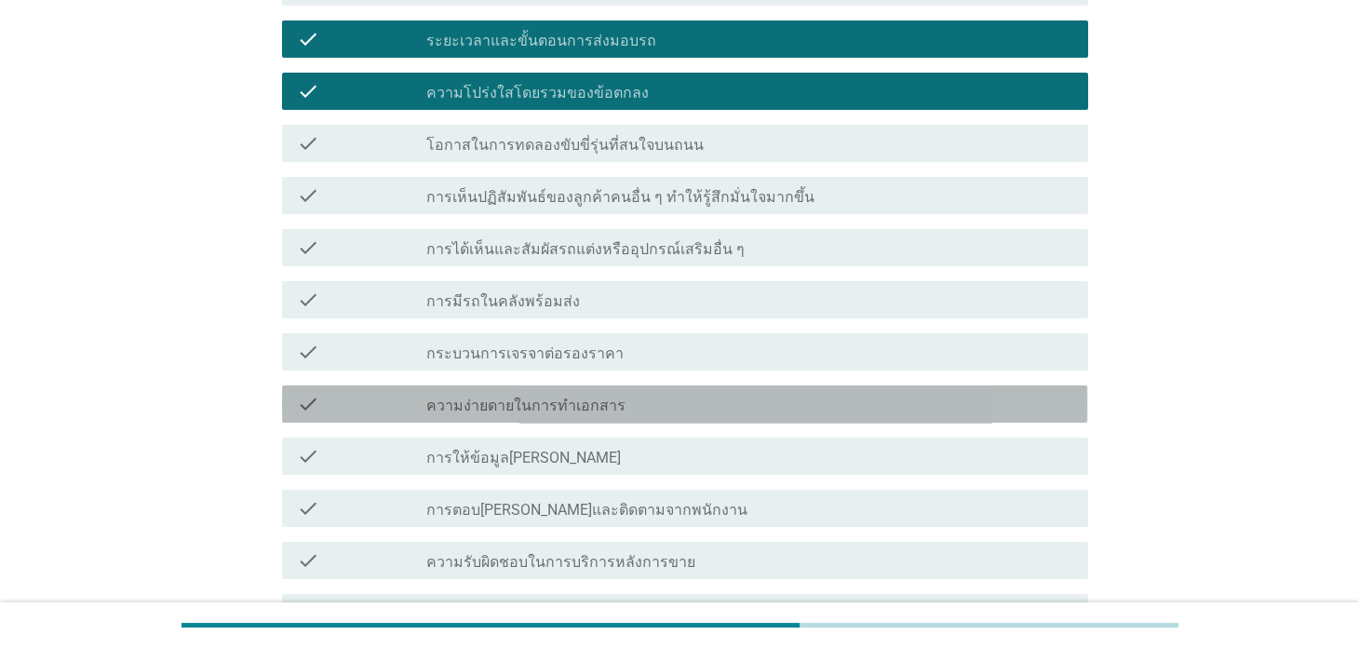
click at [571, 400] on label "ความง่ายดายในการทำเอกสาร" at bounding box center [525, 406] width 199 height 19
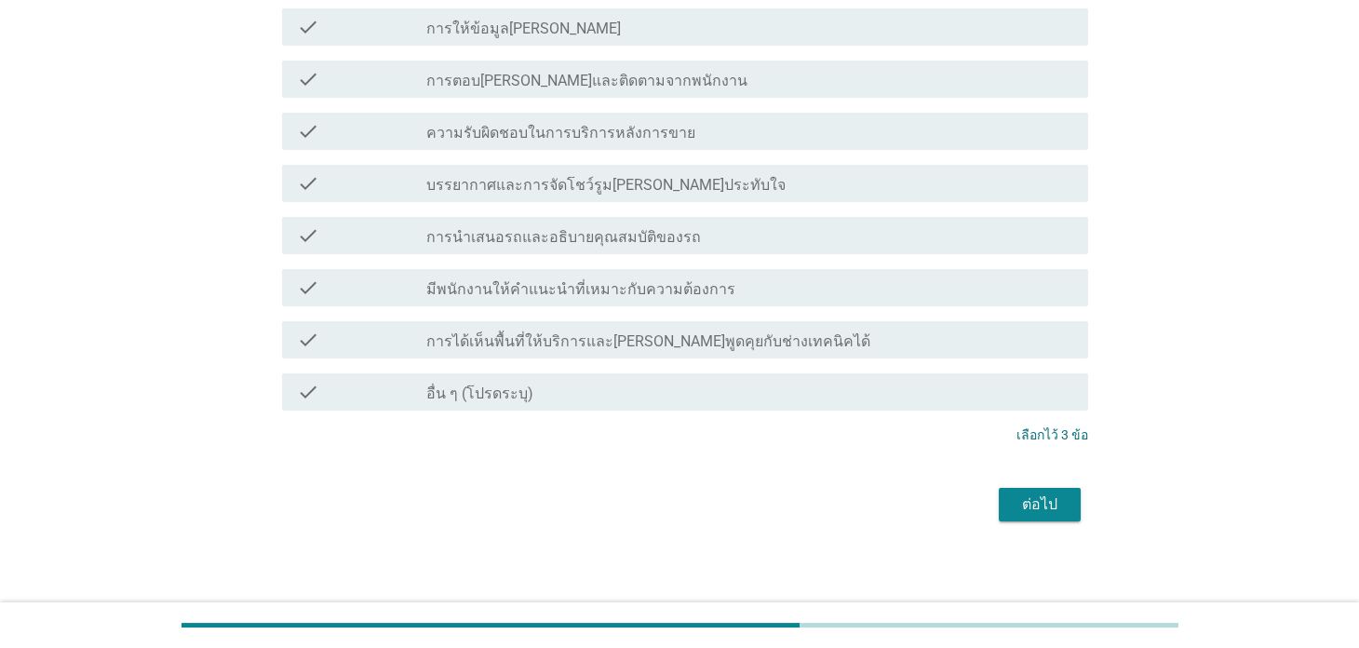
scroll to position [807, 0]
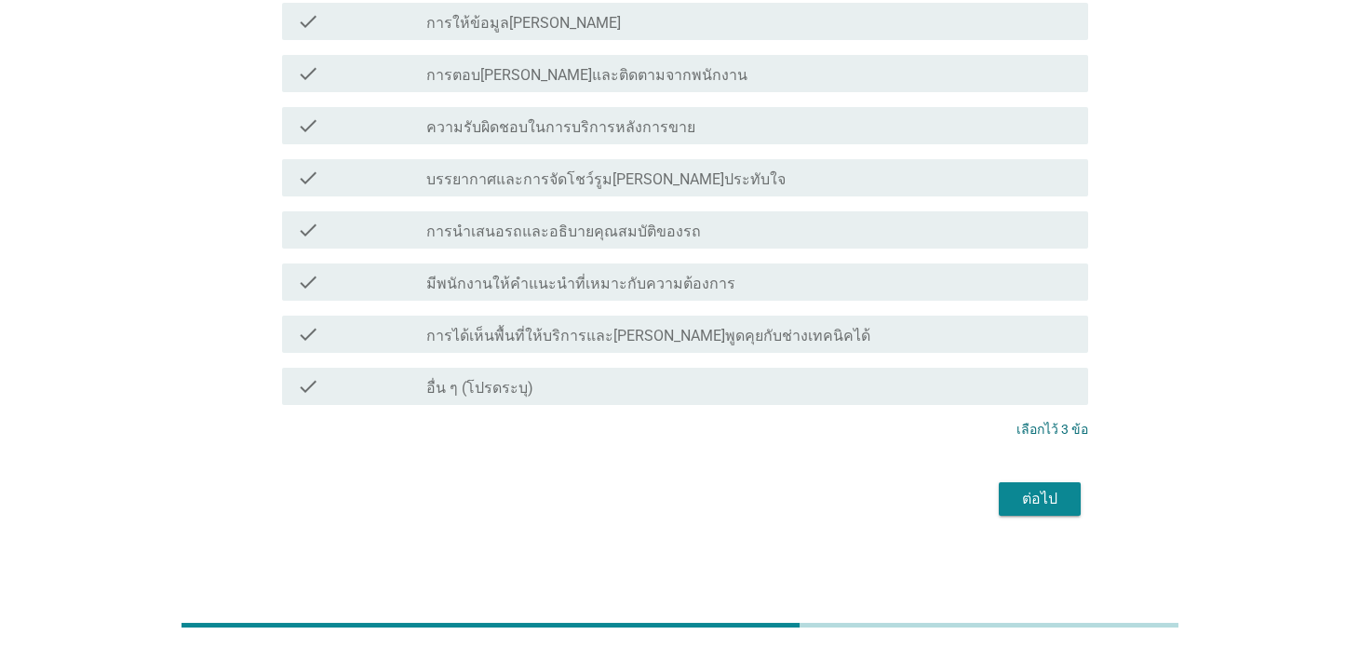
click at [1035, 488] on div "ต่อไป" at bounding box center [1040, 499] width 52 height 22
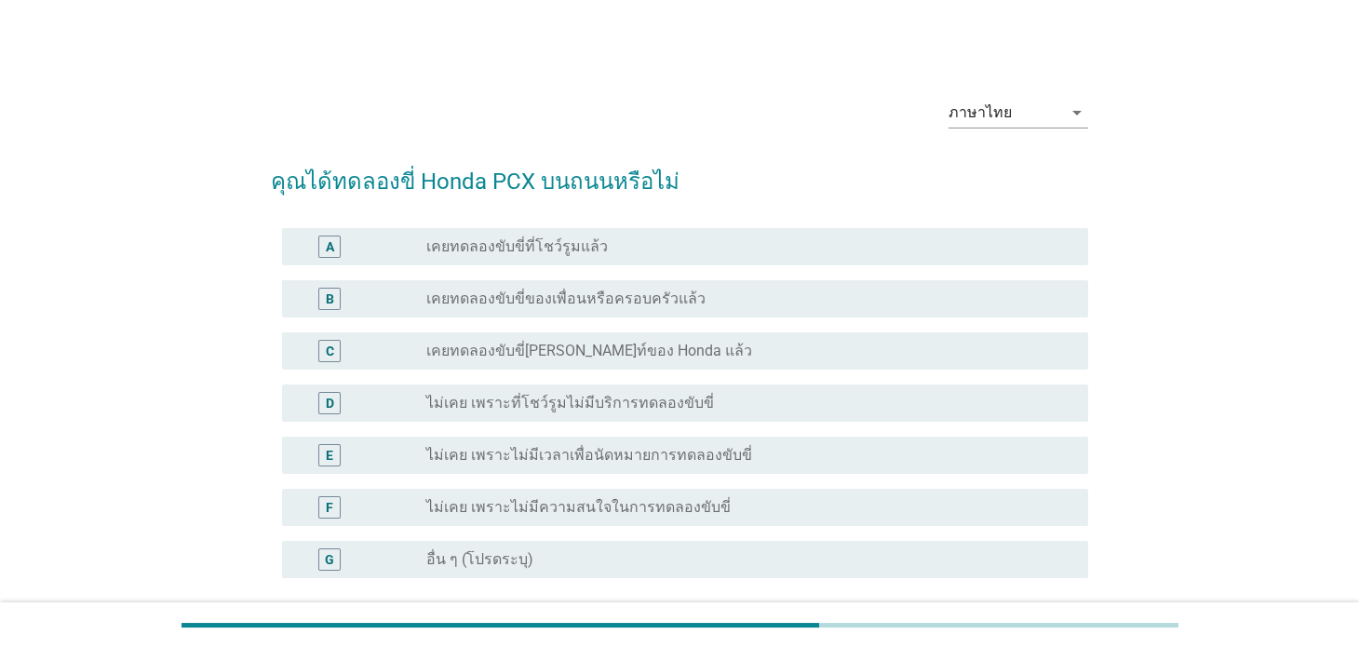
click at [640, 297] on label "เคยทดลองขับขี่ของเพื่อนหรือครอบครัวแล้ว" at bounding box center [565, 298] width 279 height 19
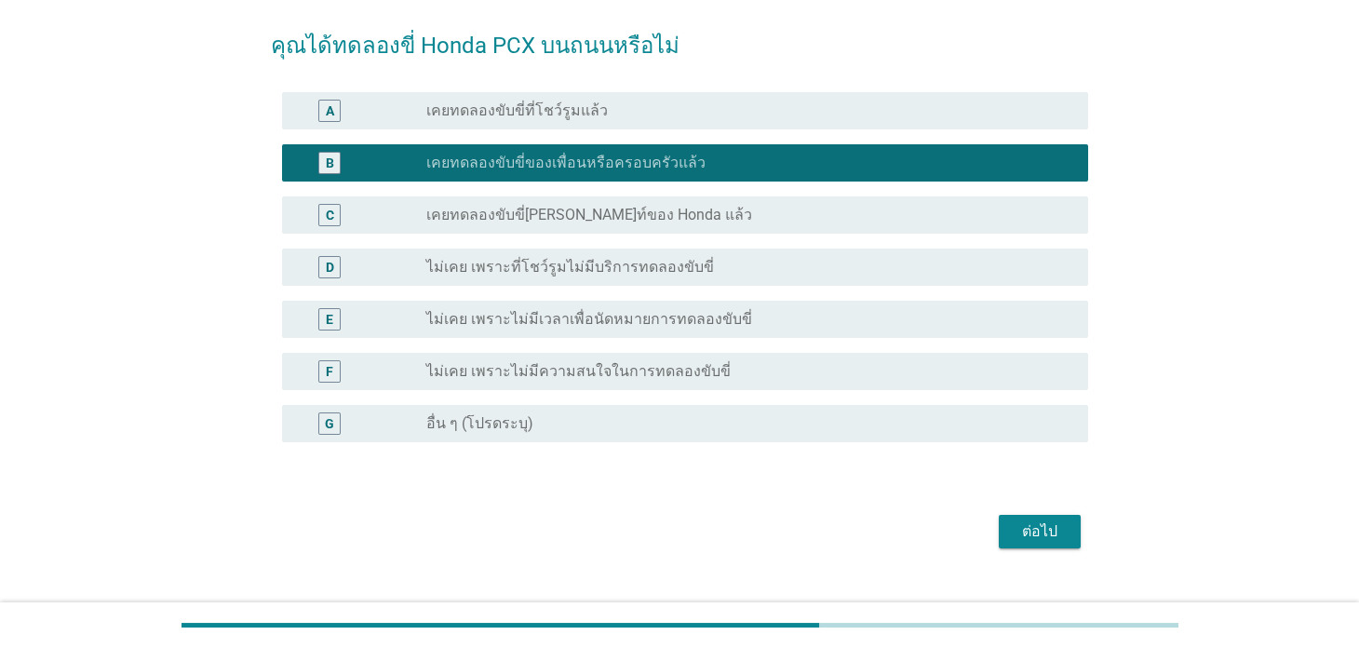
scroll to position [168, 0]
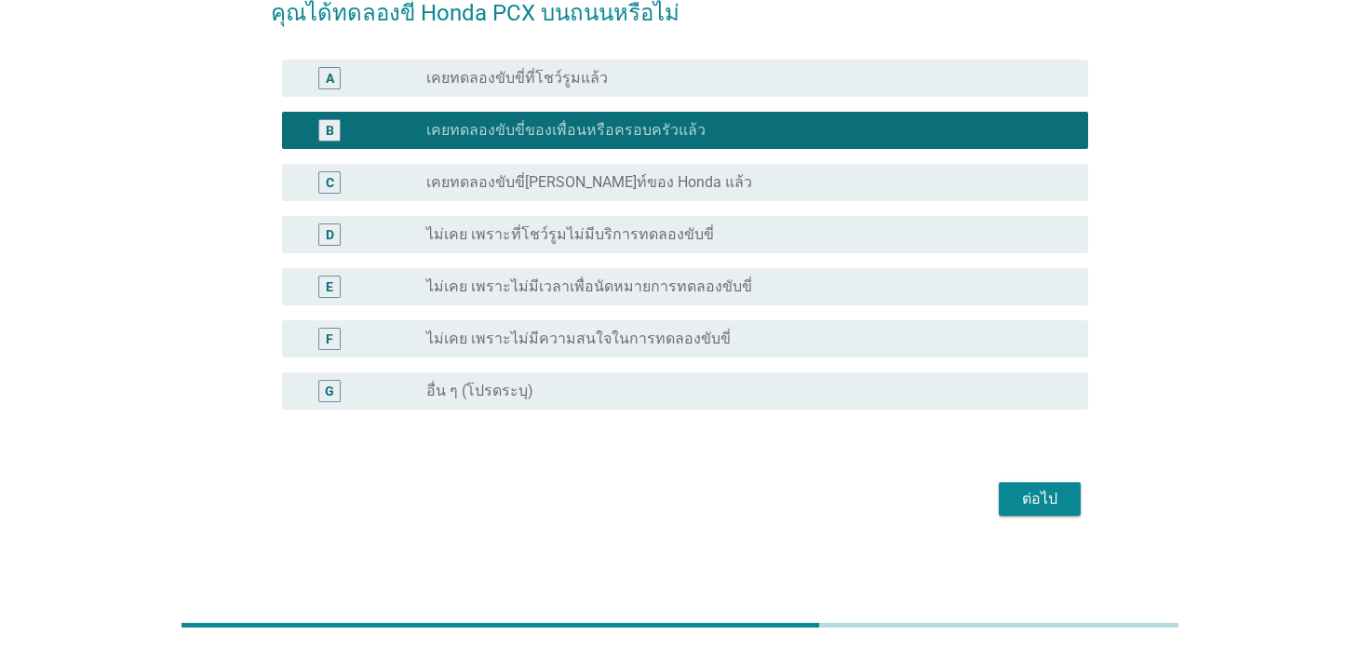
click at [1042, 511] on button "ต่อไป" at bounding box center [1040, 499] width 82 height 34
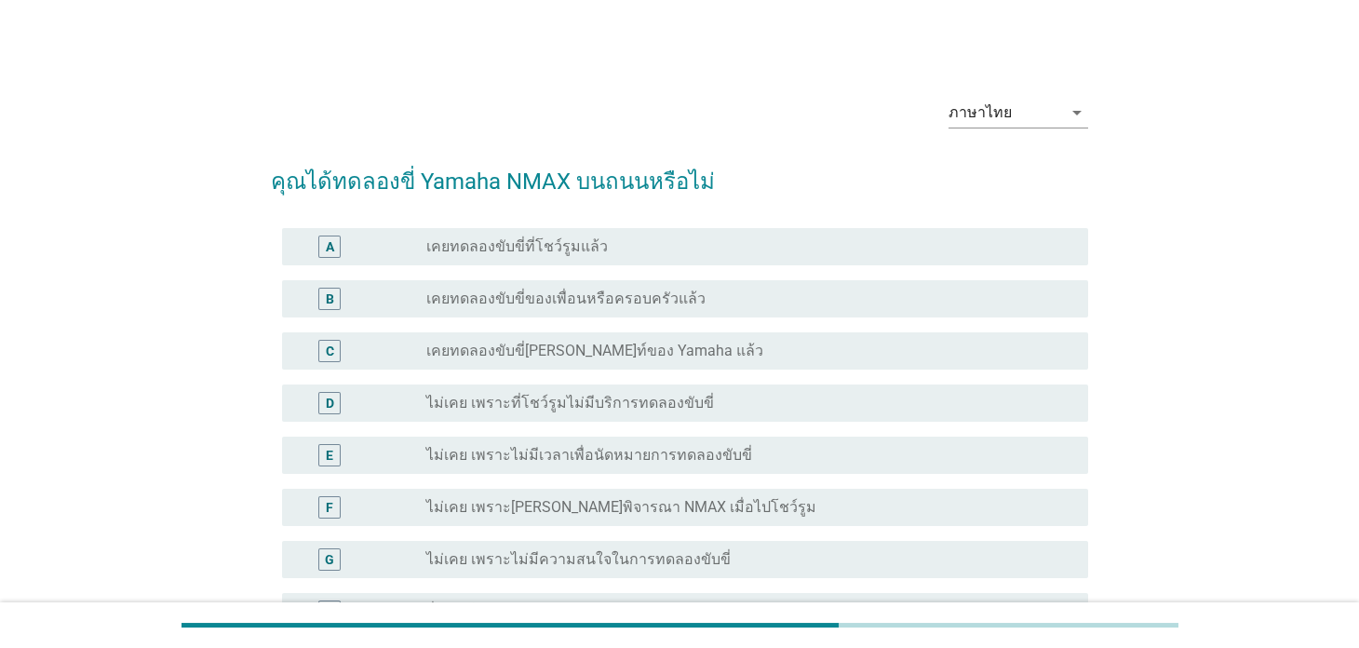
click at [719, 138] on div "ภาษาไทย arrow_drop_down" at bounding box center [679, 114] width 816 height 63
click at [603, 349] on label "เคยทดลองขับขี่[PERSON_NAME]ท์ของ Yamaha แล้ว" at bounding box center [594, 351] width 337 height 19
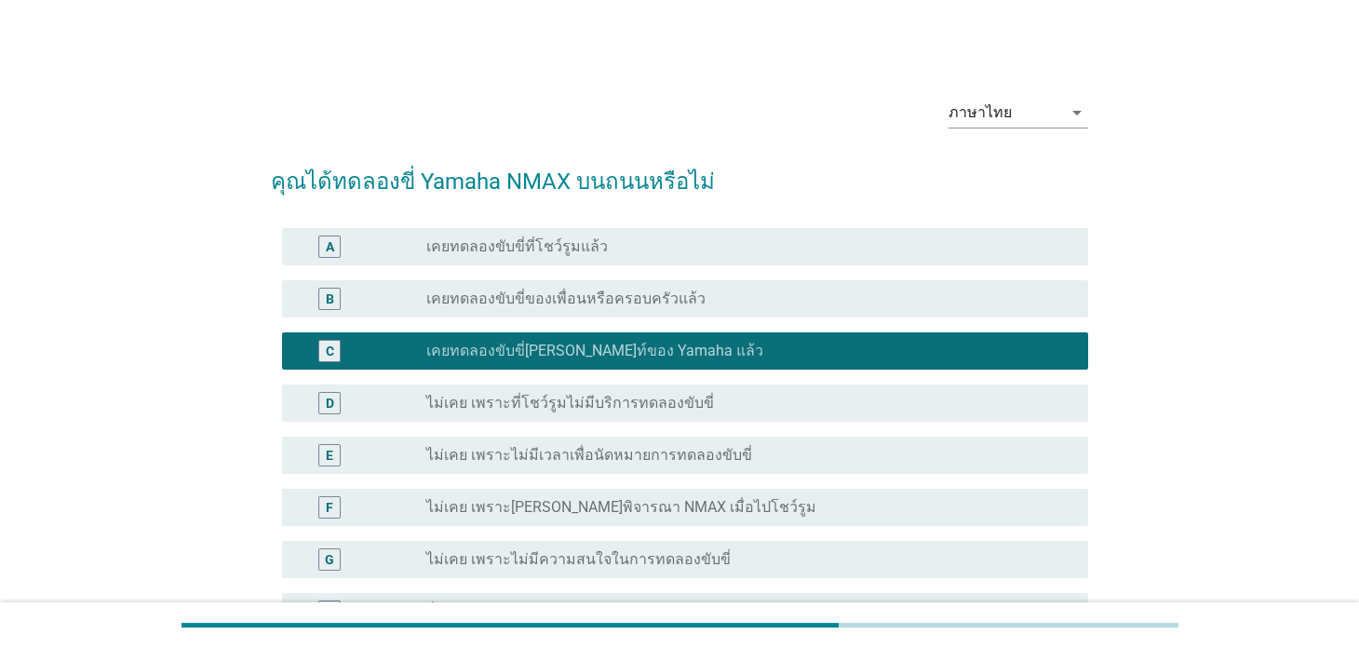
click at [699, 298] on div "radio_button_unchecked เคยทดลองขับขี่ของเพื่อนหรือครอบครัวแล้ว" at bounding box center [741, 298] width 631 height 19
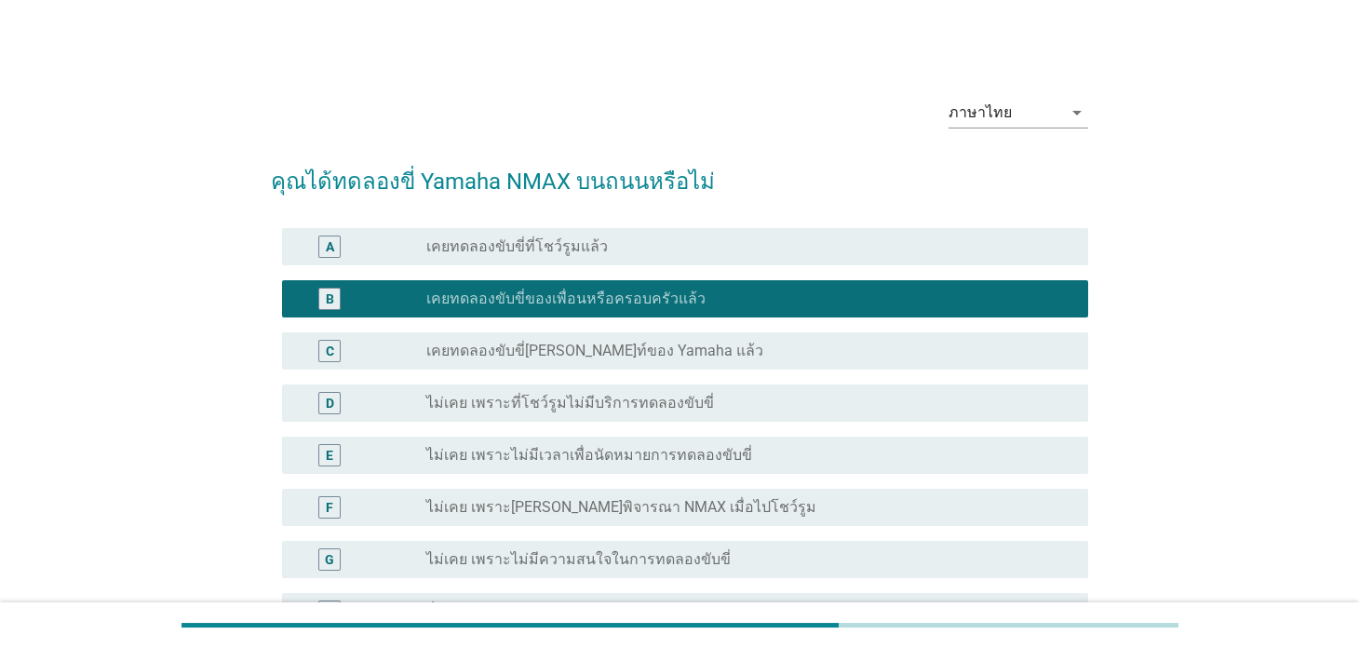
scroll to position [221, 0]
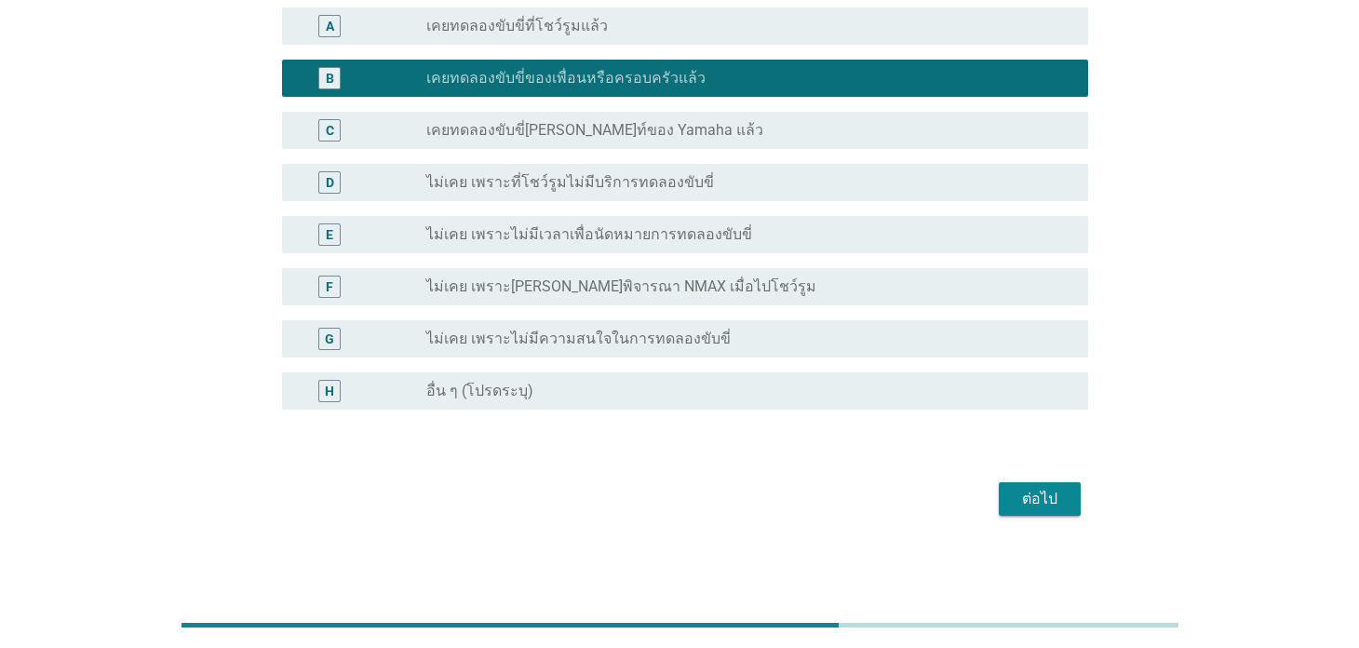
click at [1035, 511] on button "ต่อไป" at bounding box center [1040, 499] width 82 height 34
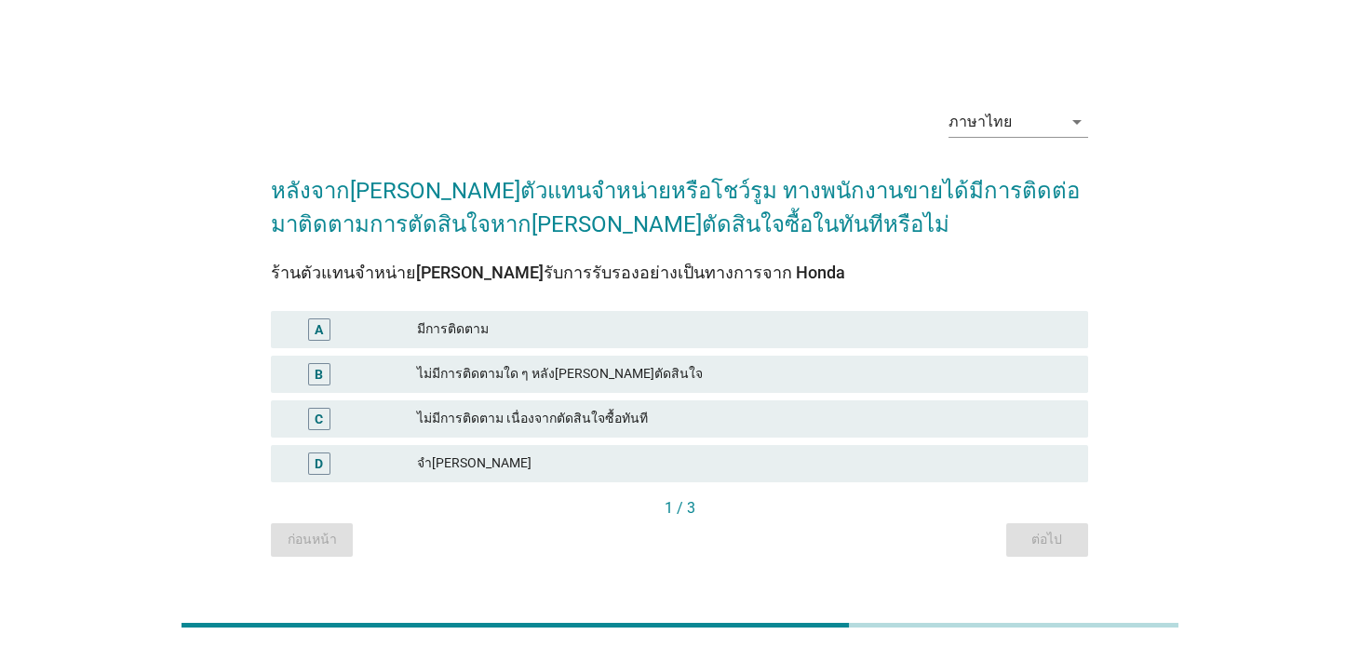
click at [596, 331] on div "มีการติดตาม" at bounding box center [744, 329] width 655 height 22
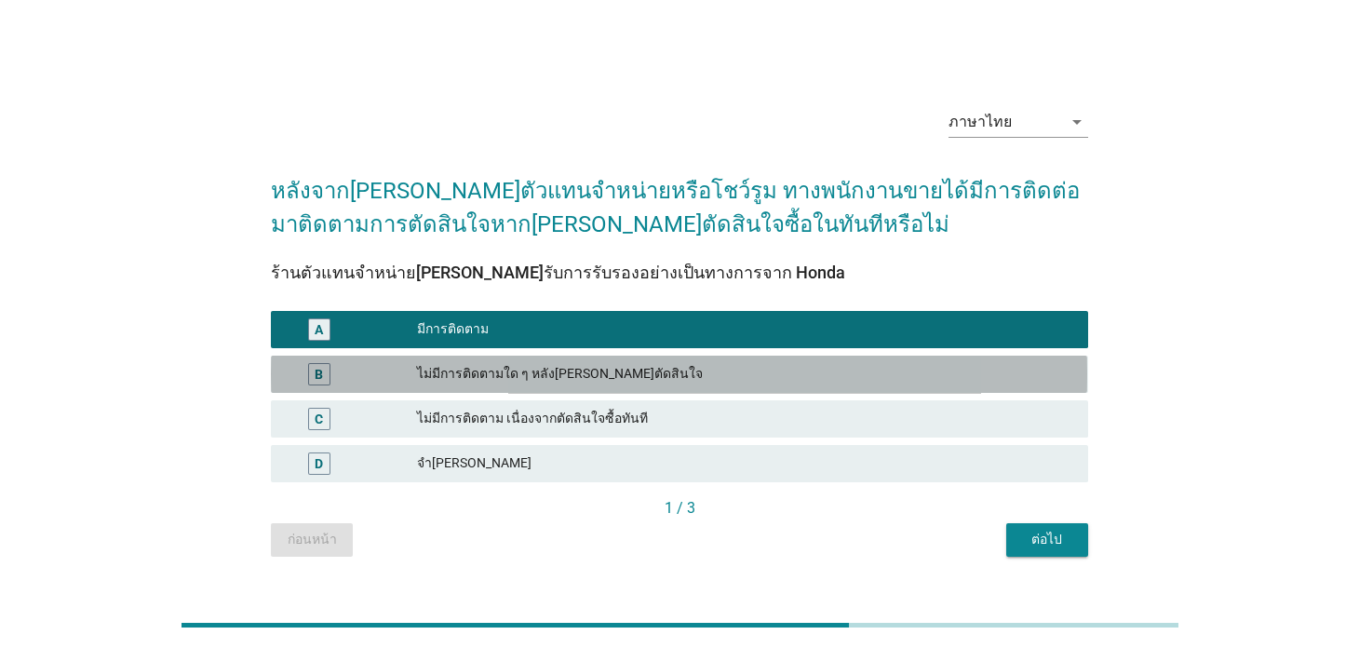
click at [597, 357] on div "B ไม่มีการติดตามใด ๆ หลัง[PERSON_NAME]ตัดสินใจ" at bounding box center [679, 374] width 816 height 37
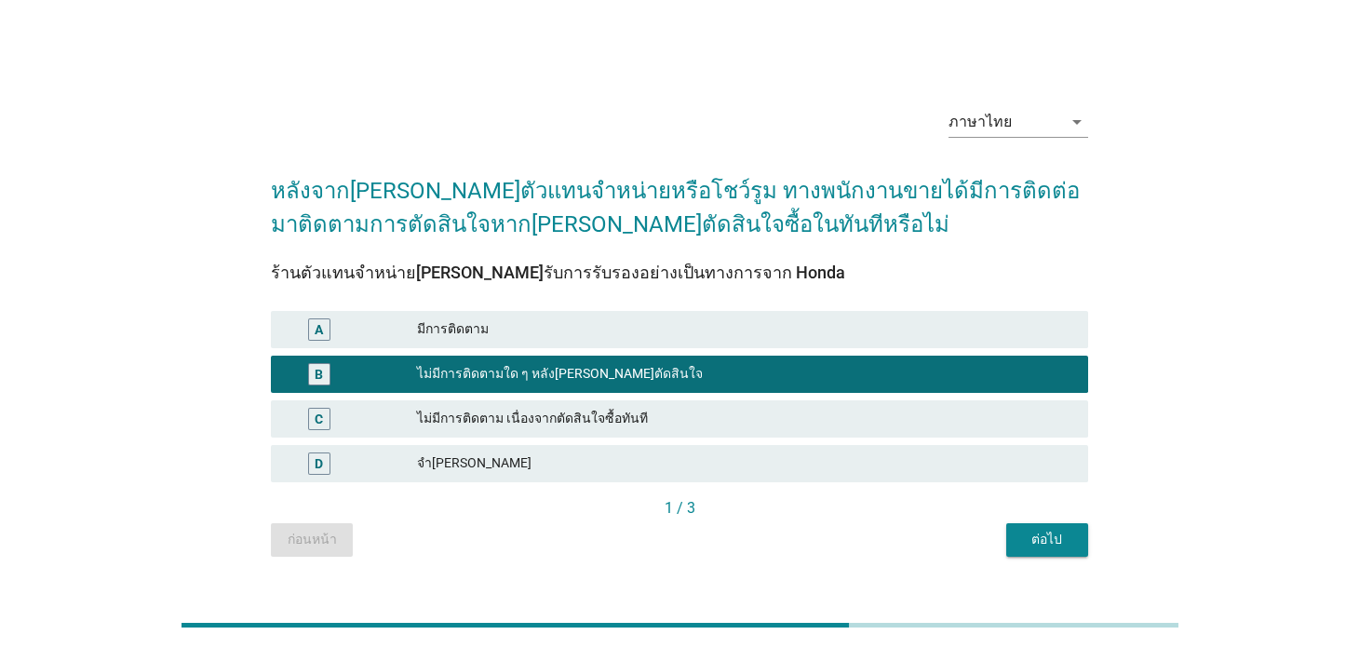
click at [615, 332] on div "มีการติดตาม" at bounding box center [744, 329] width 655 height 22
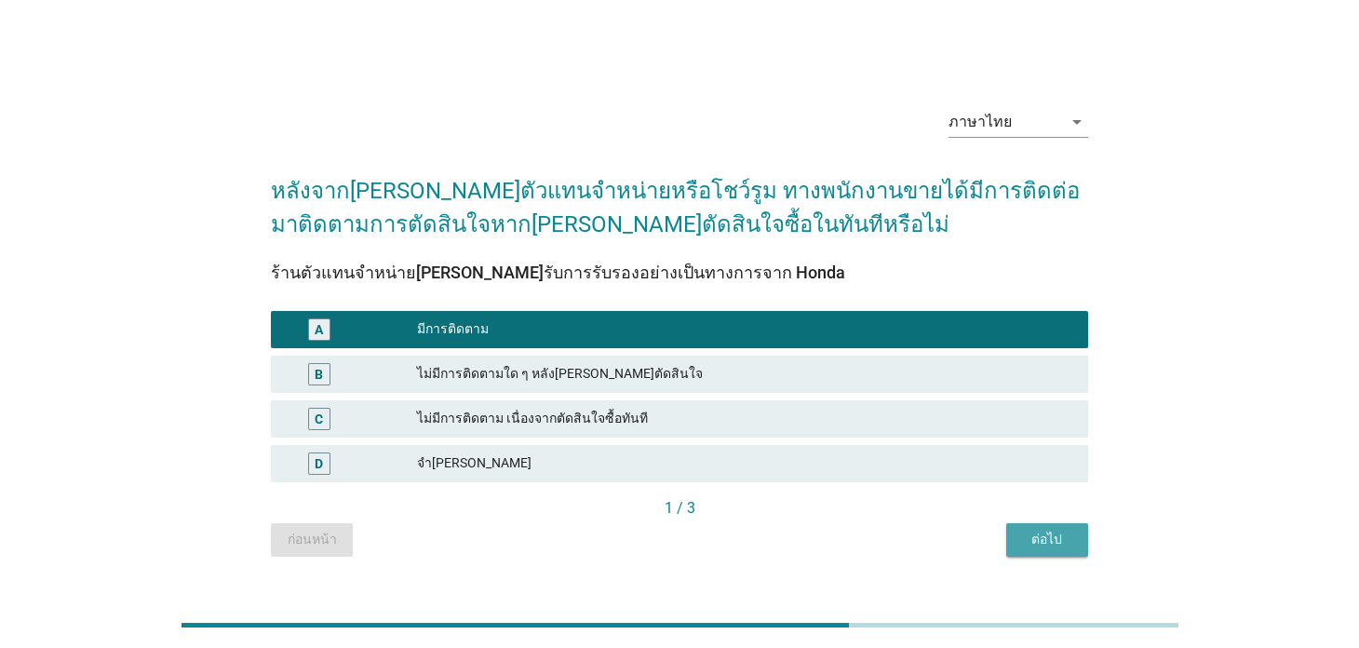
click at [1044, 550] on button "ต่อไป" at bounding box center [1047, 540] width 82 height 34
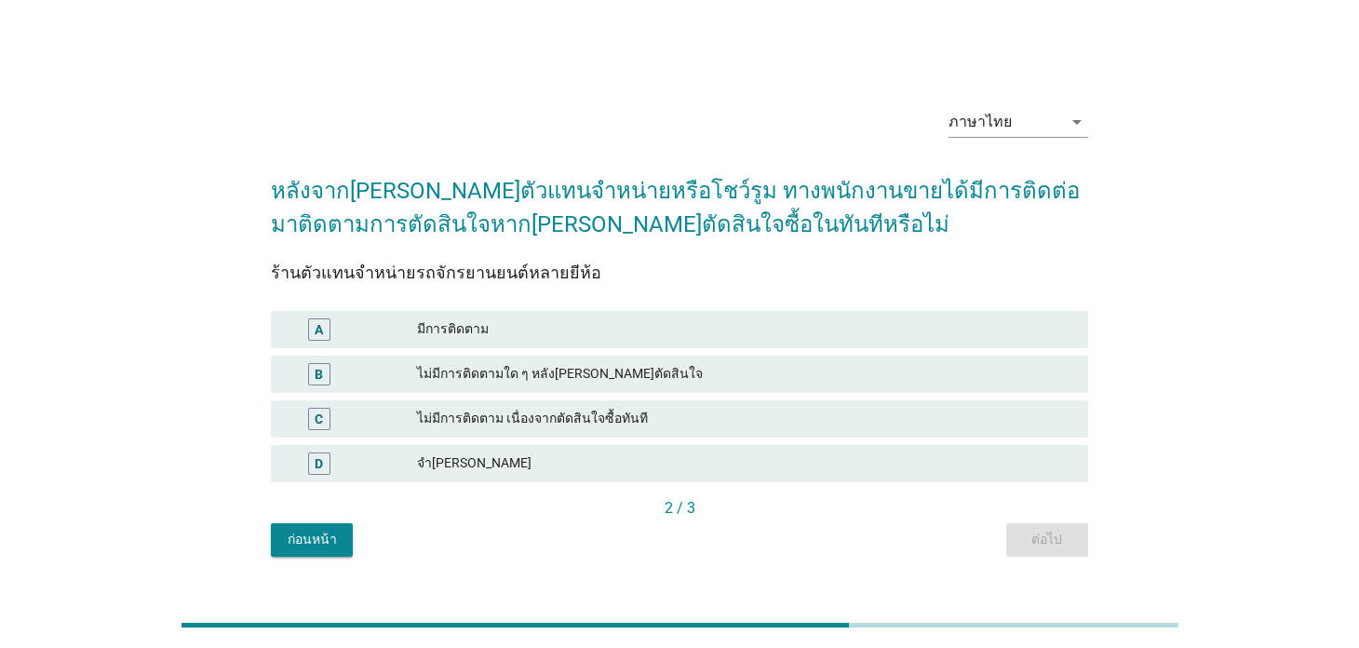
click at [697, 324] on div "มีการติดตาม" at bounding box center [744, 329] width 655 height 22
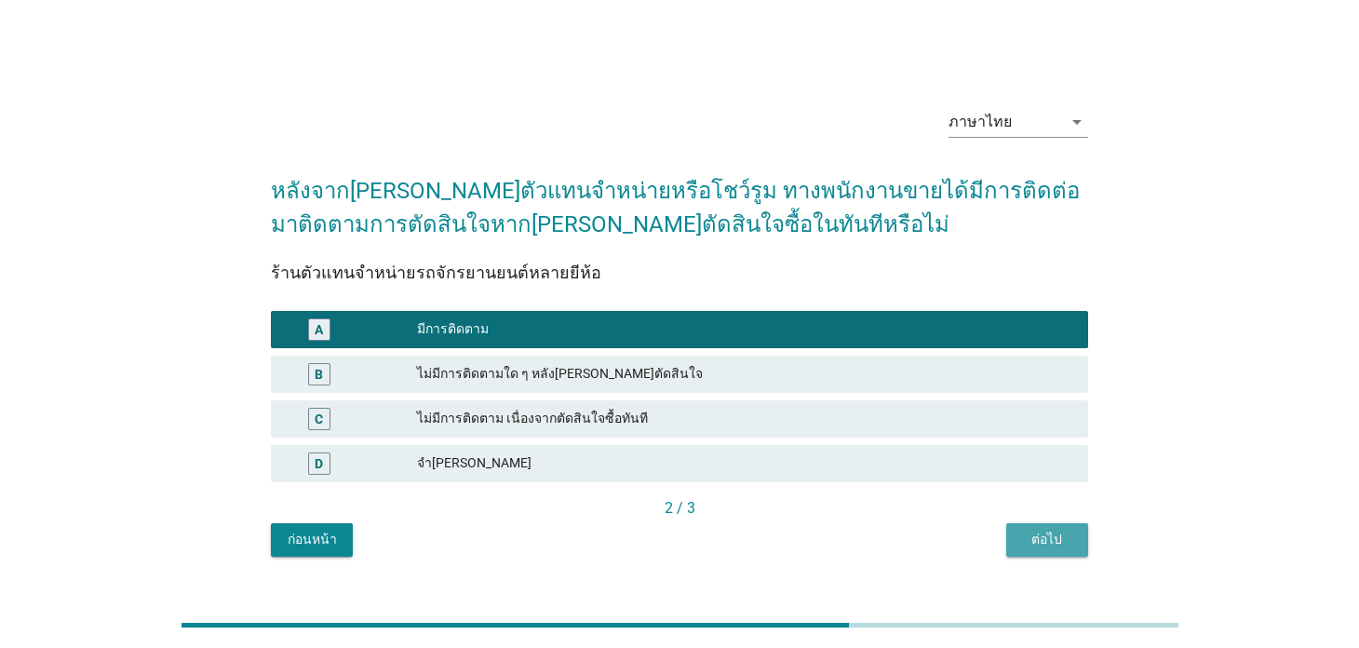
click at [1042, 532] on div "ต่อไป" at bounding box center [1047, 540] width 52 height 20
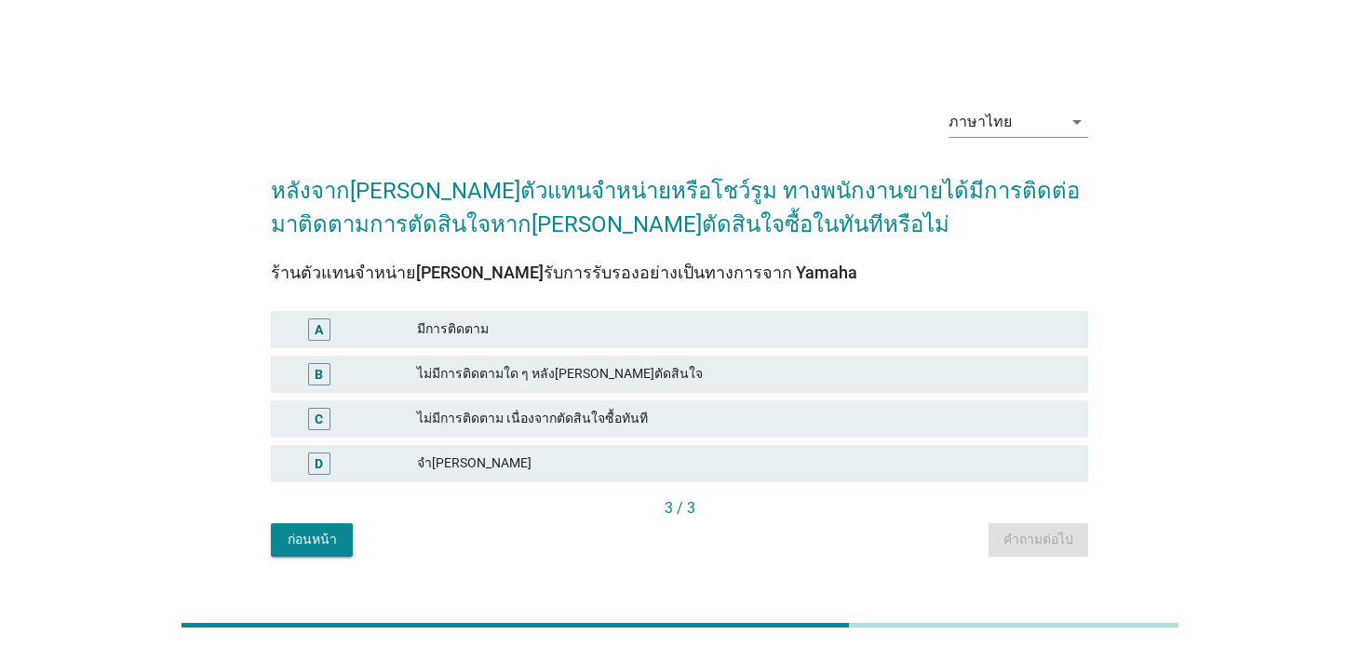
click at [510, 316] on div "A มีการติดตาม" at bounding box center [679, 329] width 816 height 37
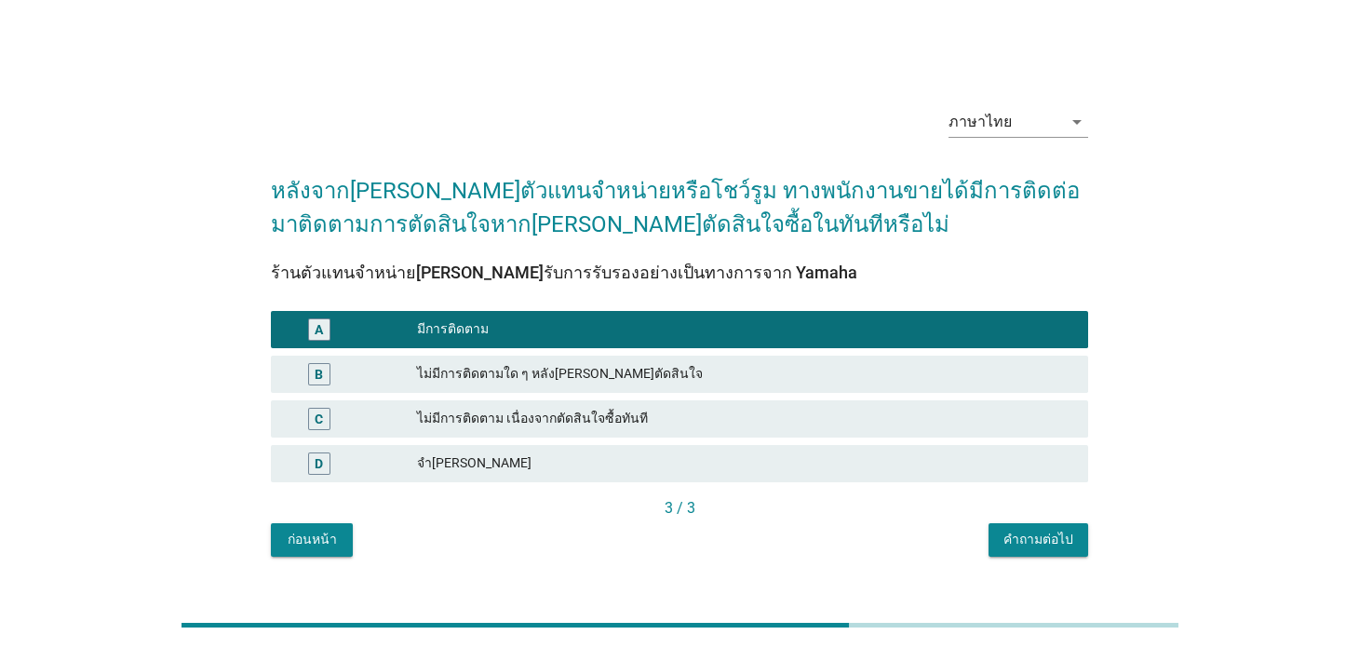
click at [1035, 544] on div "คำถามต่อไป" at bounding box center [1038, 540] width 70 height 20
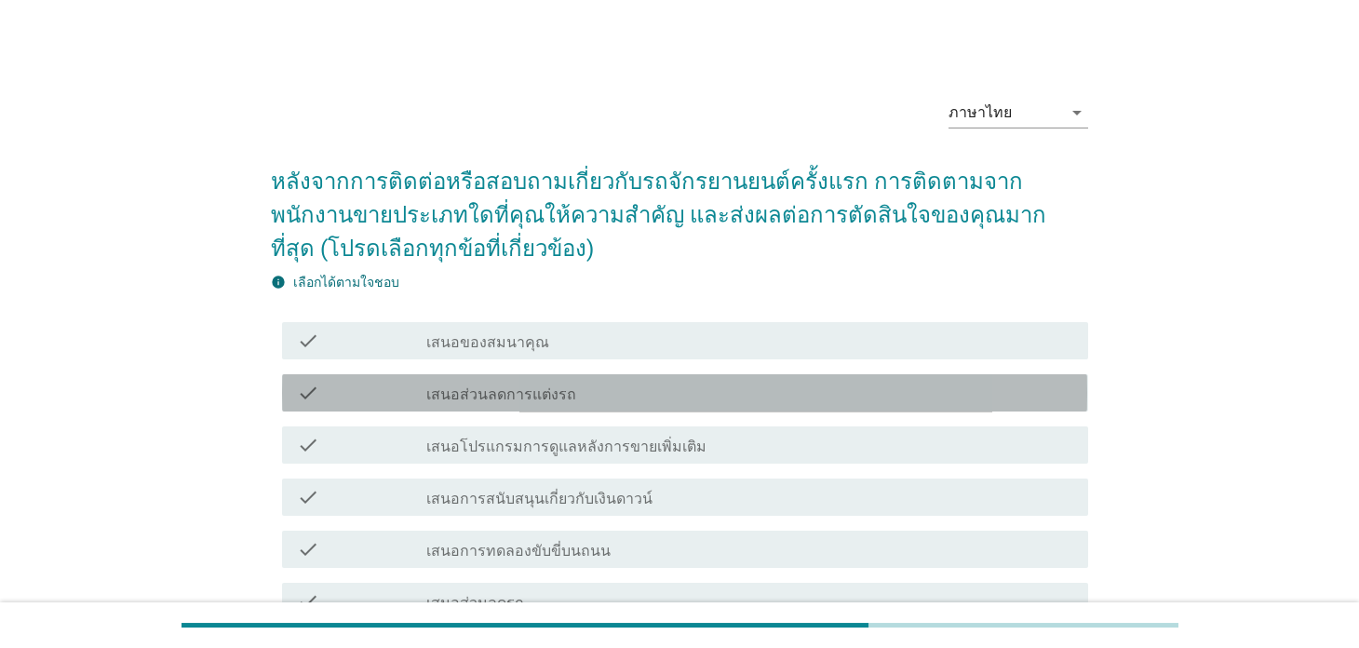
click at [585, 394] on div "check_box_outline_blank เสนอส่วนลดการแต่งรถ" at bounding box center [749, 393] width 646 height 22
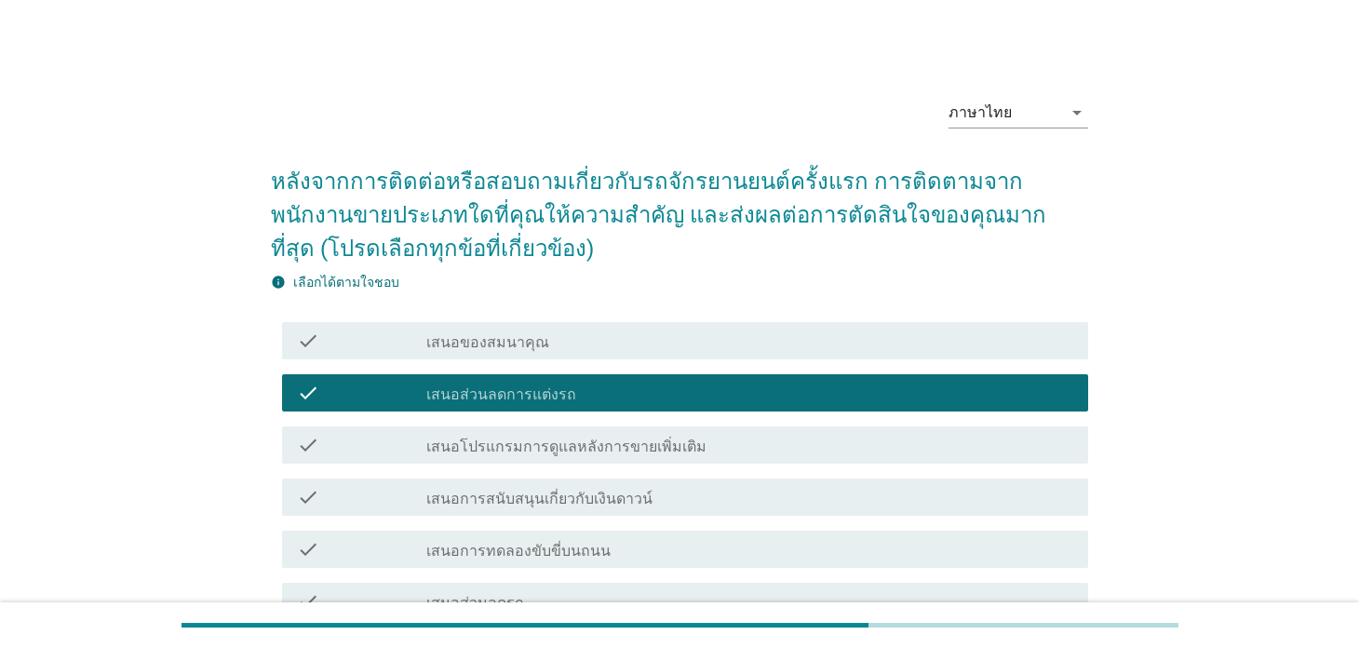
click at [598, 336] on div "check_box_outline_blank เสนอของสมนาคุณ" at bounding box center [749, 340] width 646 height 22
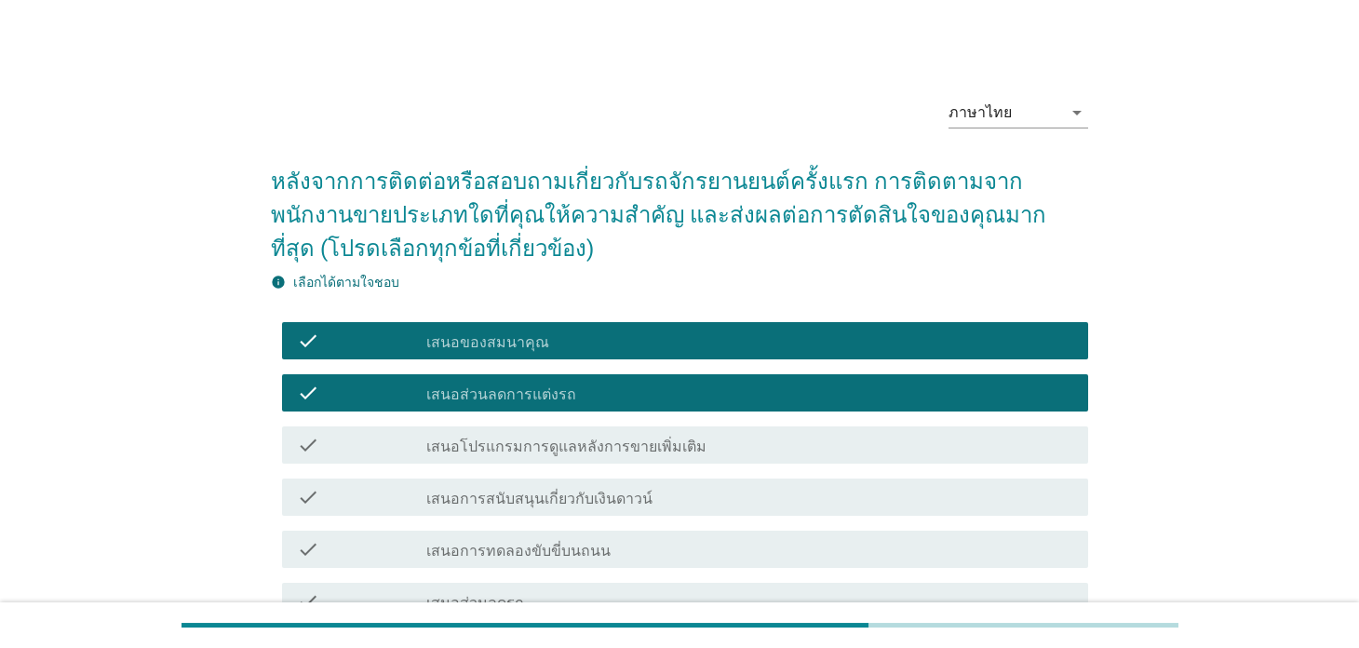
scroll to position [344, 0]
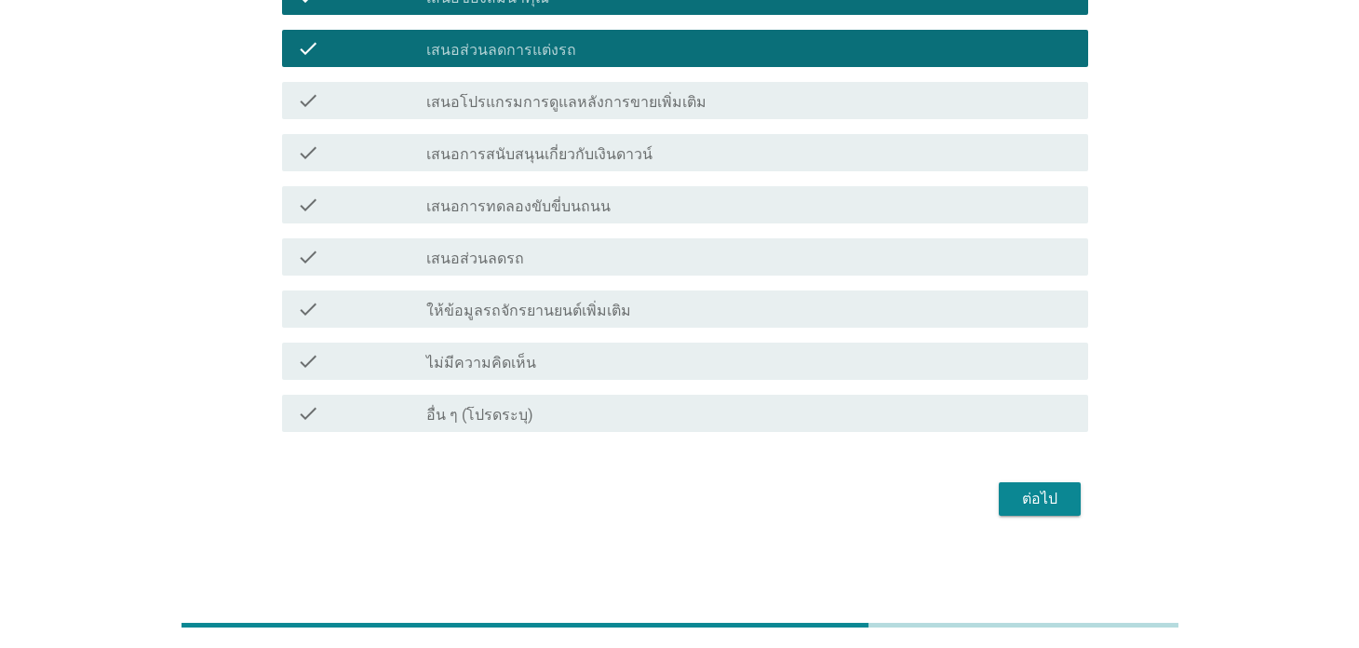
click at [527, 256] on div "check_box_outline_blank เสนอส่วนลดรถ" at bounding box center [749, 257] width 646 height 22
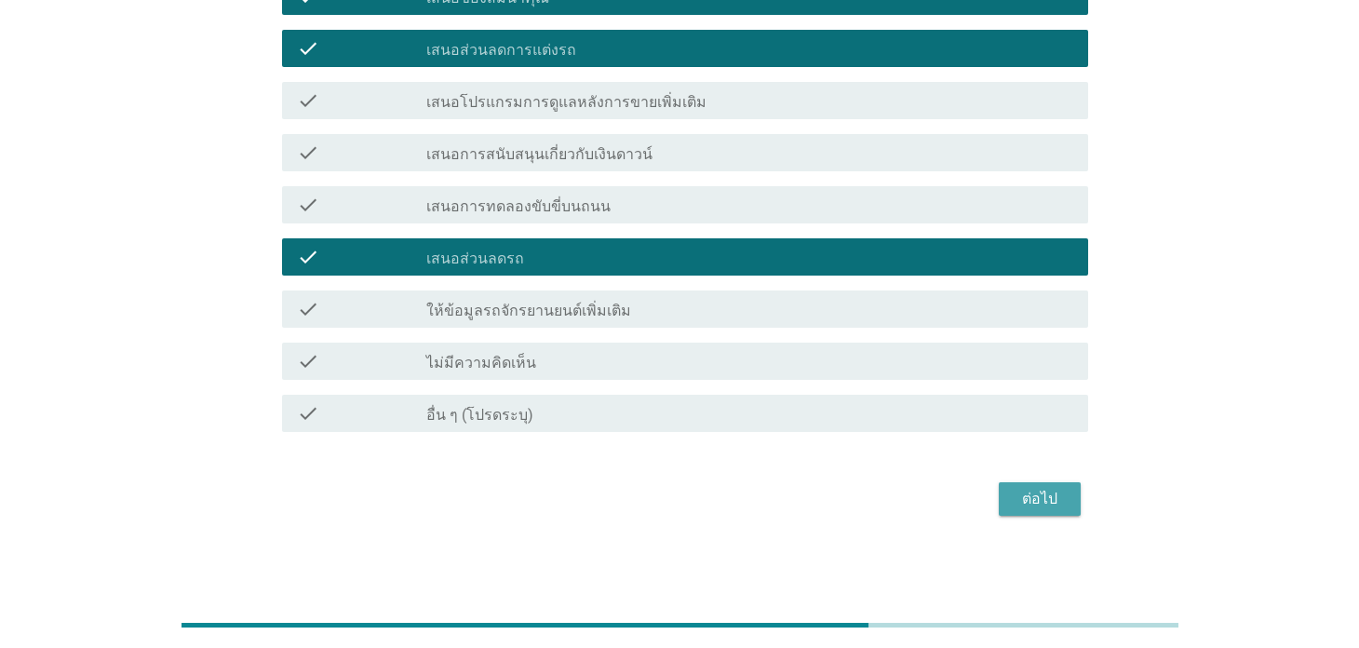
click at [1028, 493] on div "ต่อไป" at bounding box center [1040, 499] width 52 height 22
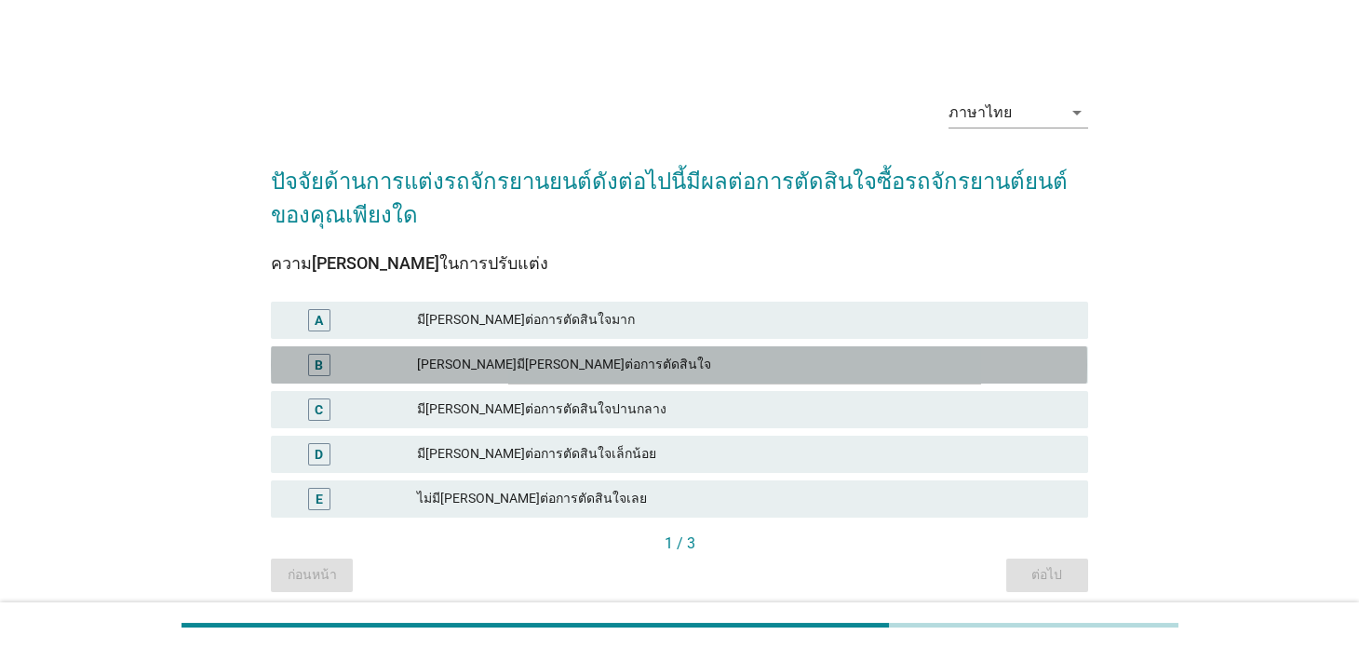
click at [594, 374] on div "[PERSON_NAME]มี[PERSON_NAME]ต่อการตัดสินใจ" at bounding box center [744, 365] width 655 height 22
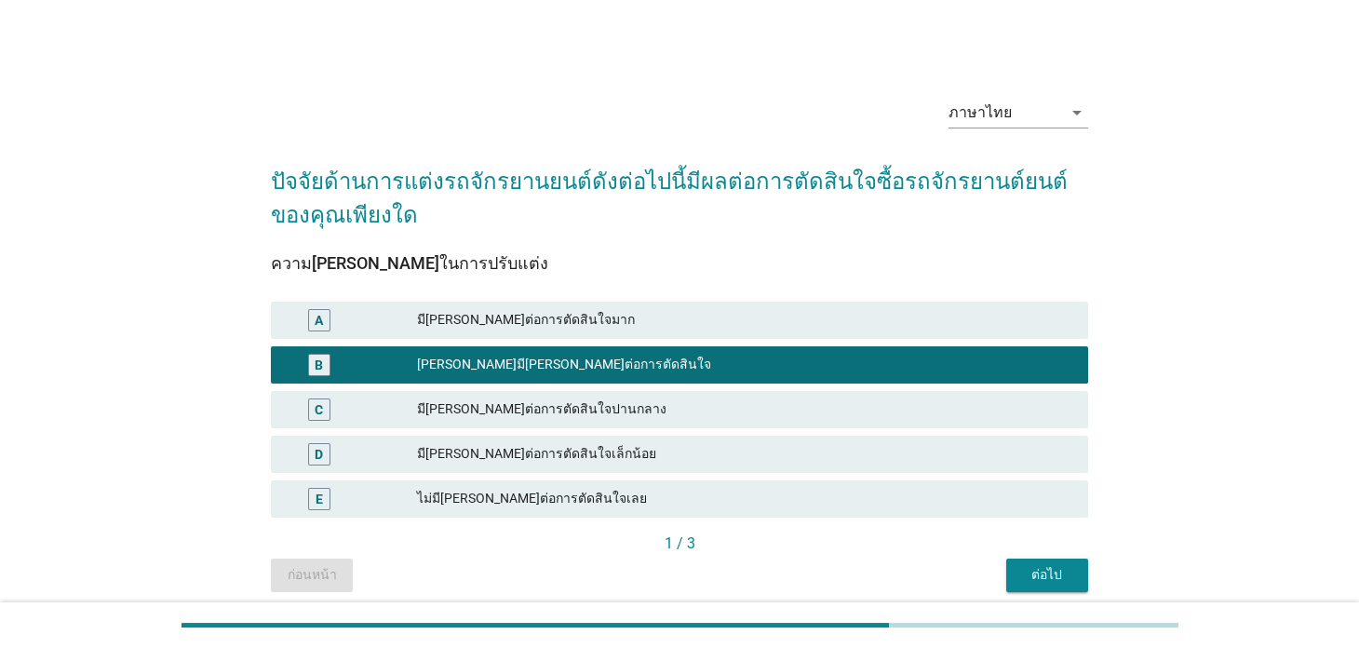
click at [1080, 588] on button "ต่อไป" at bounding box center [1047, 575] width 82 height 34
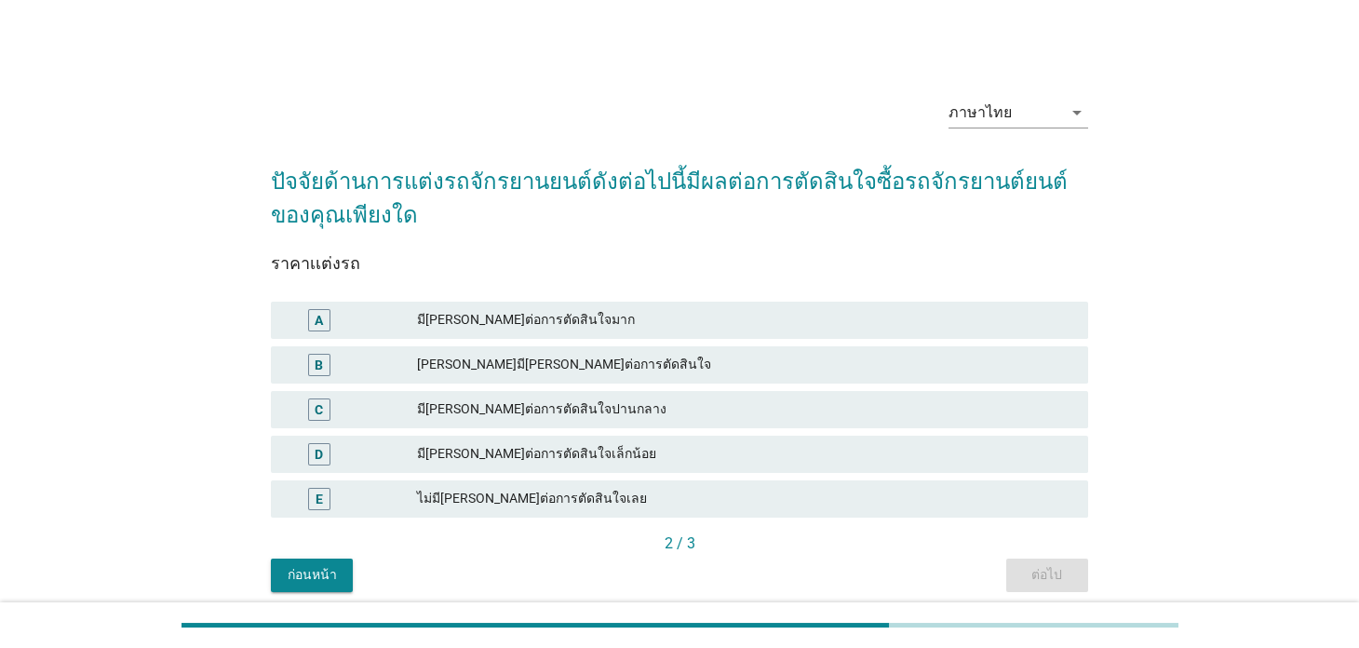
click at [554, 367] on div "[PERSON_NAME]มี[PERSON_NAME]ต่อการตัดสินใจ" at bounding box center [744, 365] width 655 height 22
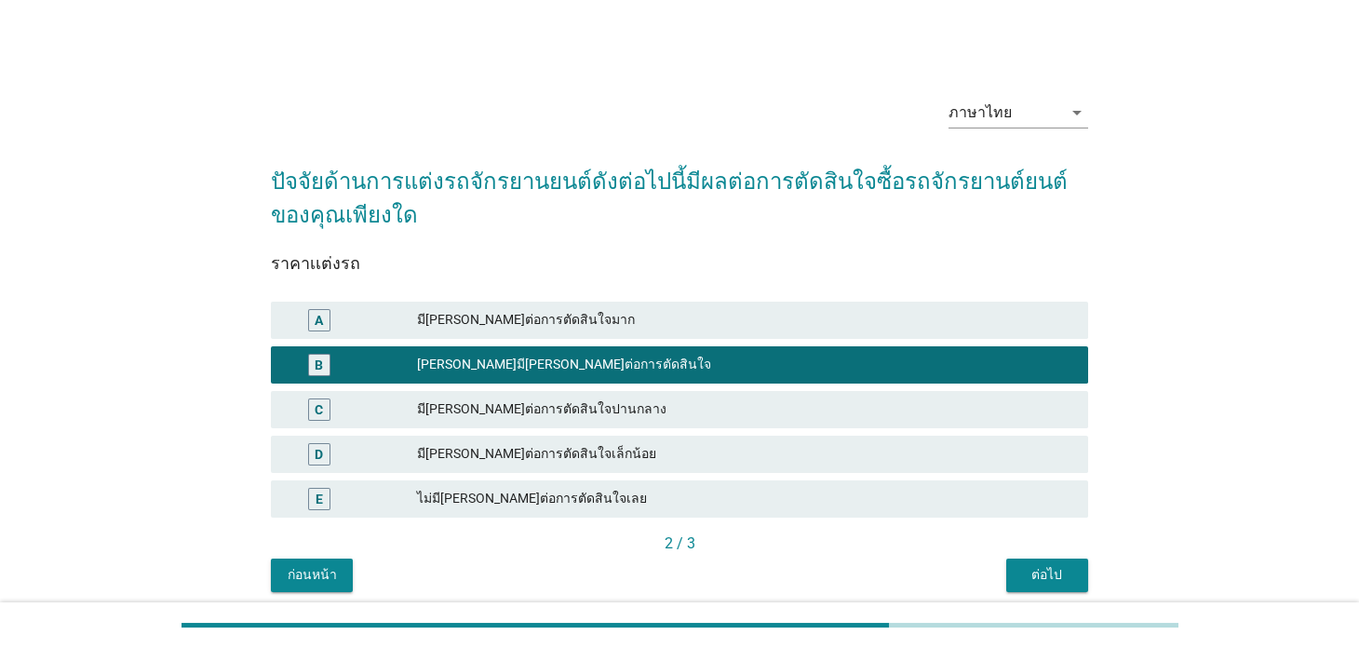
click at [1047, 586] on button "ต่อไป" at bounding box center [1047, 575] width 82 height 34
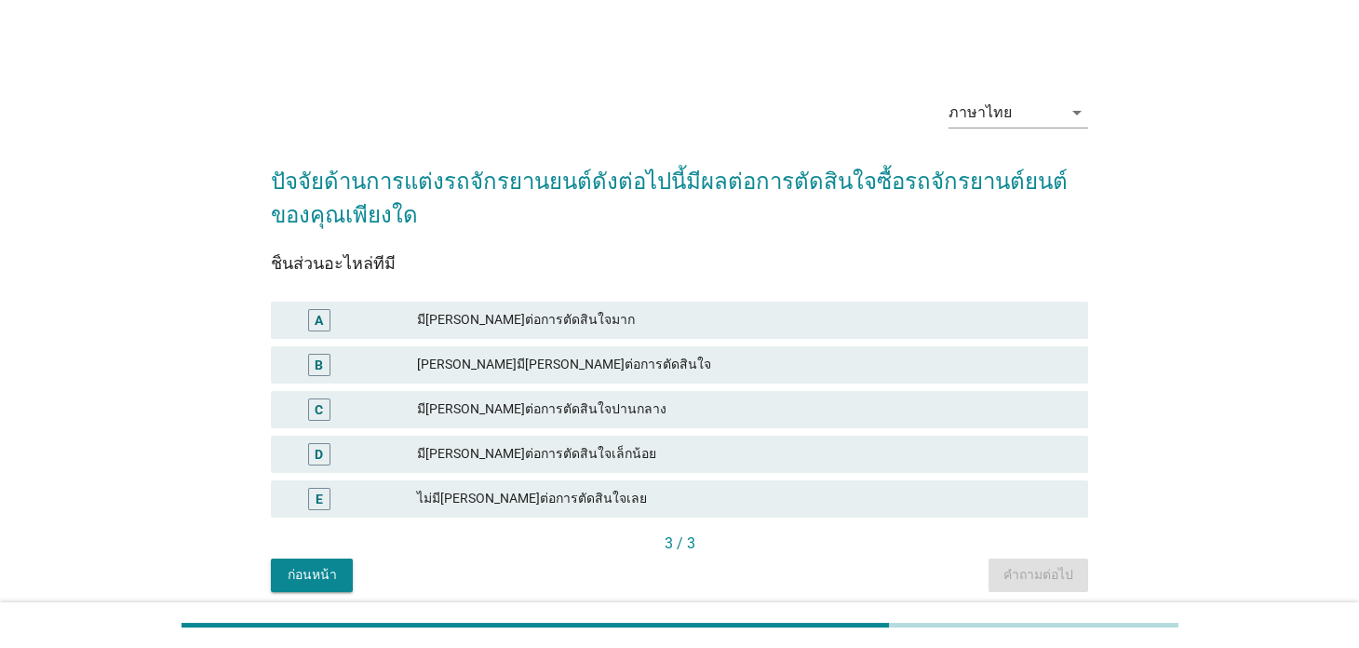
click at [569, 343] on div "B [PERSON_NAME]มี[PERSON_NAME]ต่อการตัดสินใจ" at bounding box center [679, 365] width 824 height 45
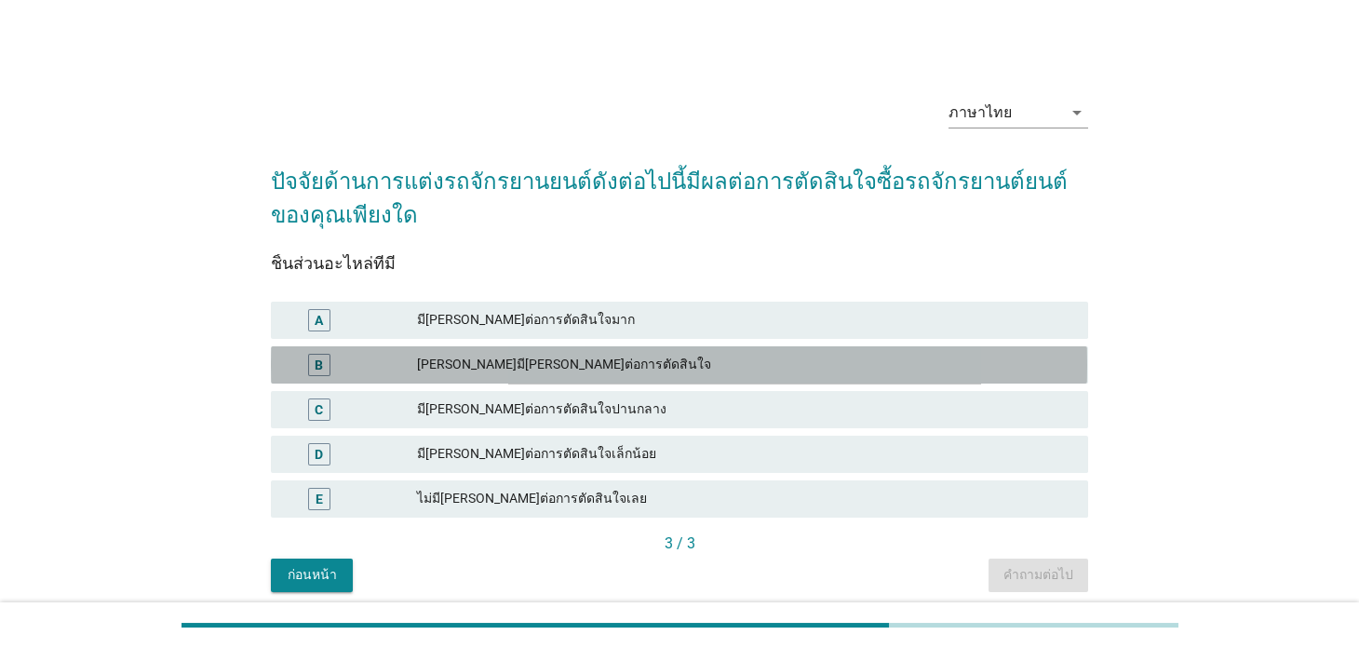
click at [605, 365] on div "[PERSON_NAME]มี[PERSON_NAME]ต่อการตัดสินใจ" at bounding box center [744, 365] width 655 height 22
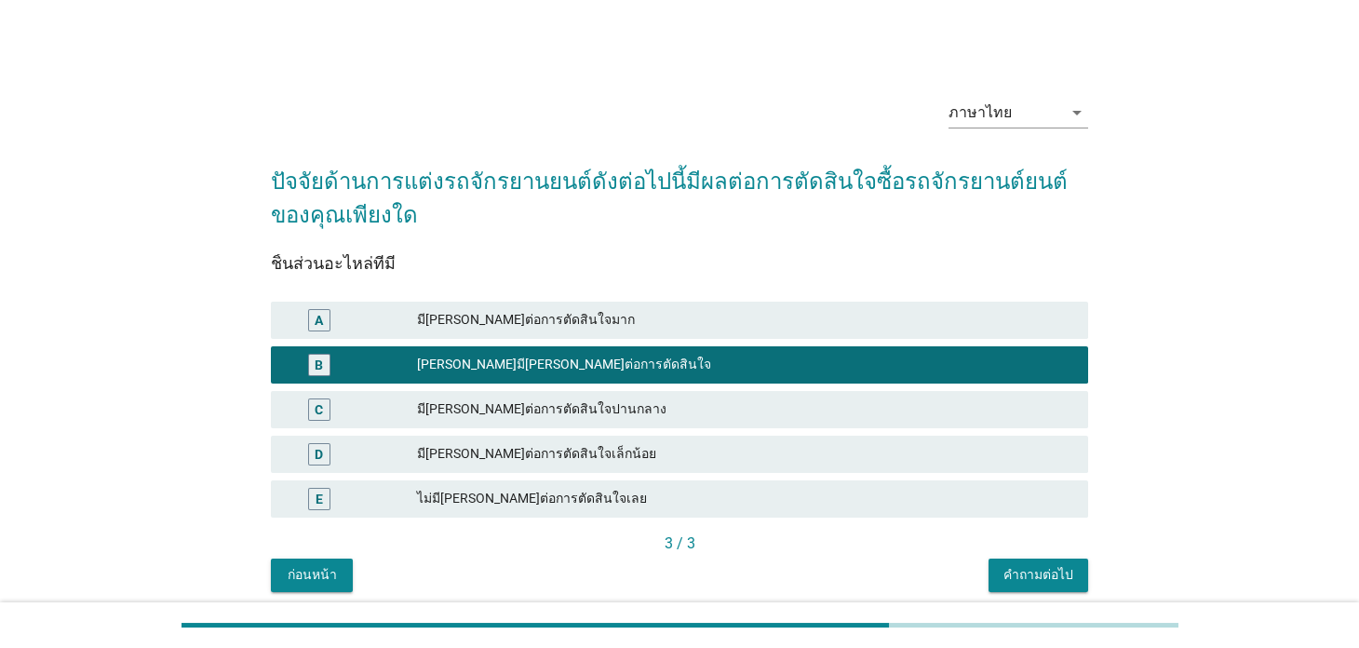
click at [1038, 565] on div "คำถามต่อไป" at bounding box center [1038, 575] width 70 height 20
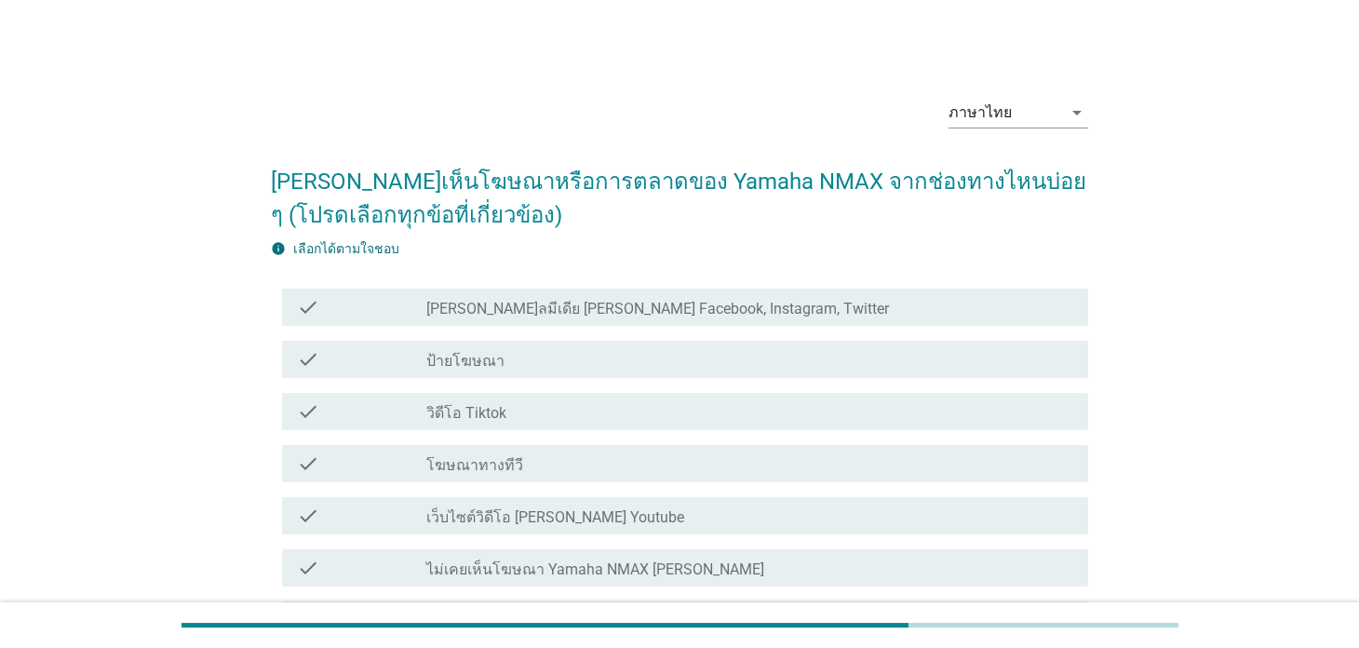
click at [607, 310] on label "[PERSON_NAME]ลมีเดีย [PERSON_NAME] Facebook, Instagram, Twitter" at bounding box center [657, 309] width 463 height 19
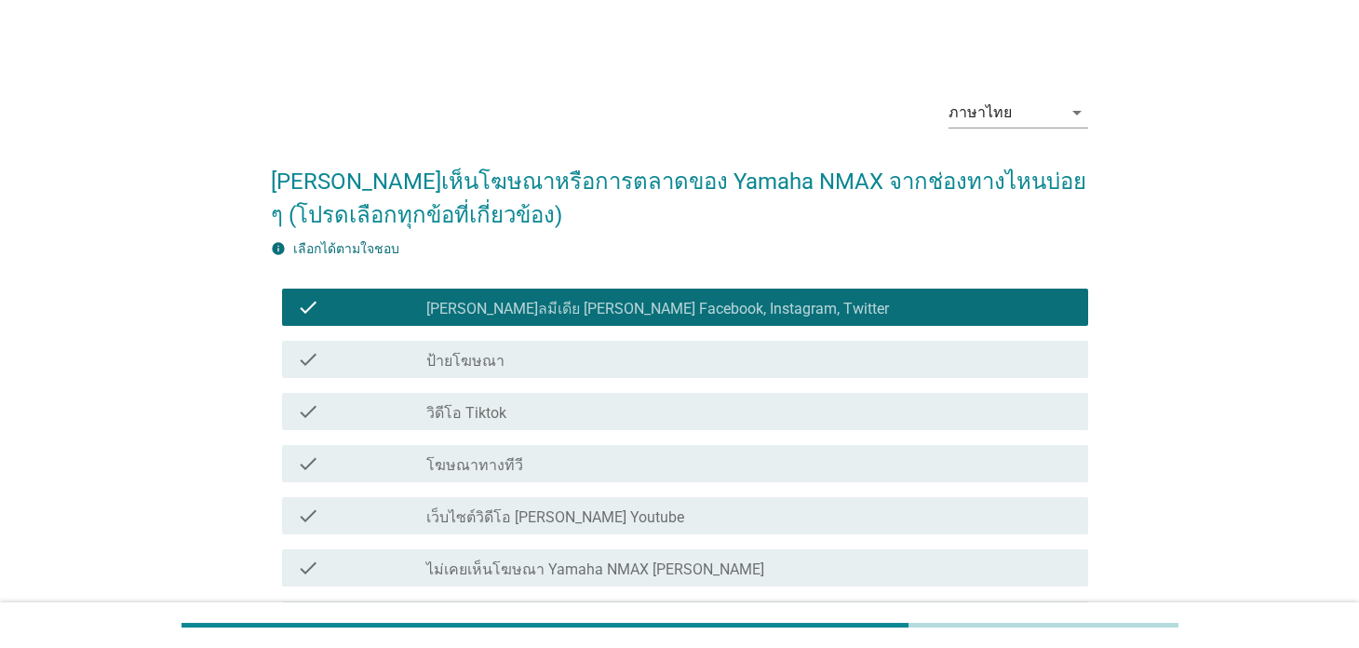
click at [620, 300] on label "[PERSON_NAME]ลมีเดีย [PERSON_NAME] Facebook, Instagram, Twitter" at bounding box center [657, 309] width 463 height 19
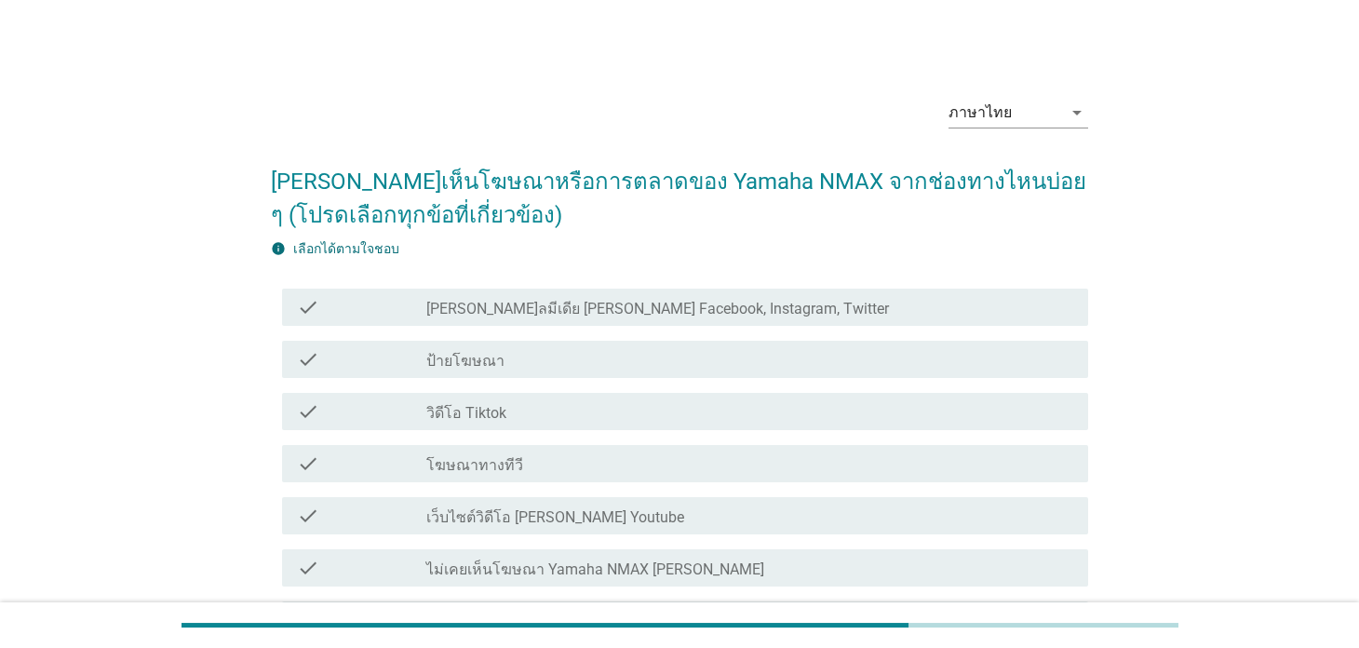
click at [558, 412] on div "check_box_outline_blank วิดีโอ Tiktok" at bounding box center [749, 411] width 646 height 22
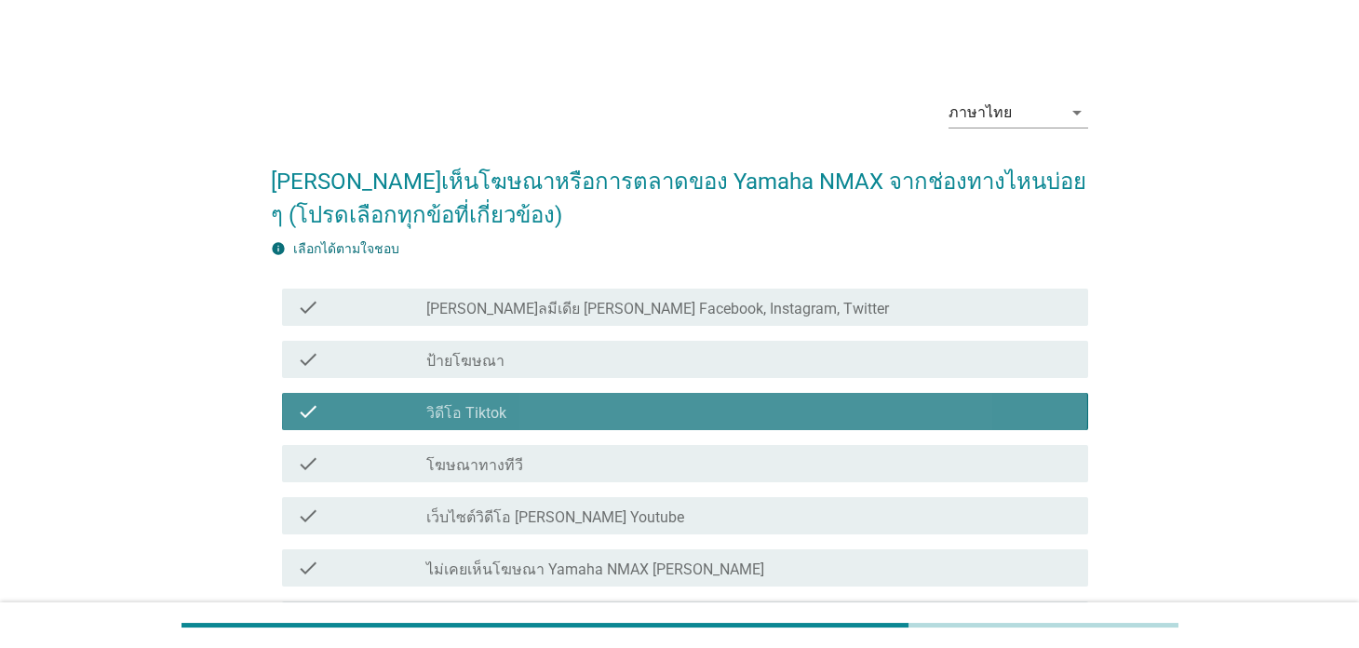
click at [563, 374] on div "check check_box_outline_blank ป้ายโฆษณา" at bounding box center [684, 359] width 805 height 37
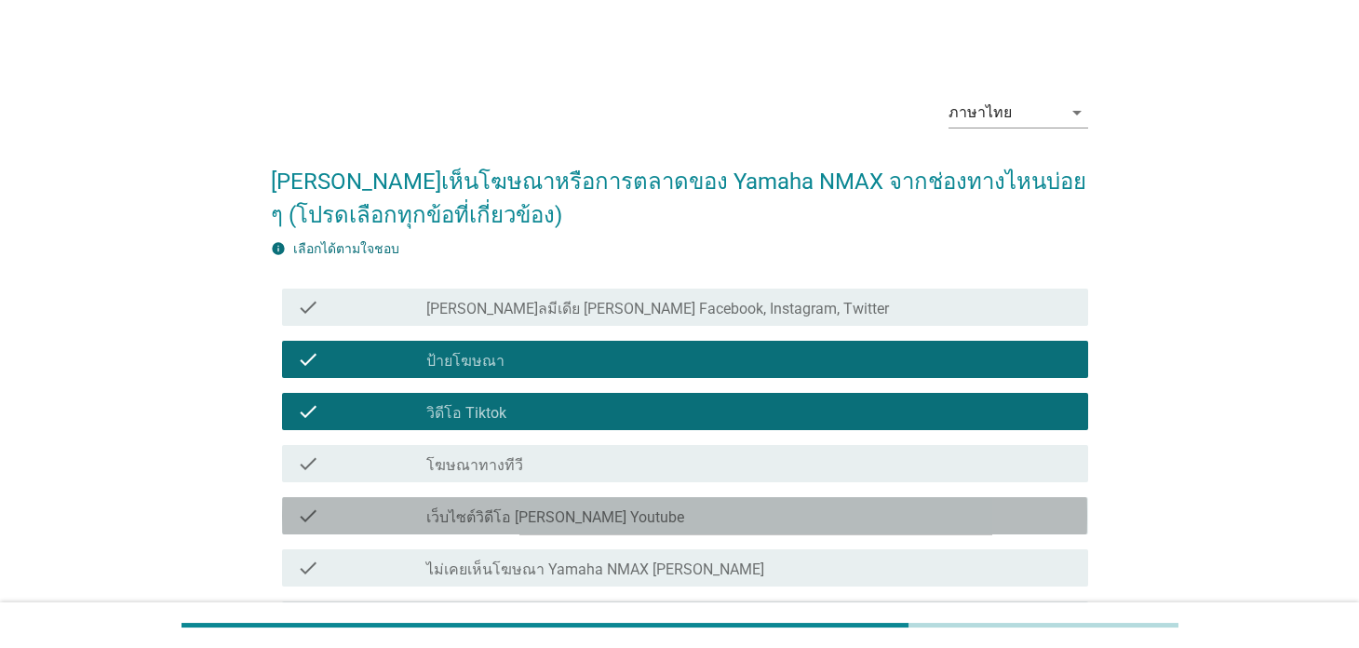
click at [640, 503] on div "check check_box_outline_blank เว็บไซต์วิดีโอ [PERSON_NAME] Youtube" at bounding box center [684, 515] width 805 height 37
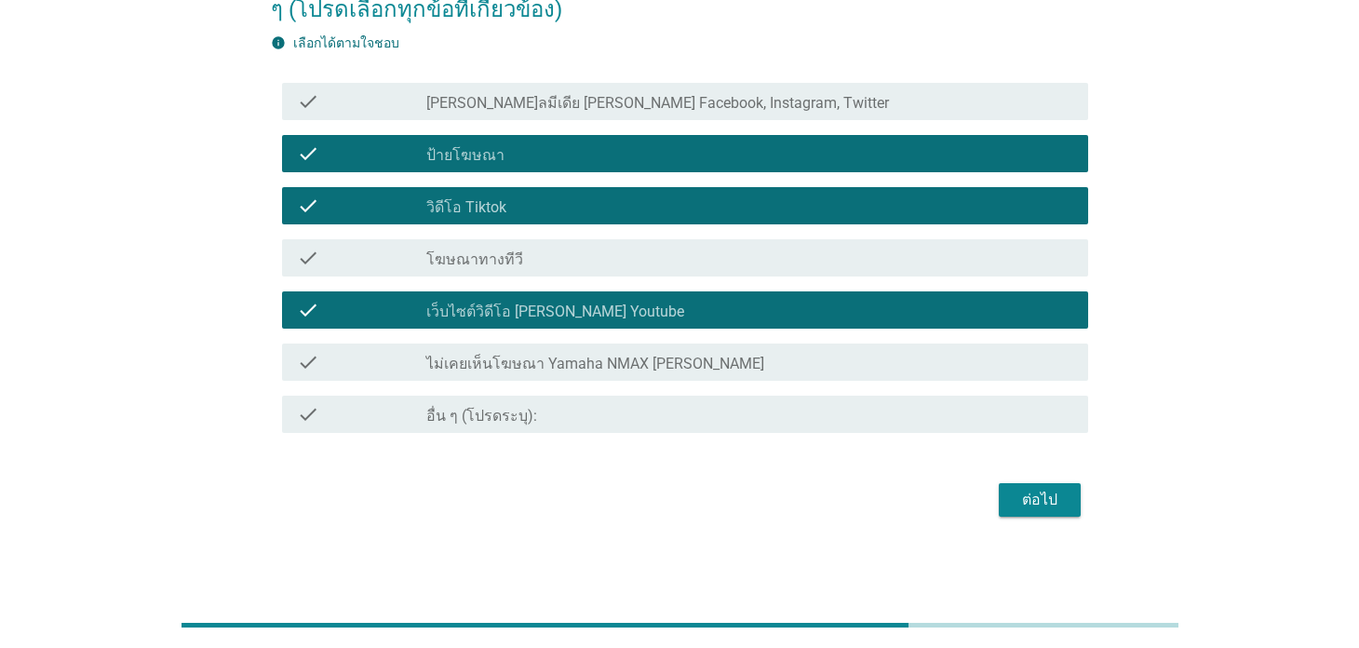
click at [1030, 498] on div "ต่อไป" at bounding box center [1040, 500] width 52 height 22
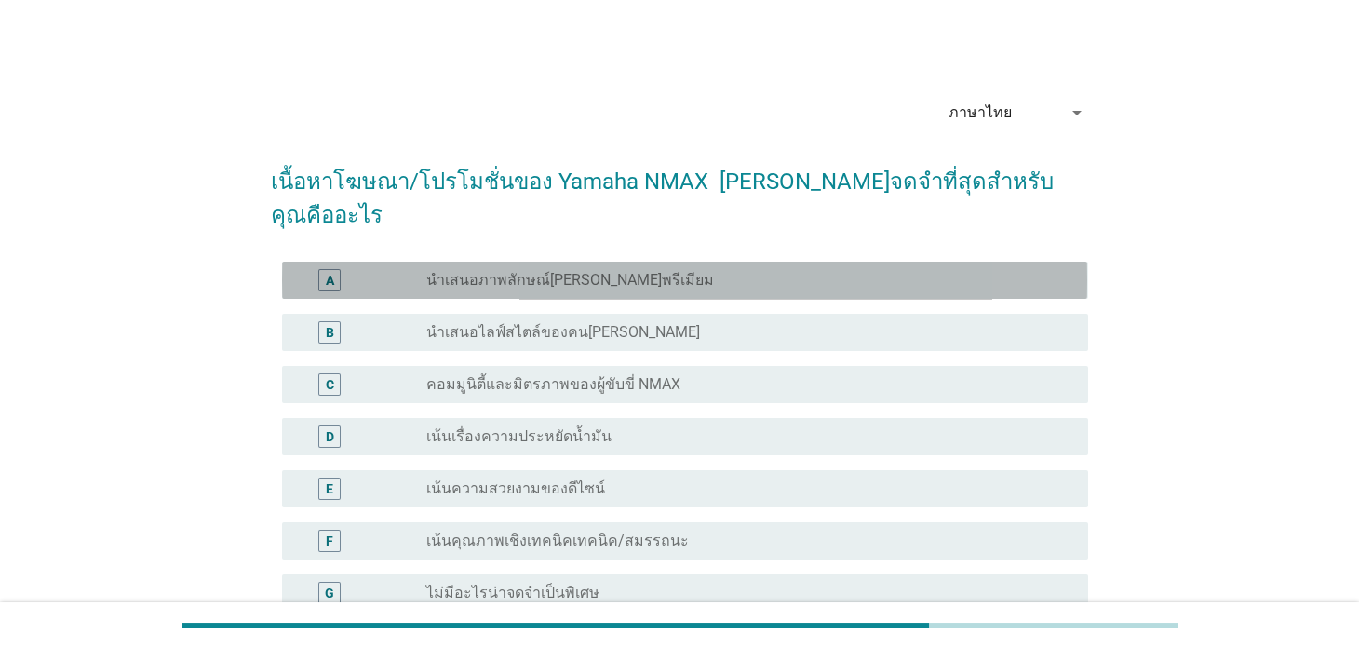
drag, startPoint x: 622, startPoint y: 246, endPoint x: 644, endPoint y: 298, distance: 56.7
click at [623, 271] on div "radio_button_unchecked นำเสนอภาพลักษณ์[PERSON_NAME]พรีเมียม" at bounding box center [741, 280] width 631 height 19
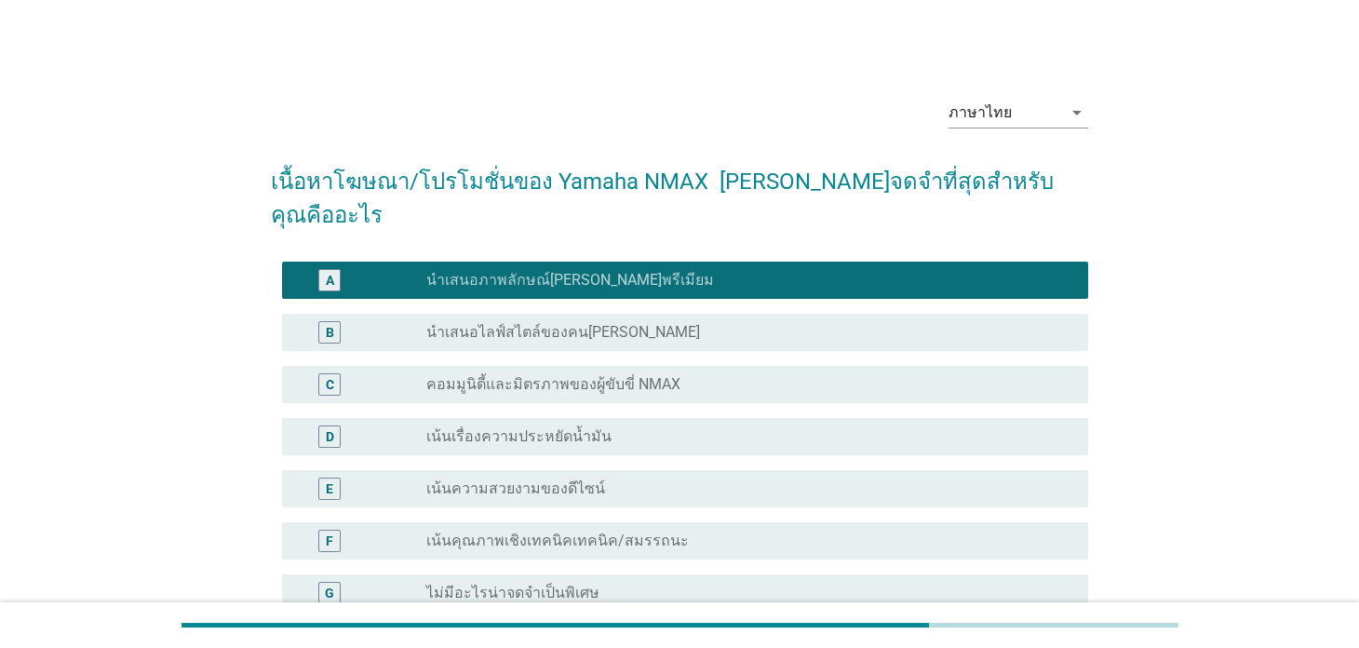
click at [651, 323] on div "radio_button_unchecked นำเสนอไลฟ์สไตล์ของคน[PERSON_NAME]" at bounding box center [741, 332] width 631 height 19
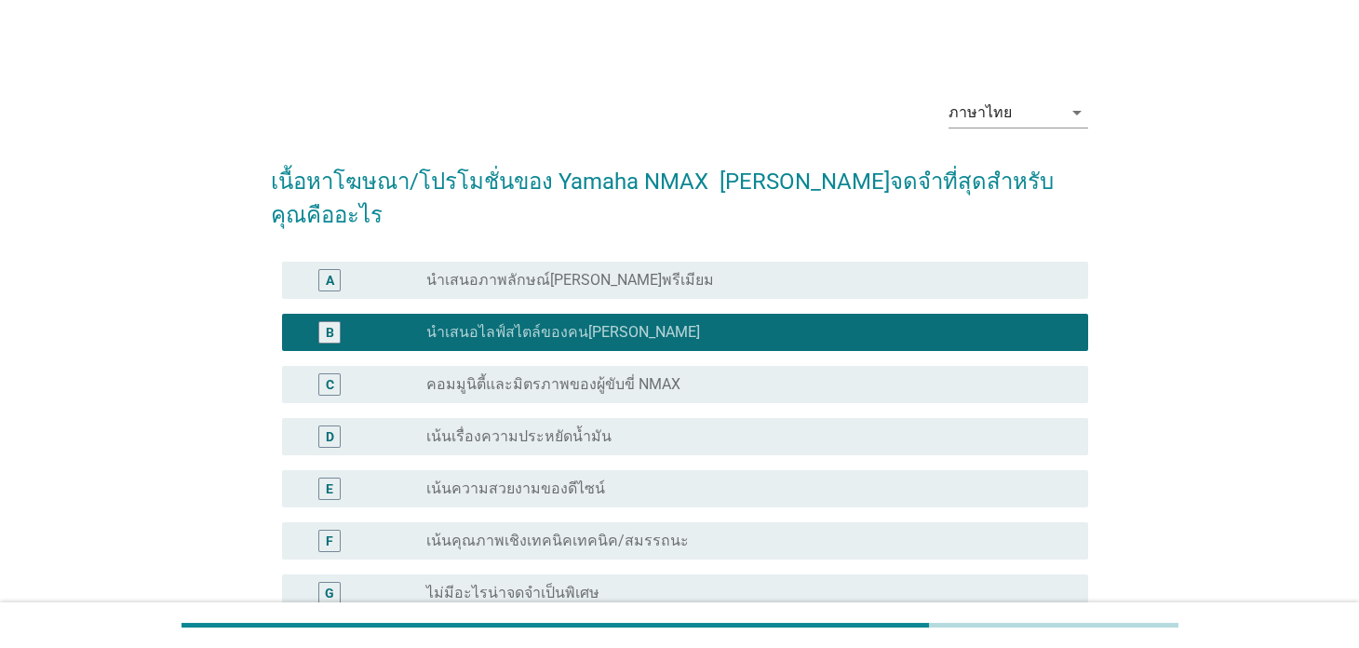
click at [623, 418] on div "D radio_button_unchecked เน้นเรื่องความประหยัดน้ำมัน" at bounding box center [684, 436] width 805 height 37
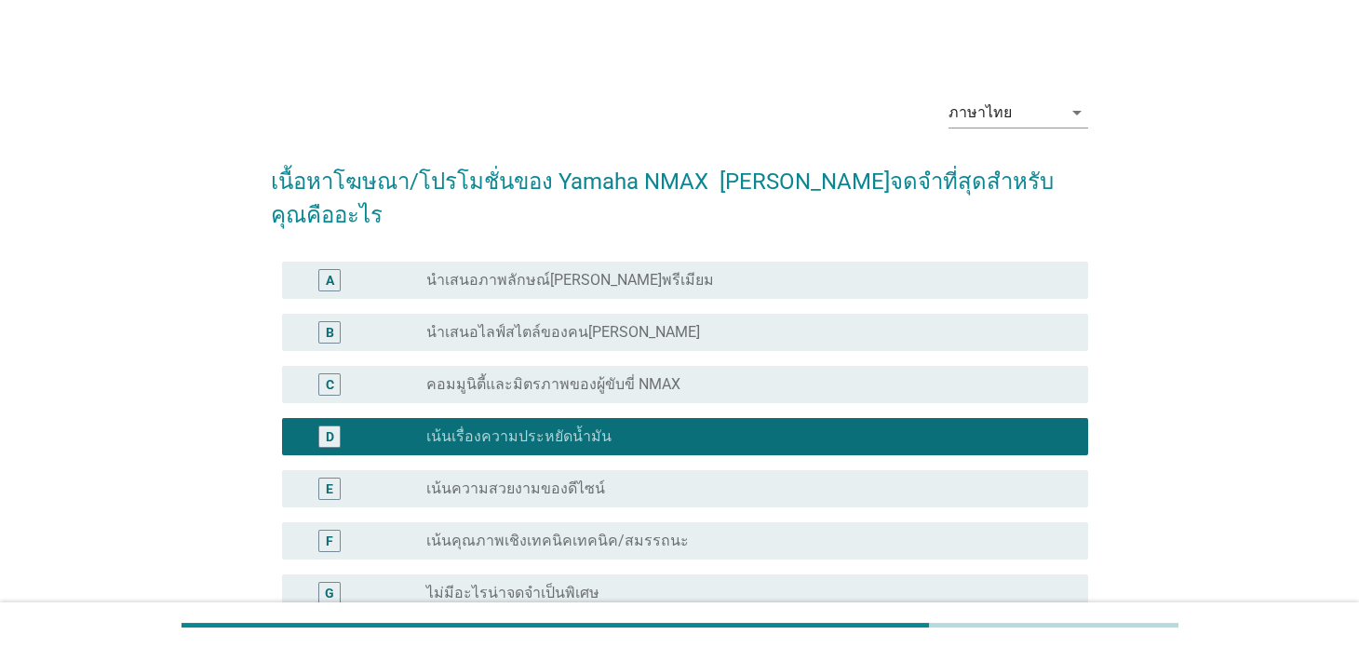
scroll to position [273, 0]
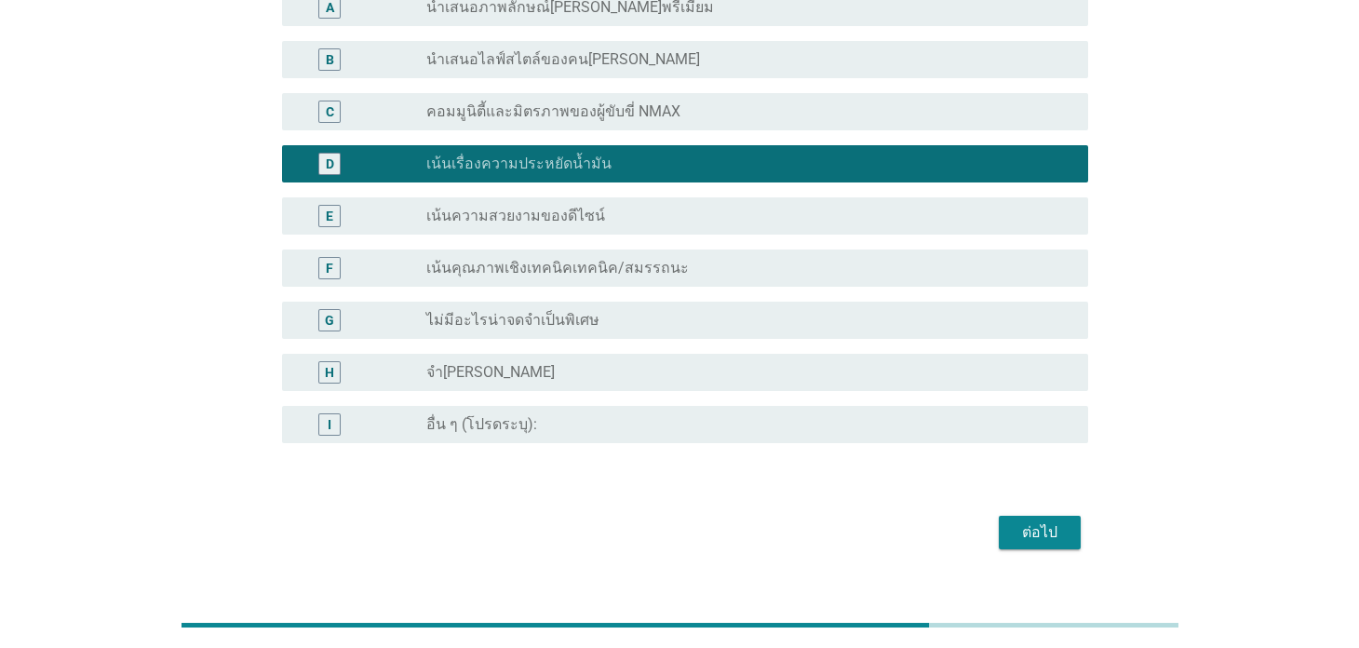
click at [1010, 516] on button "ต่อไป" at bounding box center [1040, 533] width 82 height 34
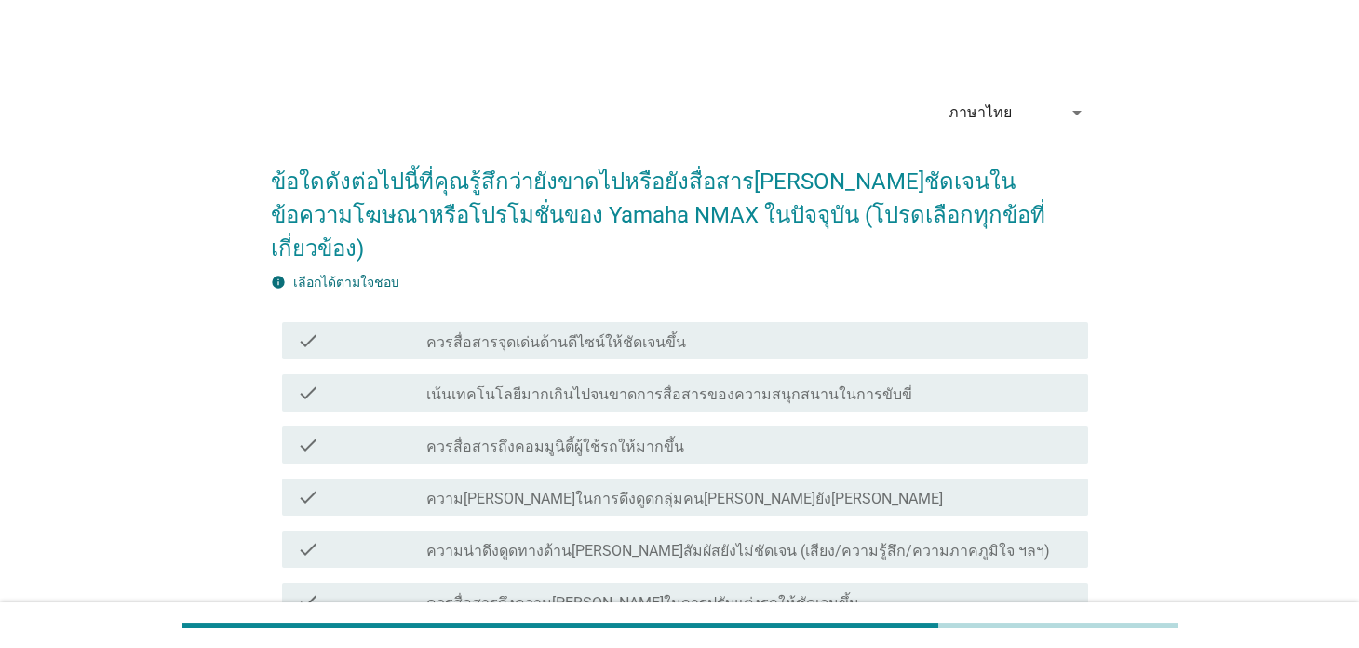
drag, startPoint x: 604, startPoint y: 301, endPoint x: 610, endPoint y: 315, distance: 15.0
click at [604, 333] on label "ควรสื่อสารจุดเด่นด้านดีไซน์ให้ชัดเจนขึ้น" at bounding box center [556, 342] width 260 height 19
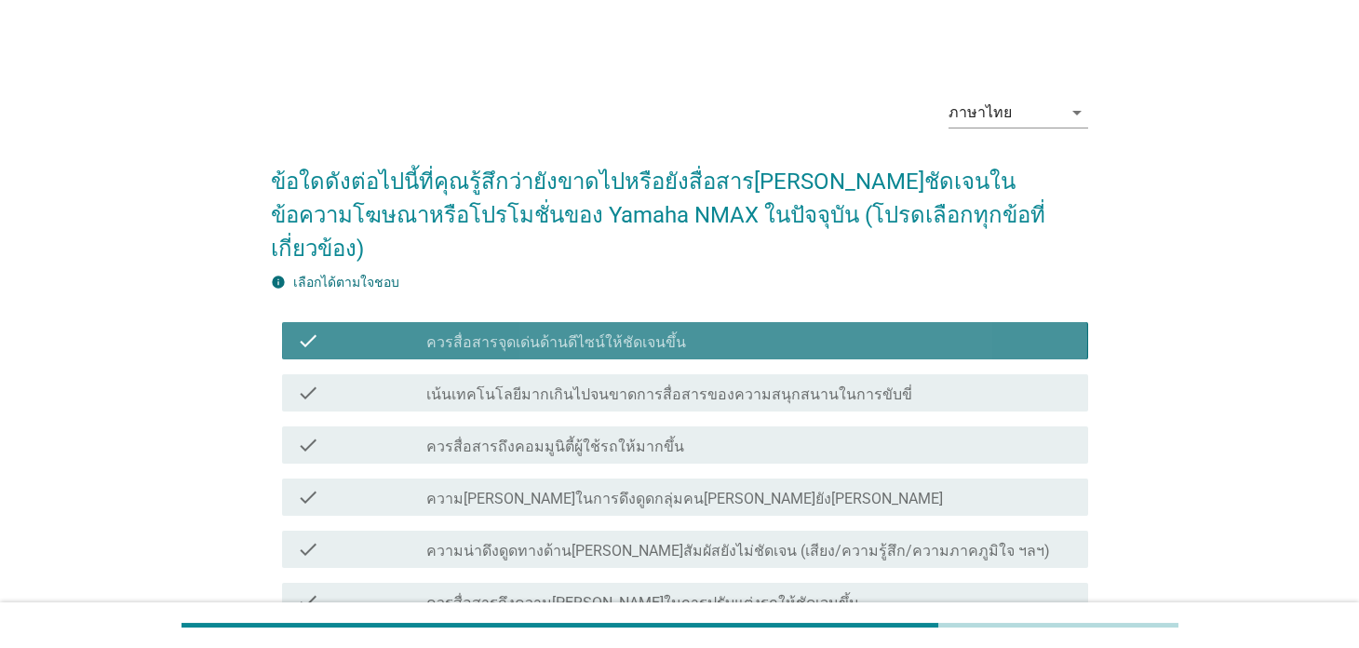
click at [621, 385] on label "เน้นเทคโนโลยีมากเกินไปจนขาดการสื่อสารของความสนุกสนานในการขับขี่" at bounding box center [669, 394] width 486 height 19
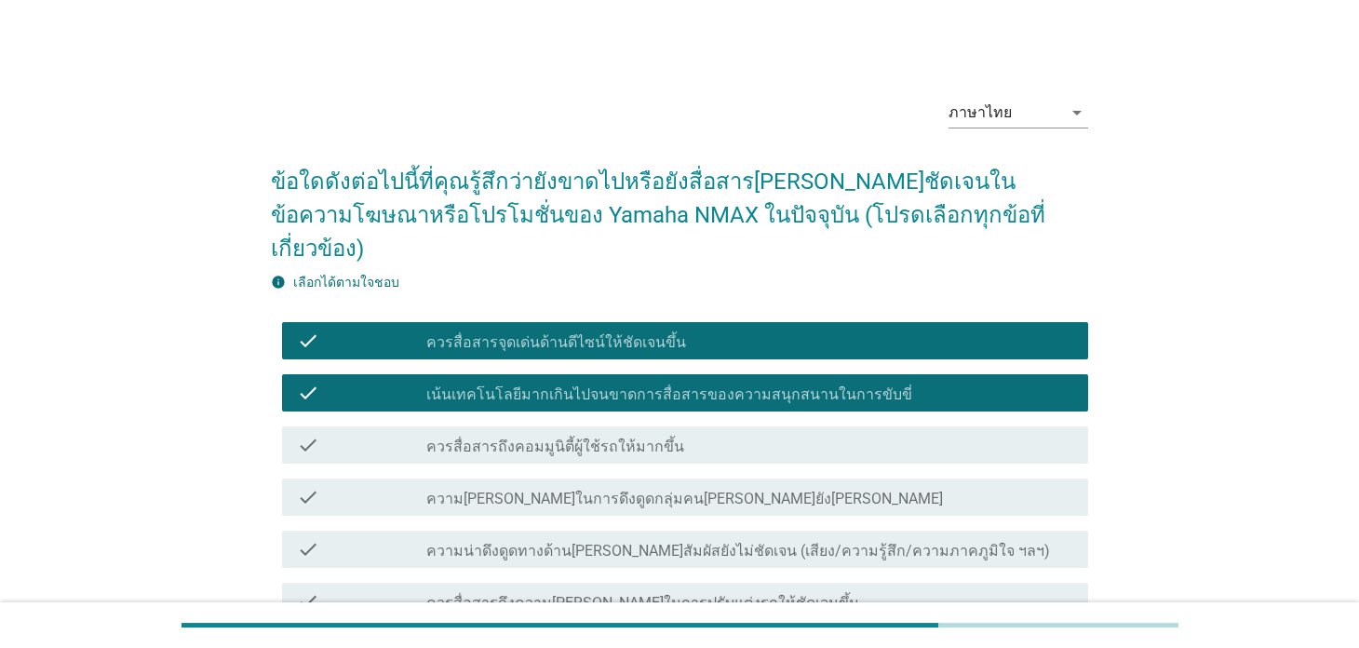
click at [638, 426] on div "check check_box_outline_blank ควรสื่อสารถึงคอมมูนิตี้ผู้ใช้รถให้มากขึ้น" at bounding box center [684, 444] width 805 height 37
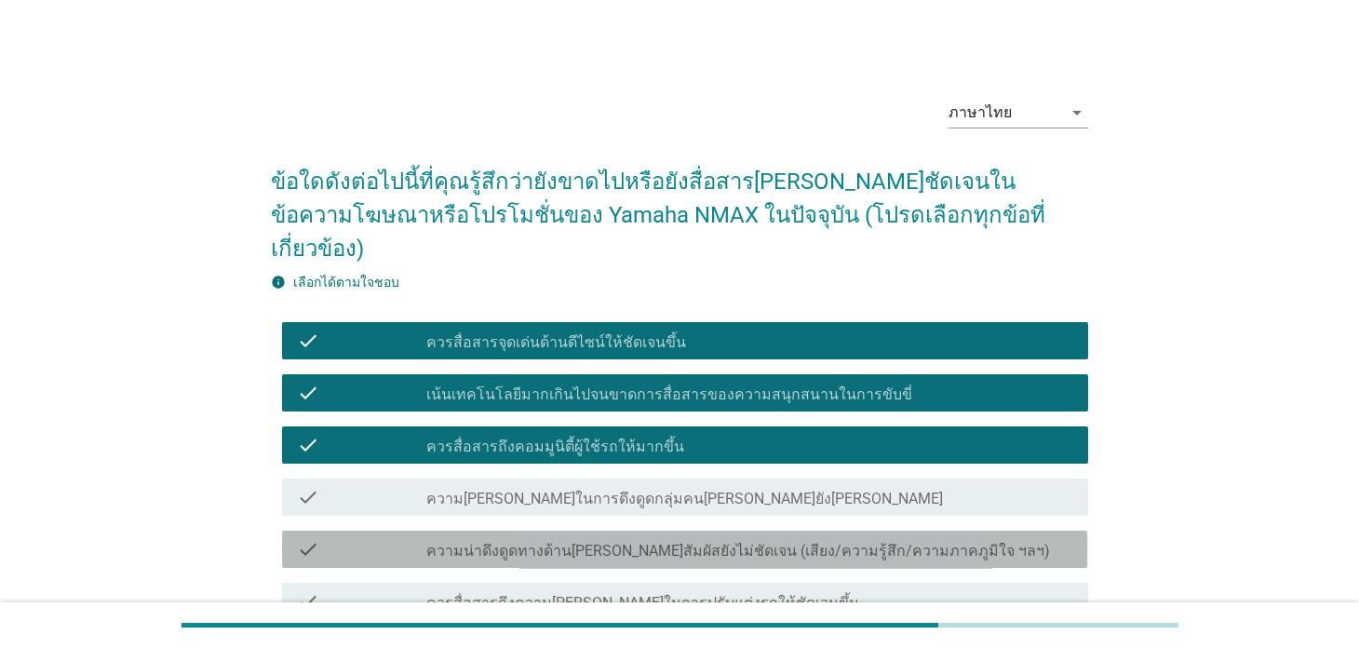
click at [639, 531] on div "check check_box_outline_blank ความน่าดึงดูดทางด้าน[PERSON_NAME]สัมผัสยังไม่ชัดเ…" at bounding box center [684, 549] width 805 height 37
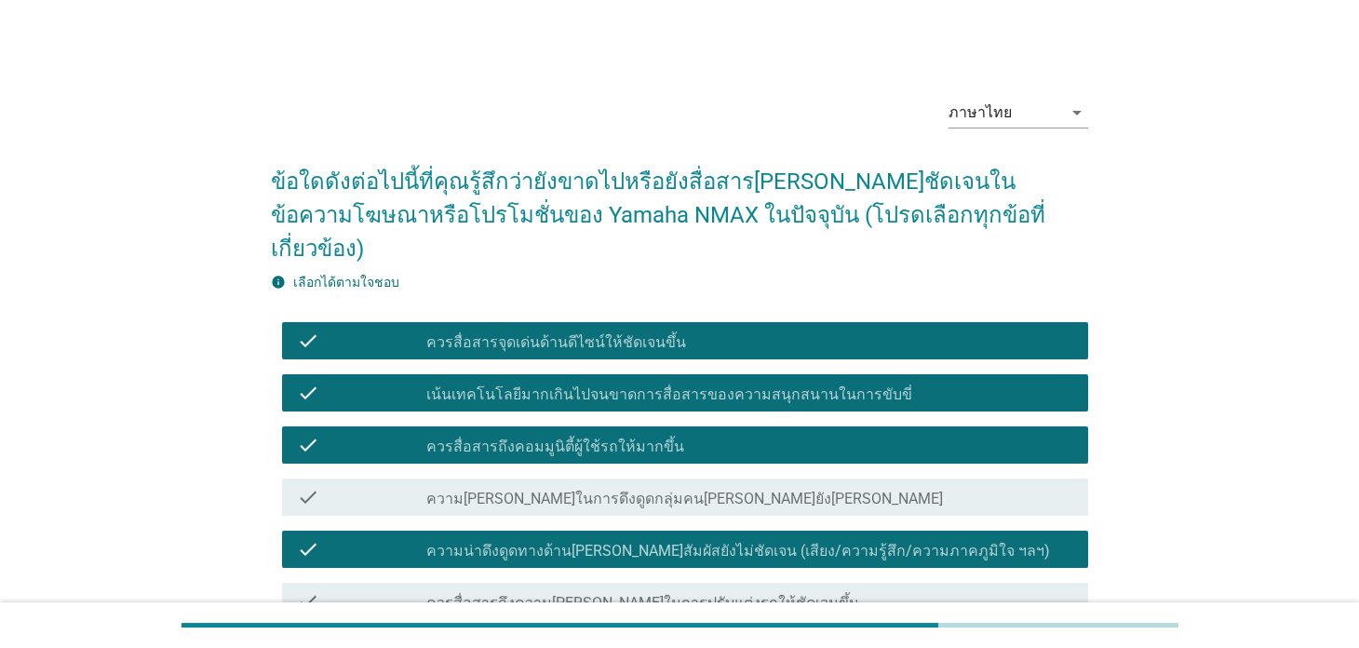
click at [645, 490] on label "ความ[PERSON_NAME]ในการดึงดูดกลุ่มคน[PERSON_NAME]ยัง[PERSON_NAME]" at bounding box center [684, 499] width 517 height 19
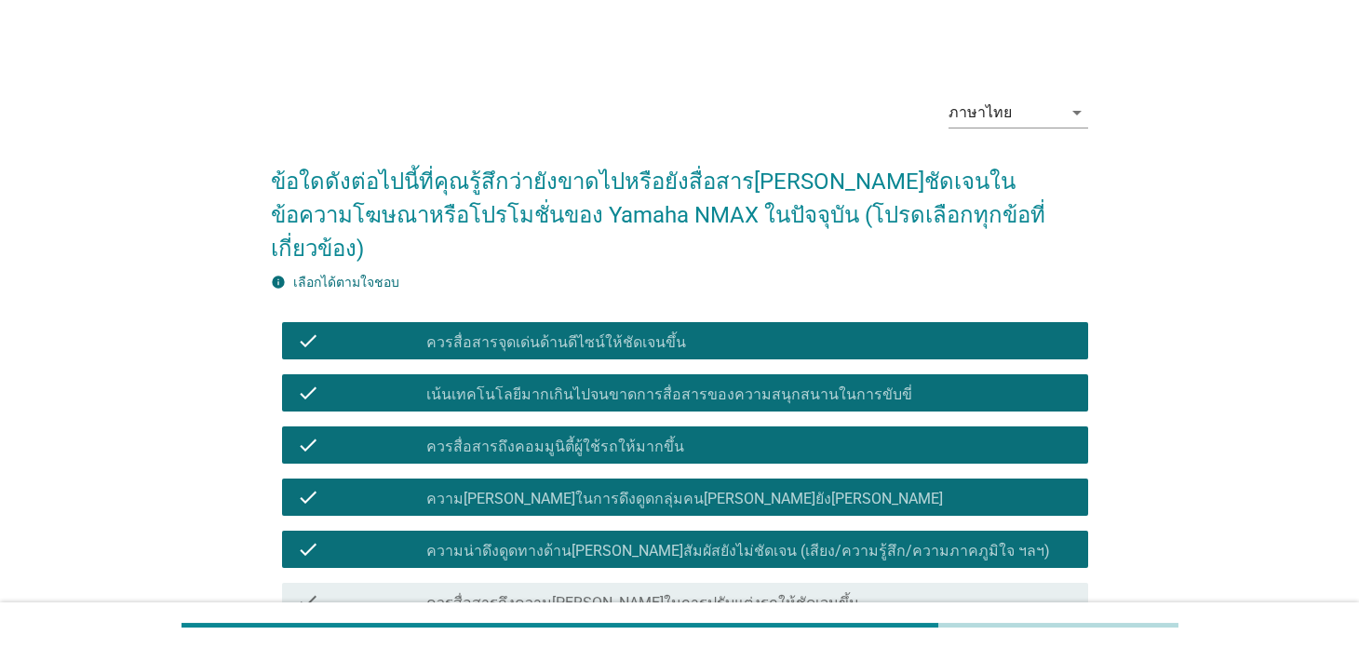
scroll to position [259, 0]
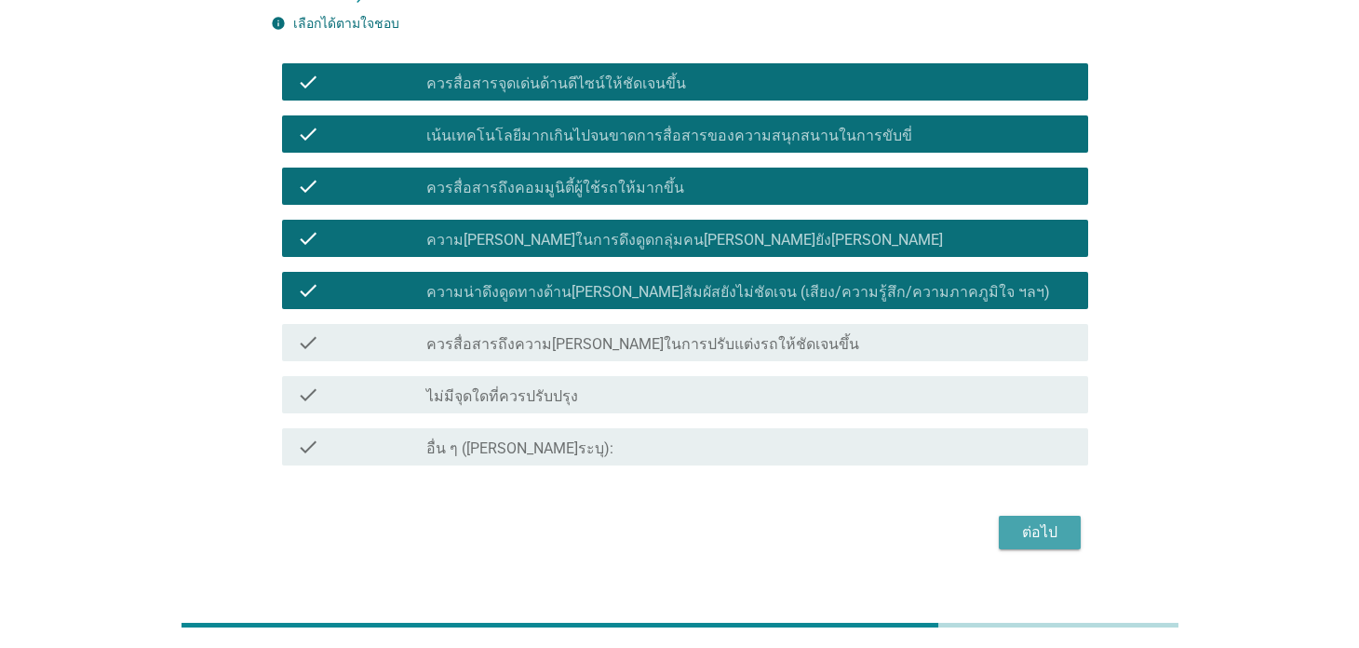
click at [1050, 521] on div "ต่อไป" at bounding box center [1040, 532] width 52 height 22
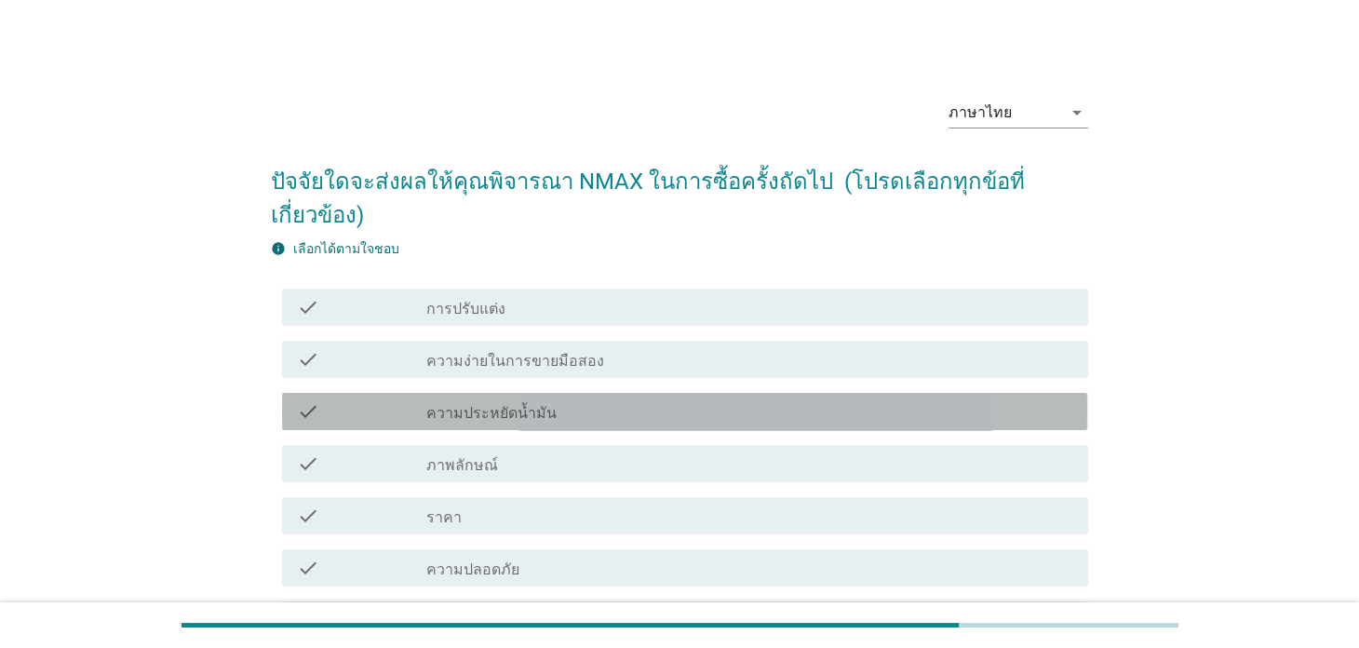
click at [575, 400] on div "check_box_outline_blank ความประหยัดน้ำมัน" at bounding box center [749, 411] width 646 height 22
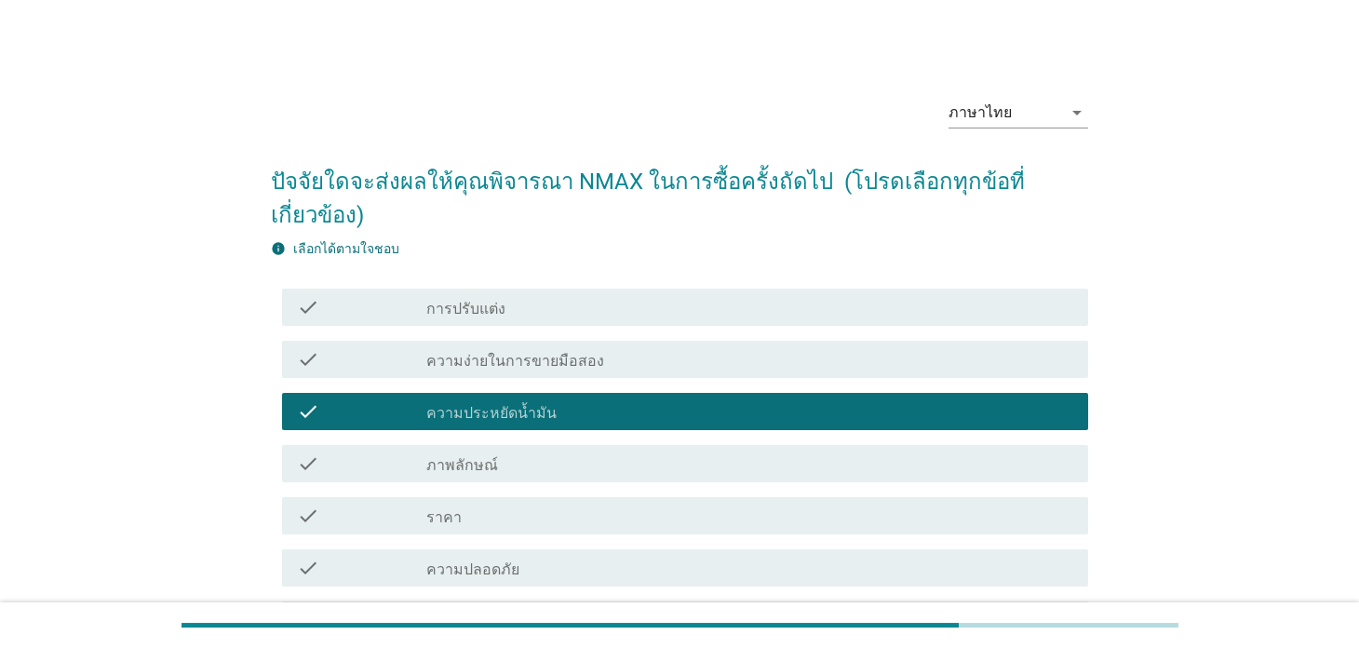
click at [563, 490] on div "check check_box_outline_blank ราคา" at bounding box center [679, 516] width 816 height 52
click at [569, 502] on div "check check_box_outline_blank ราคา" at bounding box center [679, 516] width 816 height 52
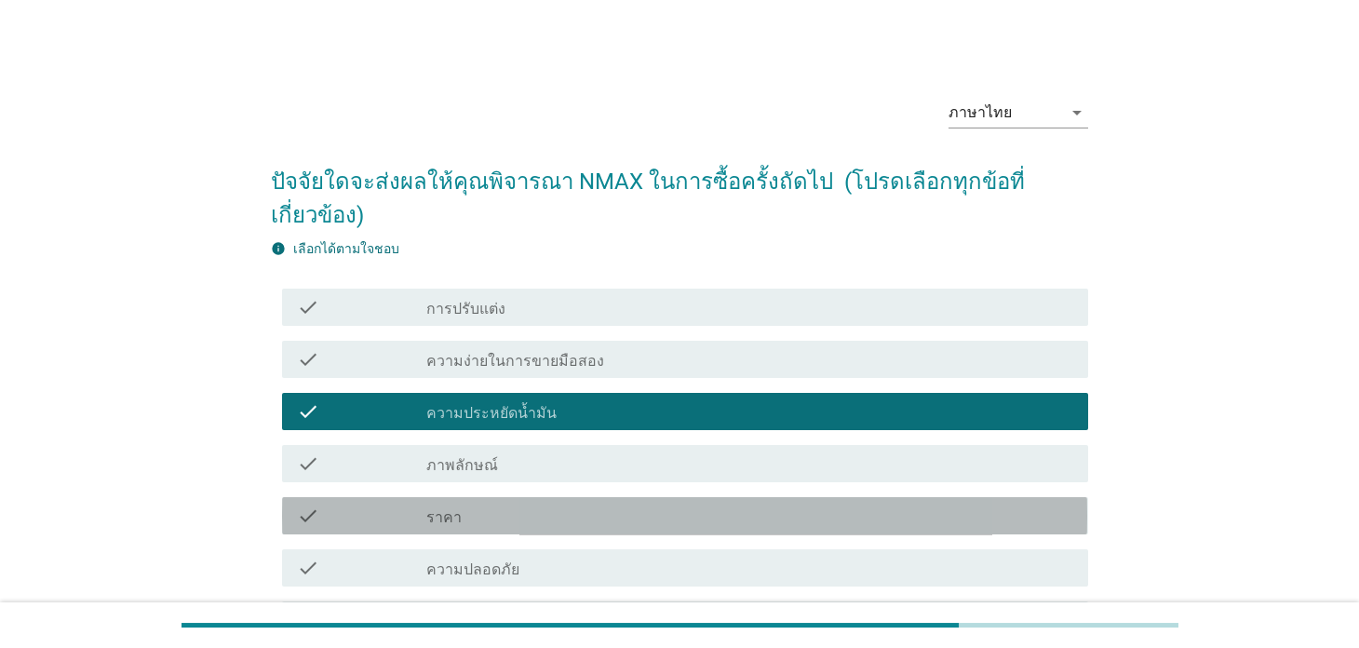
click at [567, 497] on div "check check_box_outline_blank ราคา" at bounding box center [684, 515] width 805 height 37
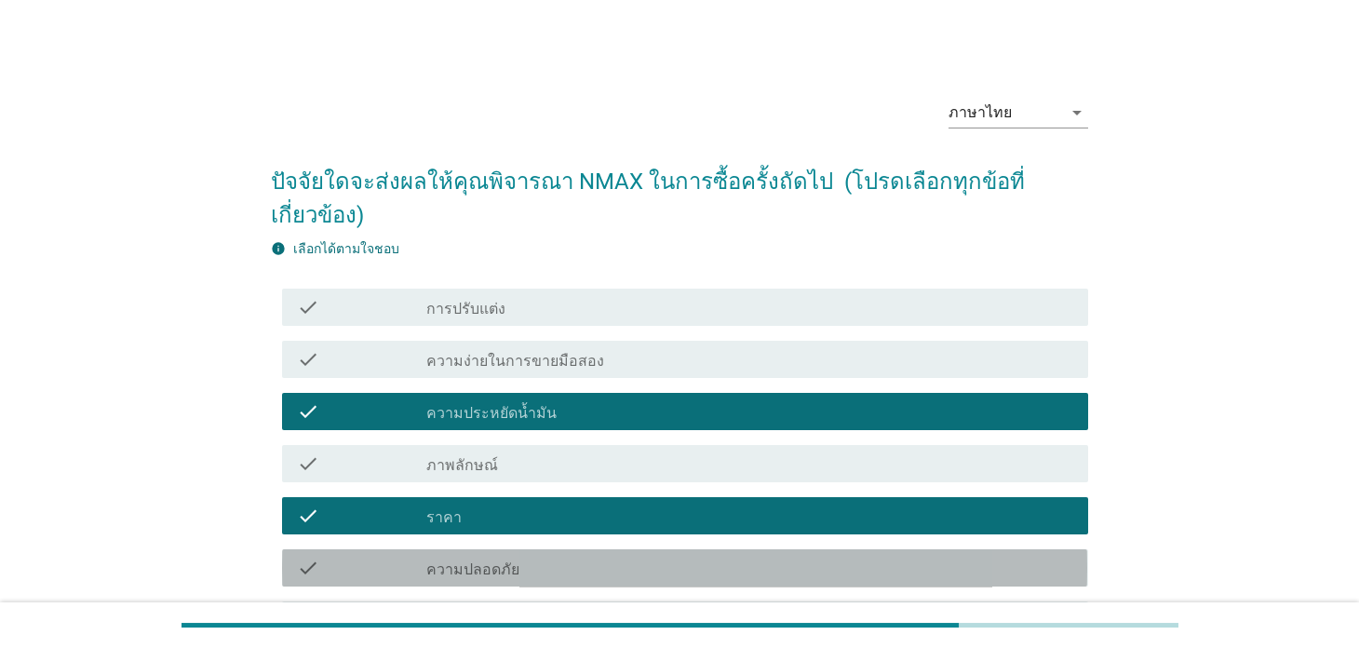
click at [628, 549] on div "check check_box_outline_blank ความปลอดภัย" at bounding box center [684, 567] width 805 height 37
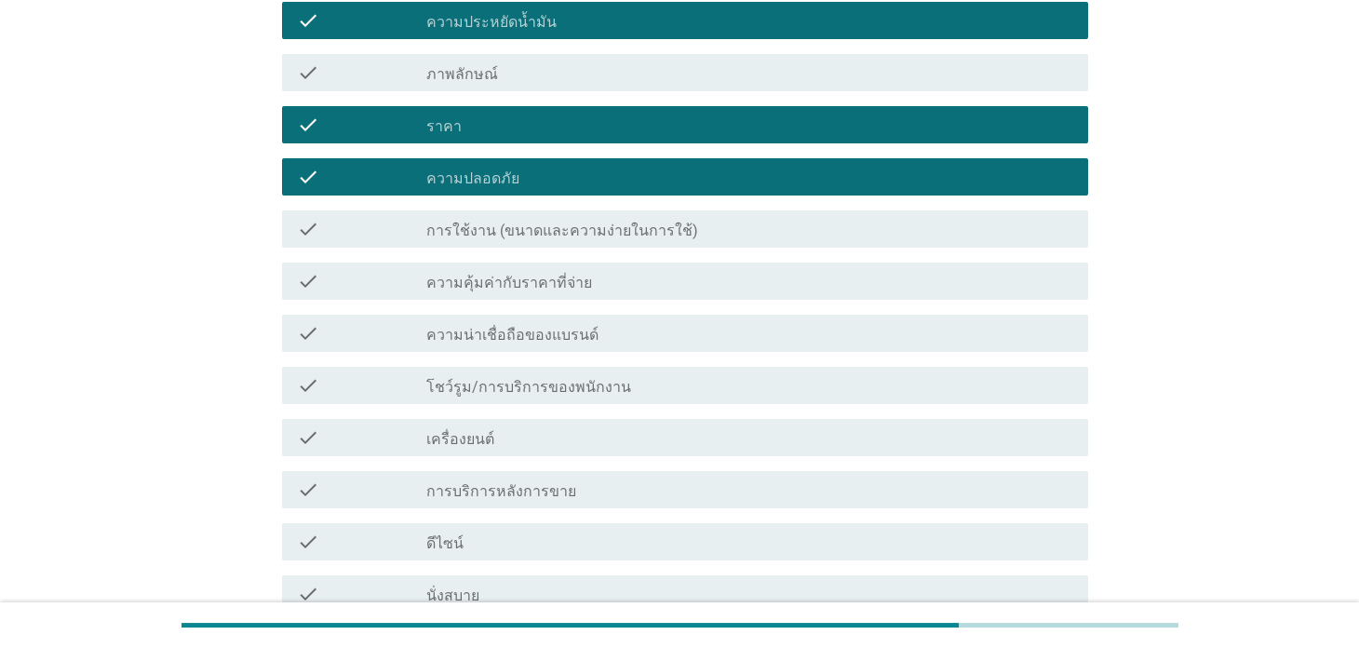
scroll to position [693, 0]
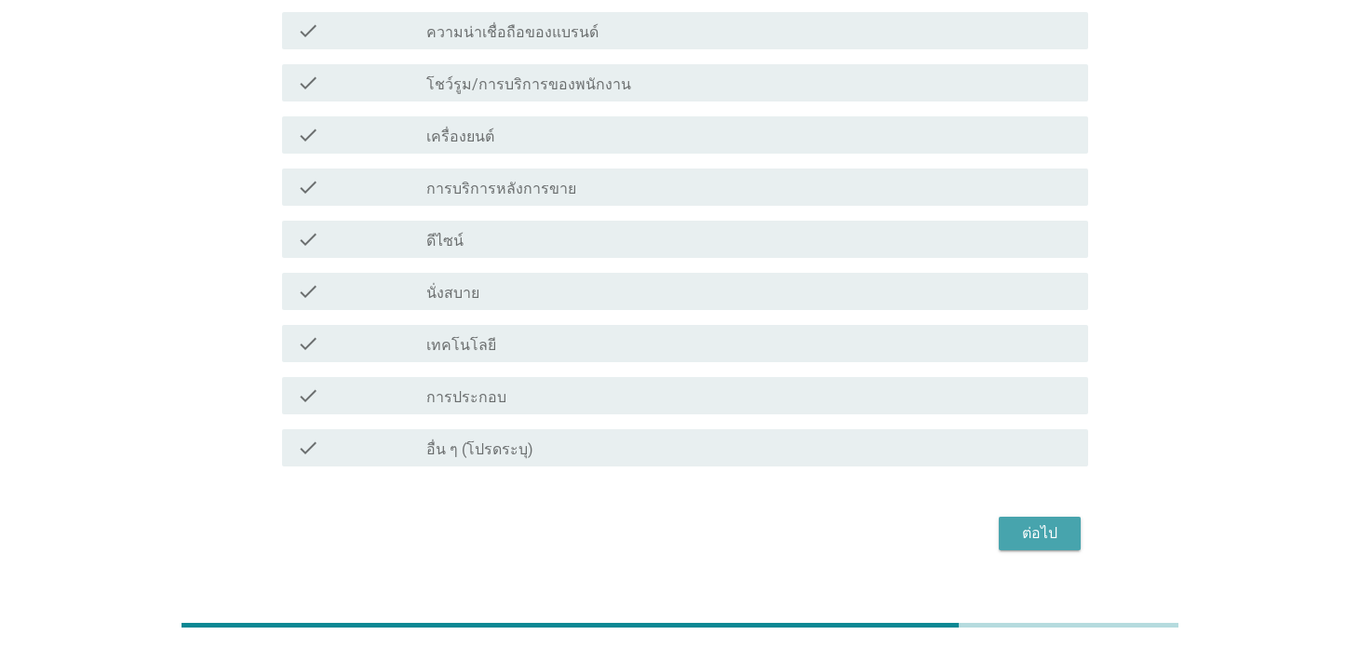
click at [1054, 522] on div "ต่อไป" at bounding box center [1040, 533] width 52 height 22
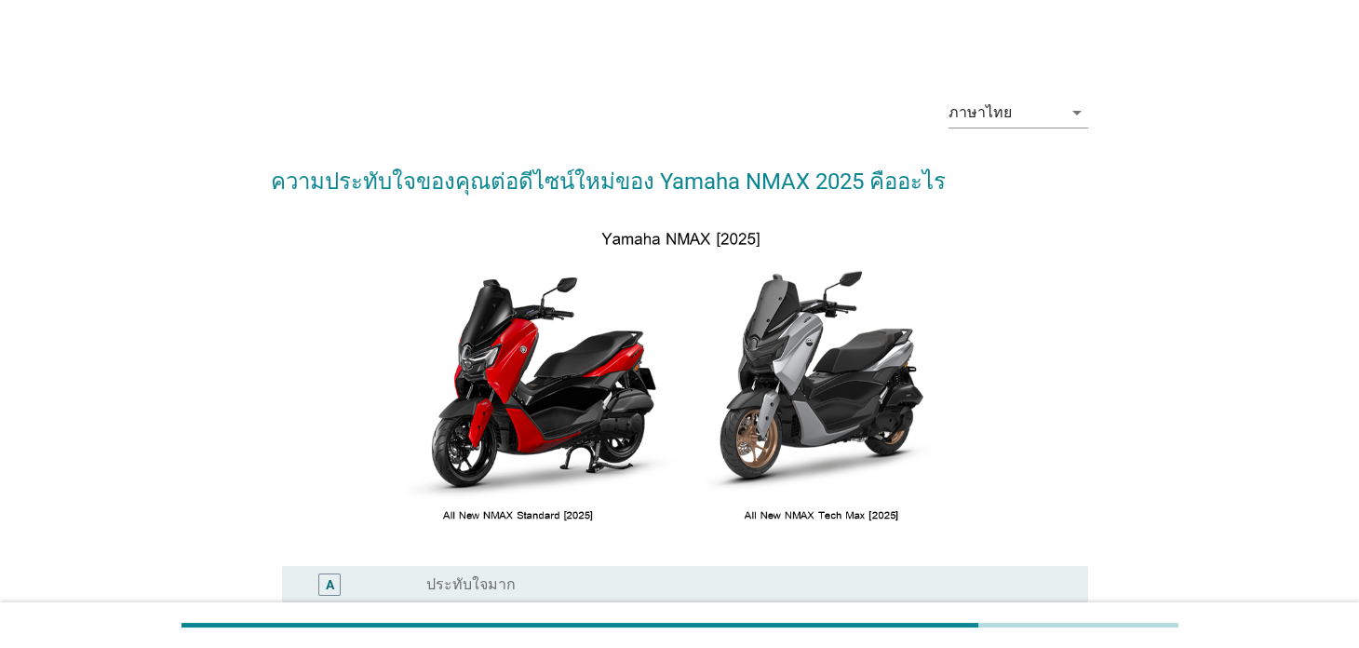
scroll to position [372, 0]
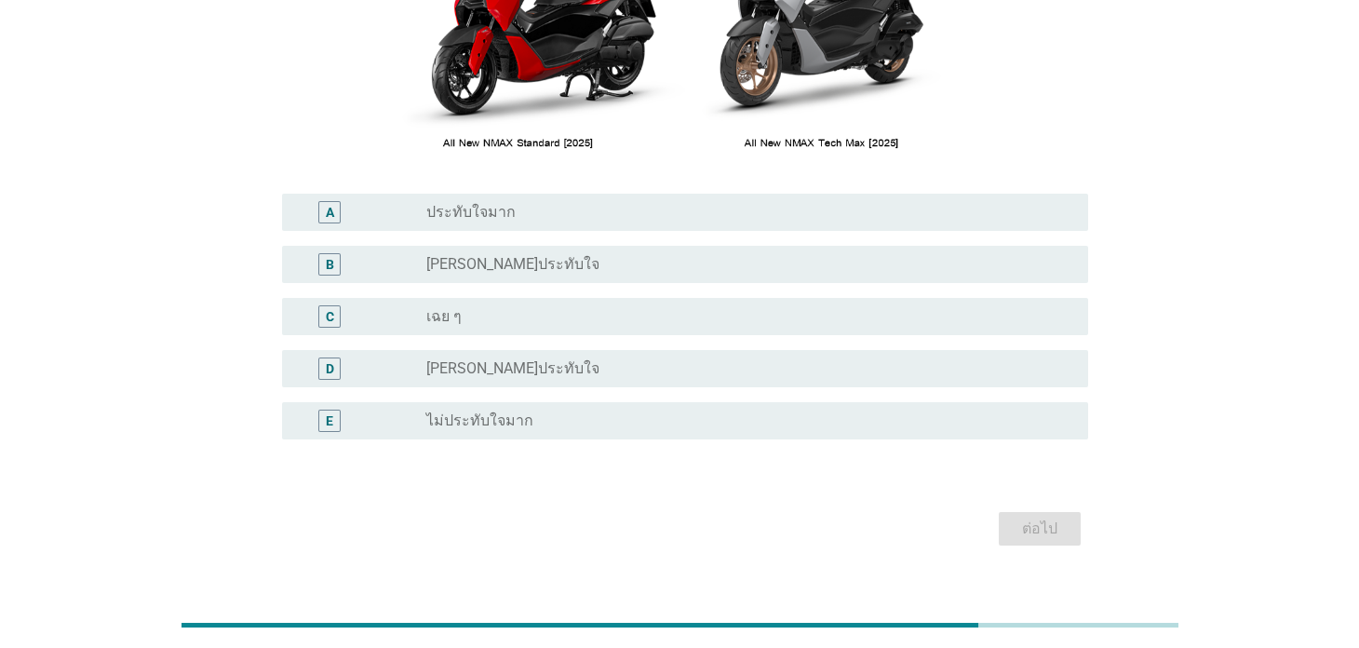
click at [602, 509] on div "ต่อไป" at bounding box center [679, 528] width 816 height 45
click at [558, 216] on div "radio_button_unchecked ประทับใจมาก" at bounding box center [741, 212] width 631 height 19
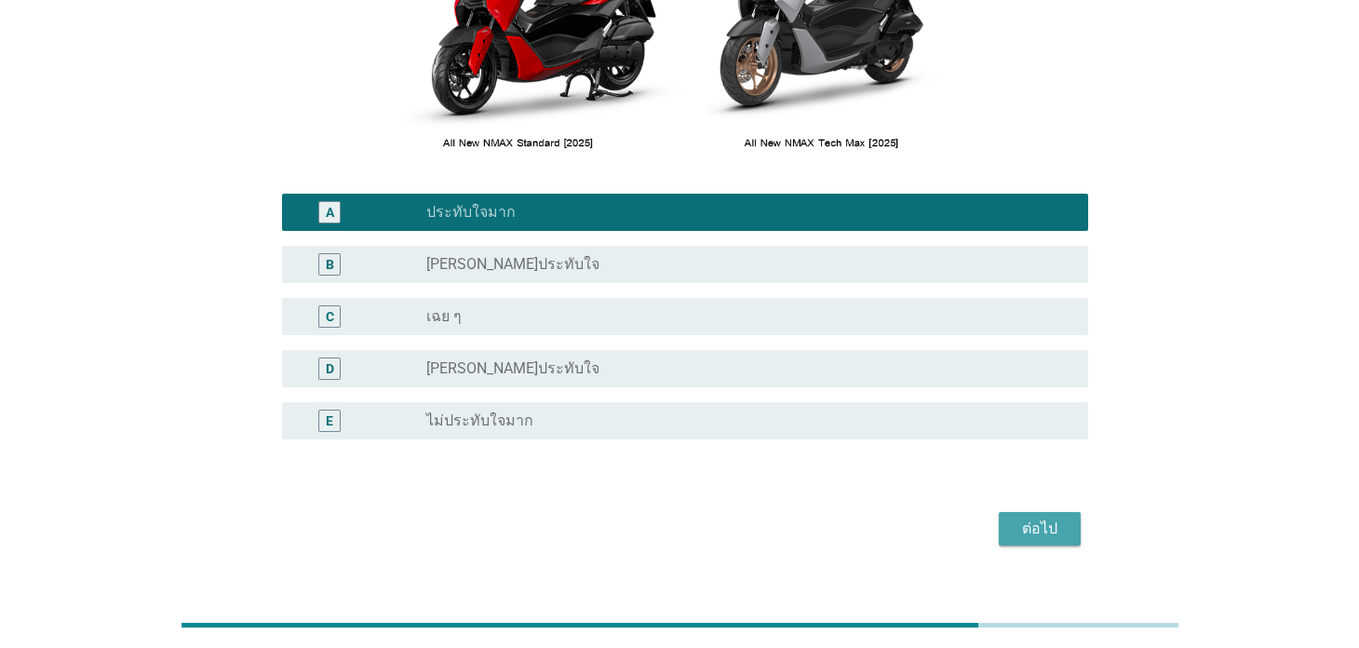
click at [1038, 538] on div "ต่อไป" at bounding box center [1040, 529] width 52 height 22
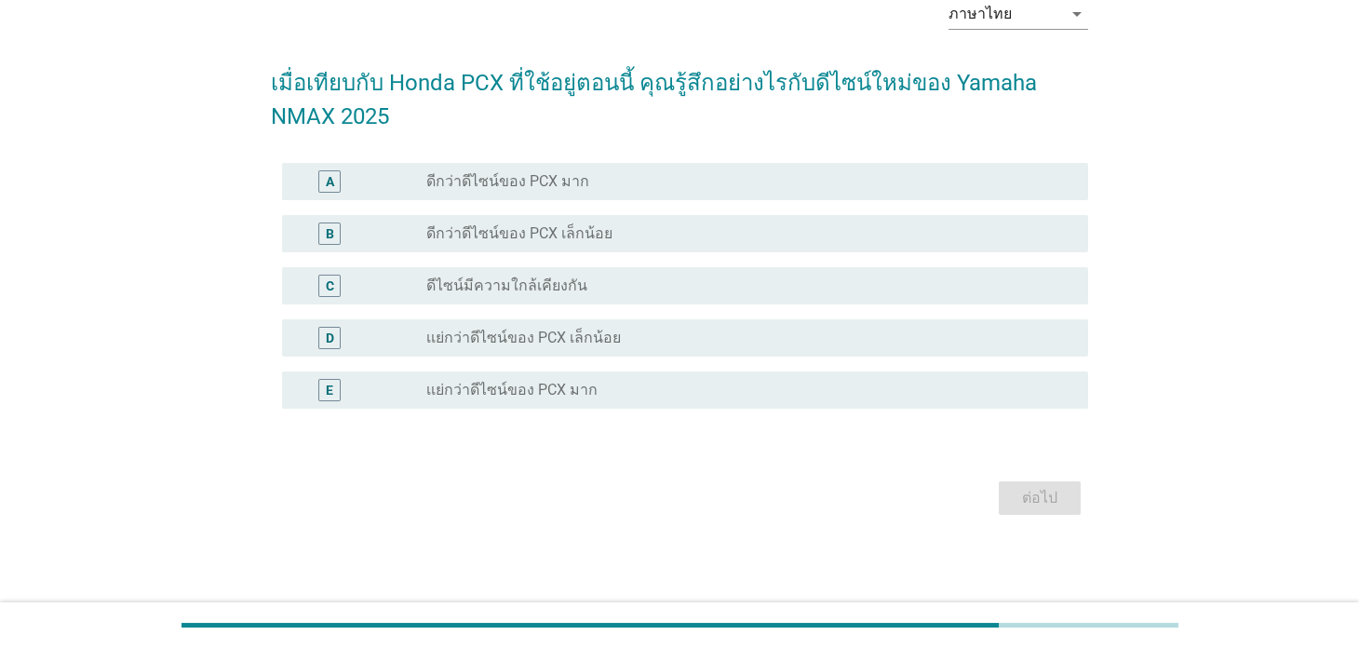
scroll to position [0, 0]
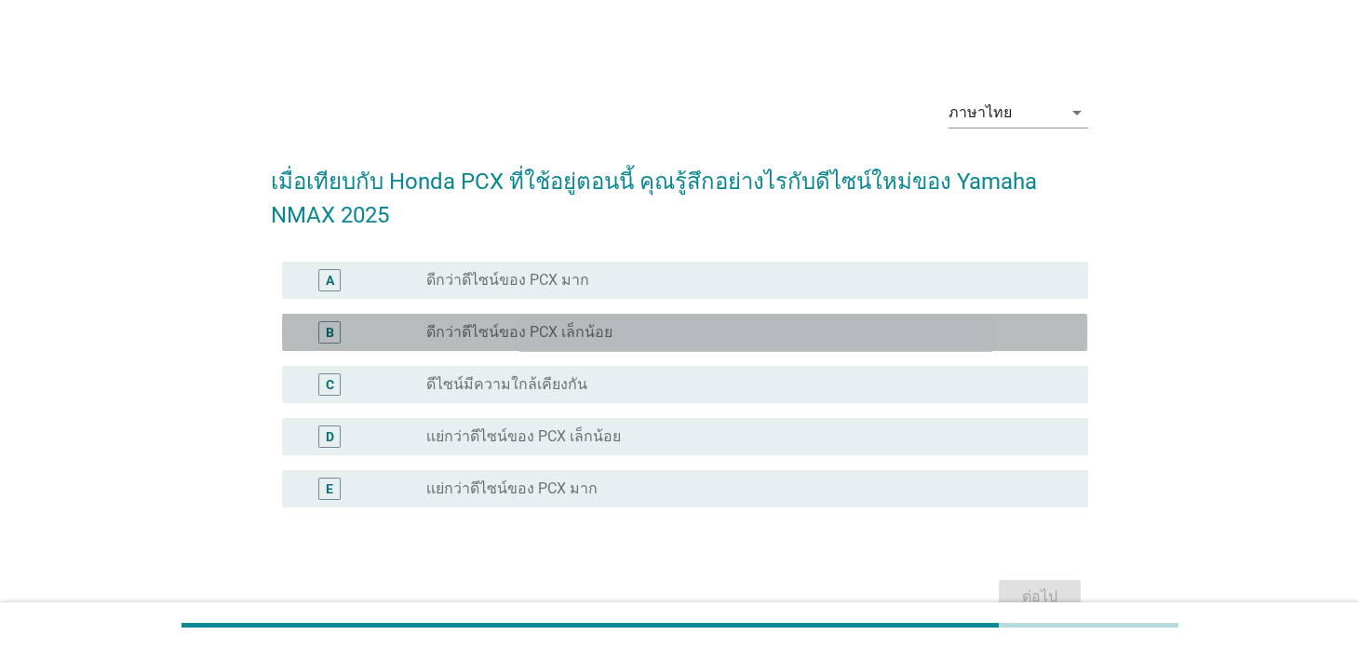
click at [638, 325] on div "radio_button_unchecked ดีกว่าดีไซน์ของ PCX เล็กน้อย" at bounding box center [741, 332] width 631 height 19
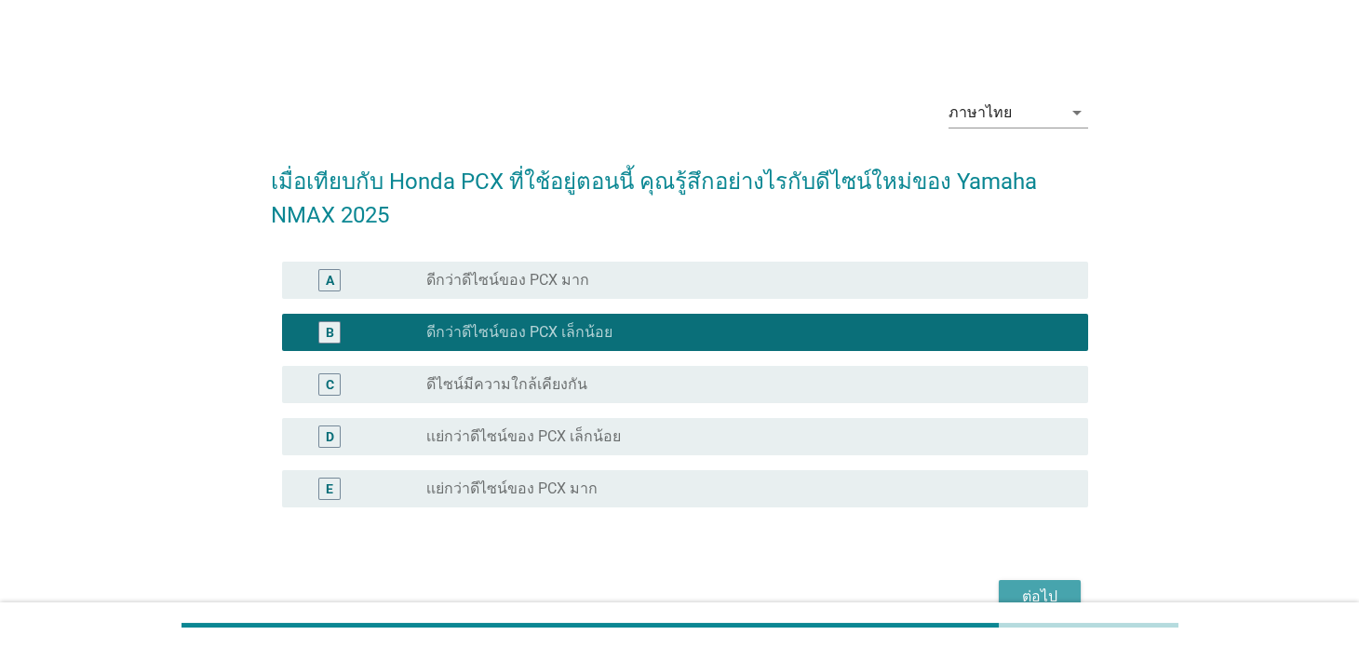
click at [1021, 585] on div "ต่อไป" at bounding box center [1040, 596] width 52 height 22
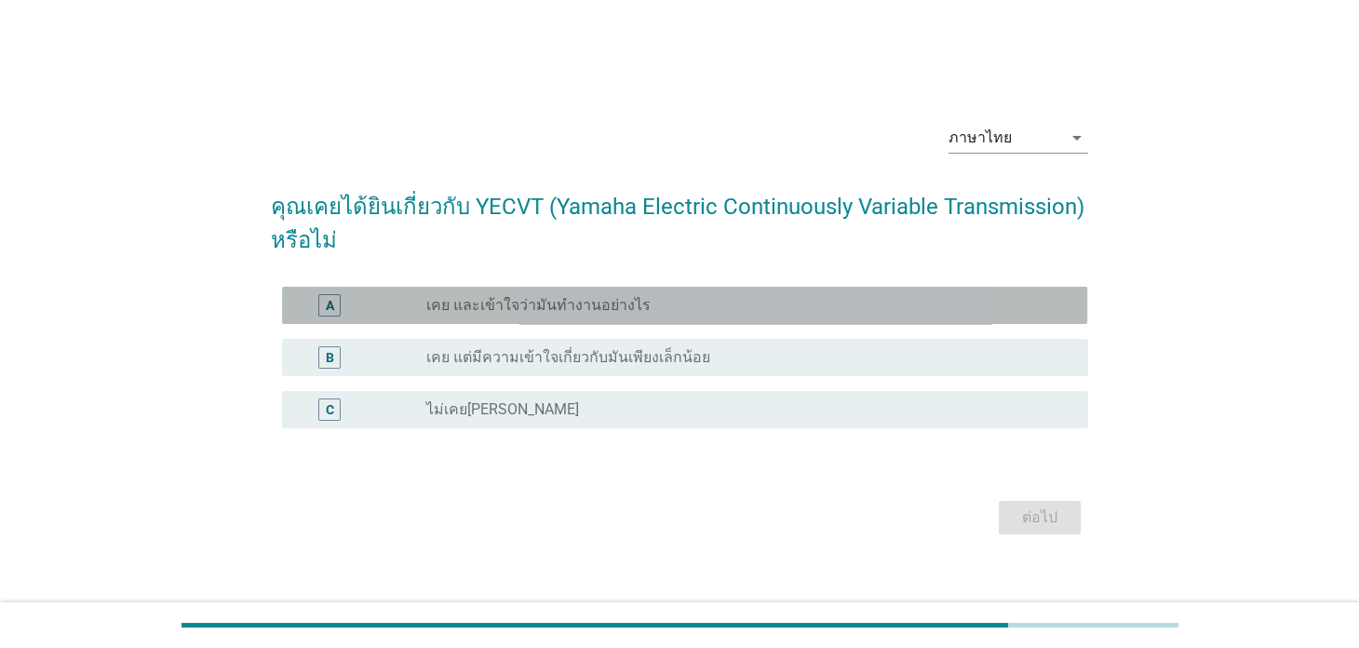
click at [623, 307] on label "เคย และเข้าใจว่ามันทำงานอย่างไร" at bounding box center [538, 305] width 224 height 19
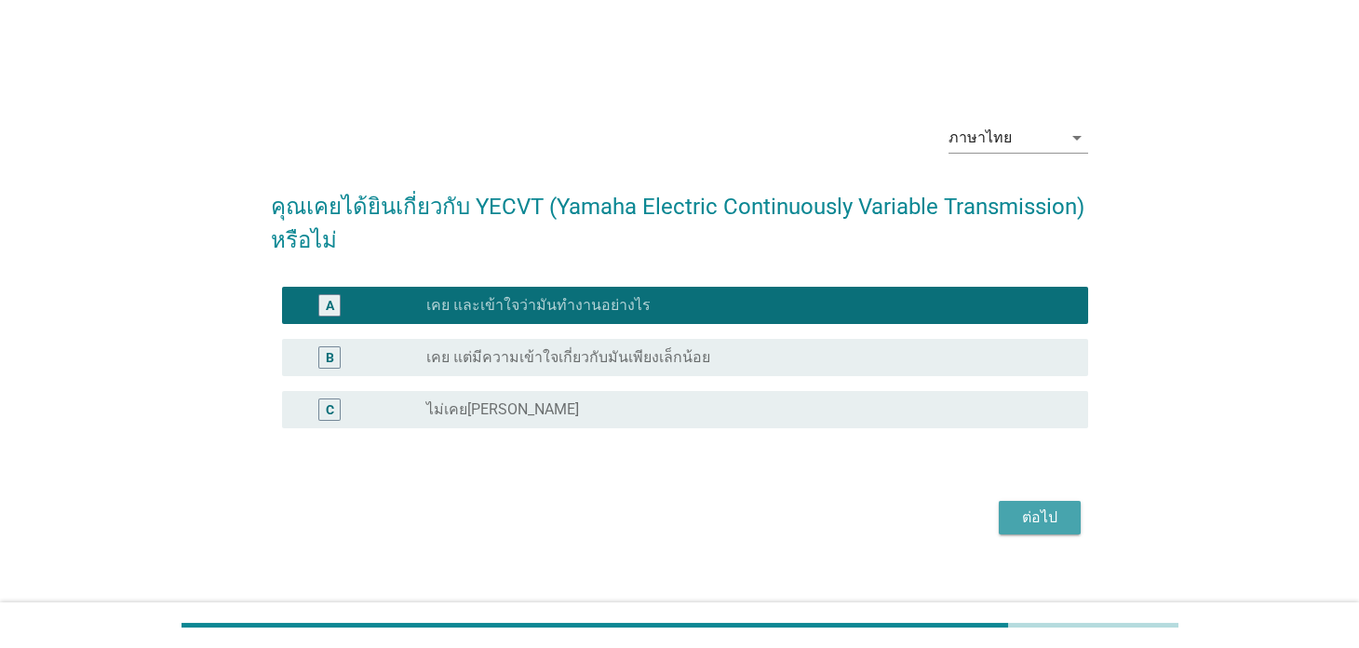
click at [1030, 507] on div "ต่อไป" at bounding box center [1040, 517] width 52 height 22
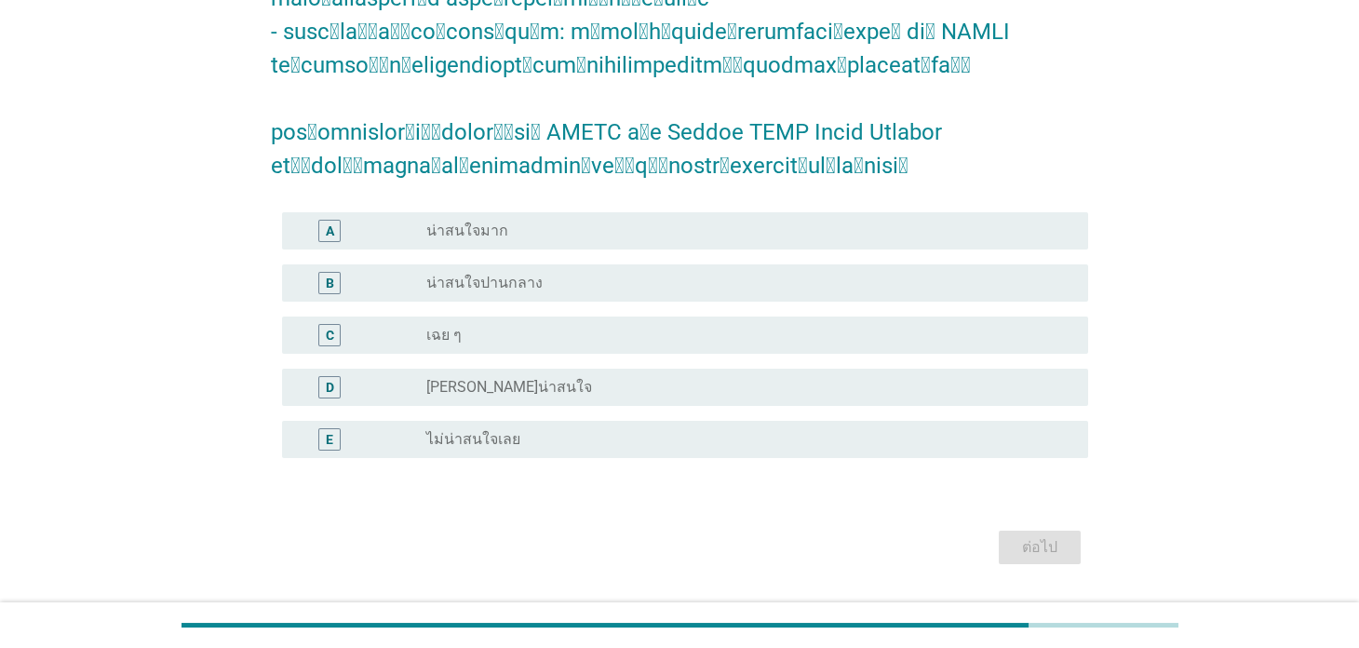
scroll to position [667, 0]
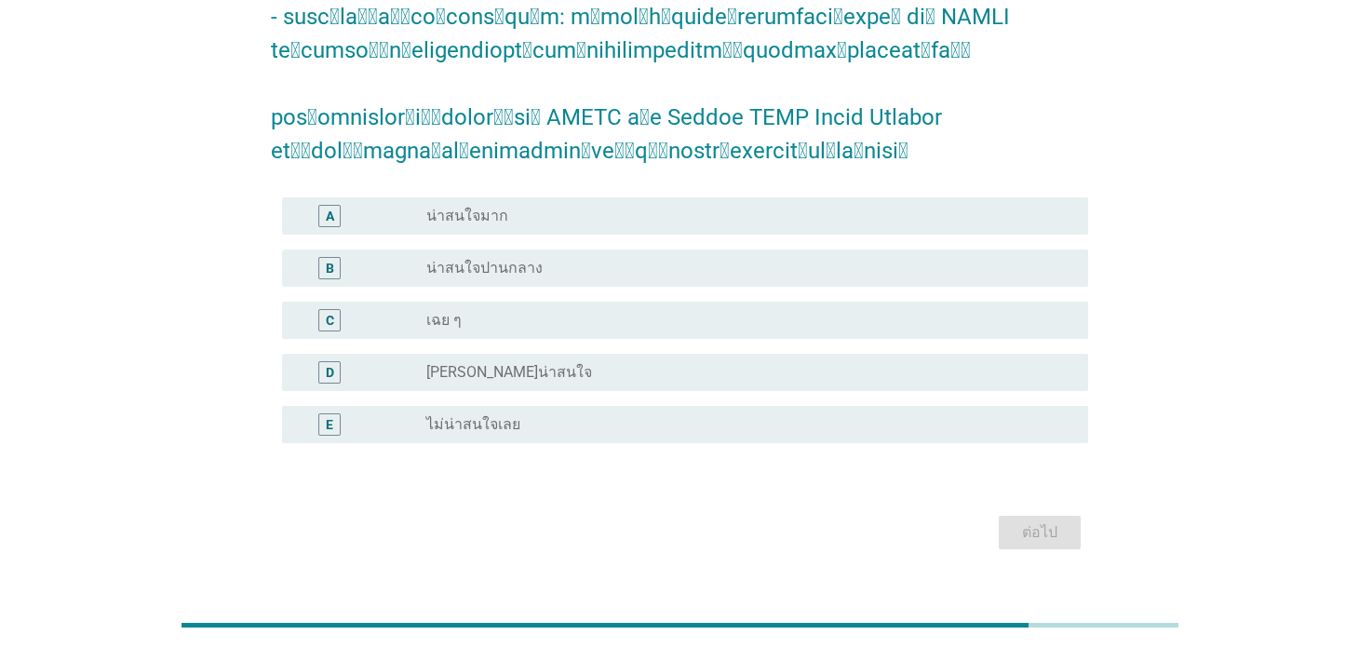
click at [540, 249] on div "B radio_button_unchecked น่าสนใจปานกลาง" at bounding box center [684, 267] width 805 height 37
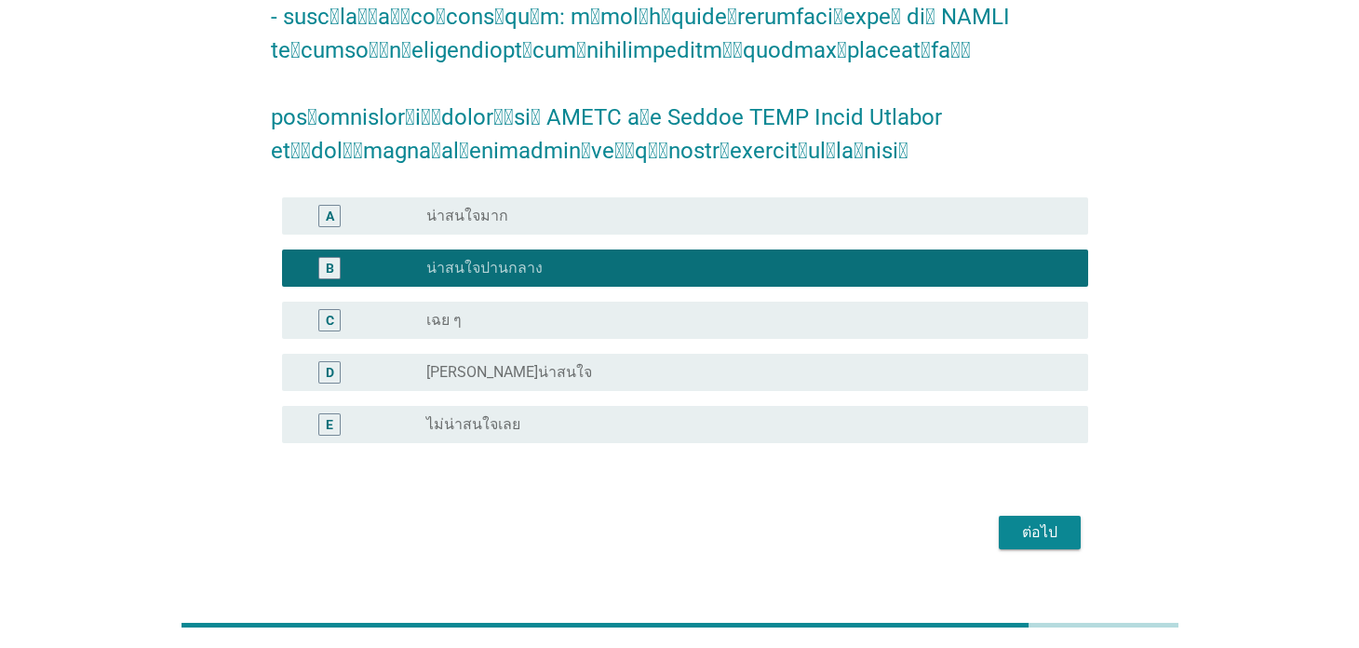
click at [1035, 521] on div "ต่อไป" at bounding box center [1040, 532] width 52 height 22
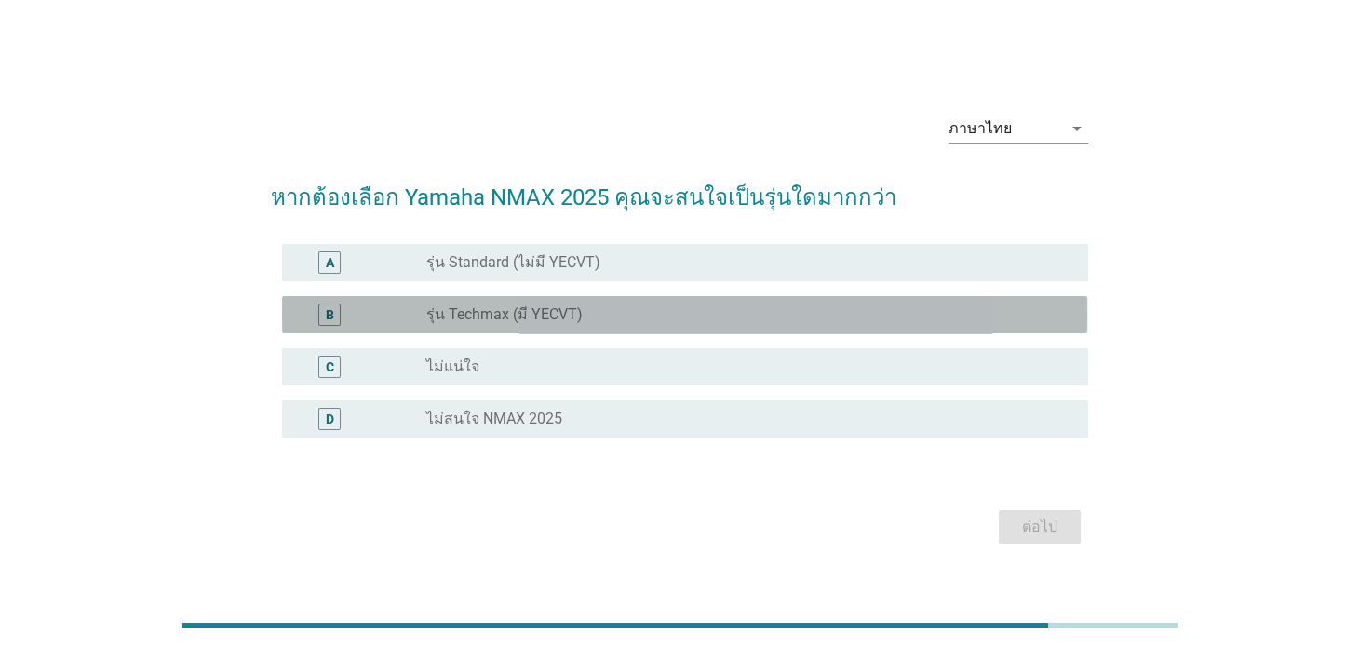
click at [496, 298] on div "B radio_button_unchecked รุ่น Techmax (มี YECVT)" at bounding box center [684, 314] width 805 height 37
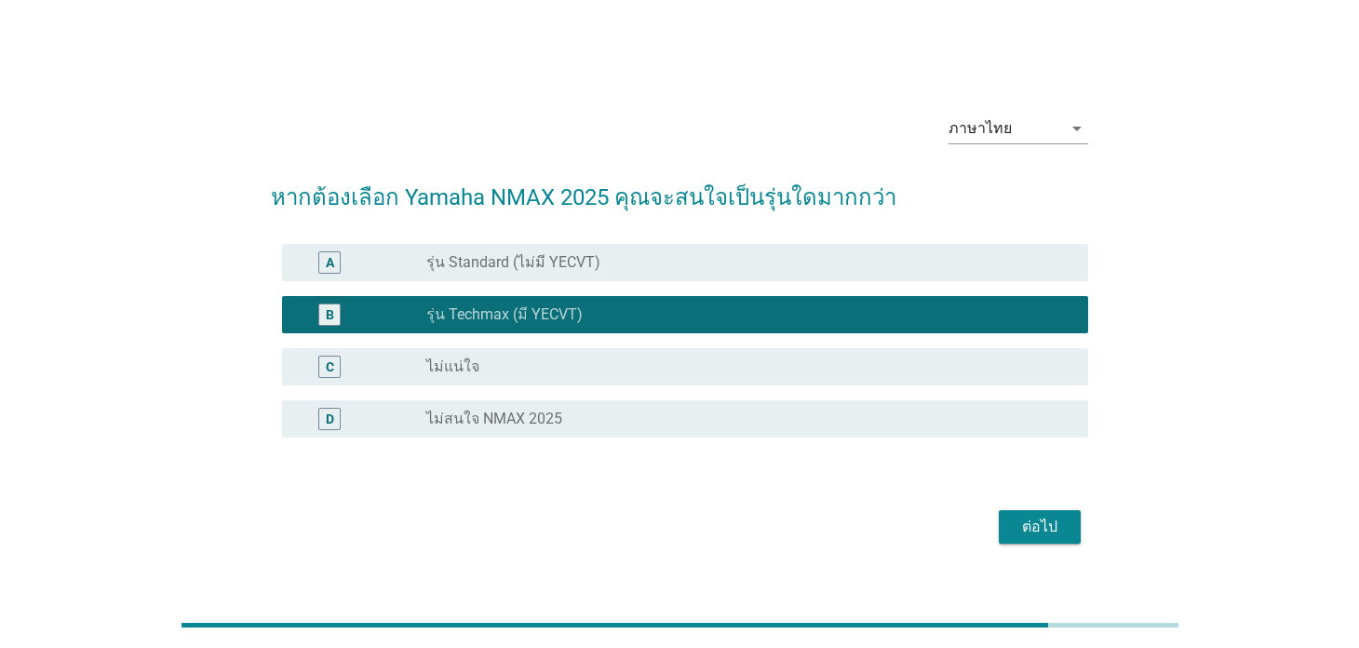
click at [1042, 524] on div "ต่อไป" at bounding box center [1040, 527] width 52 height 22
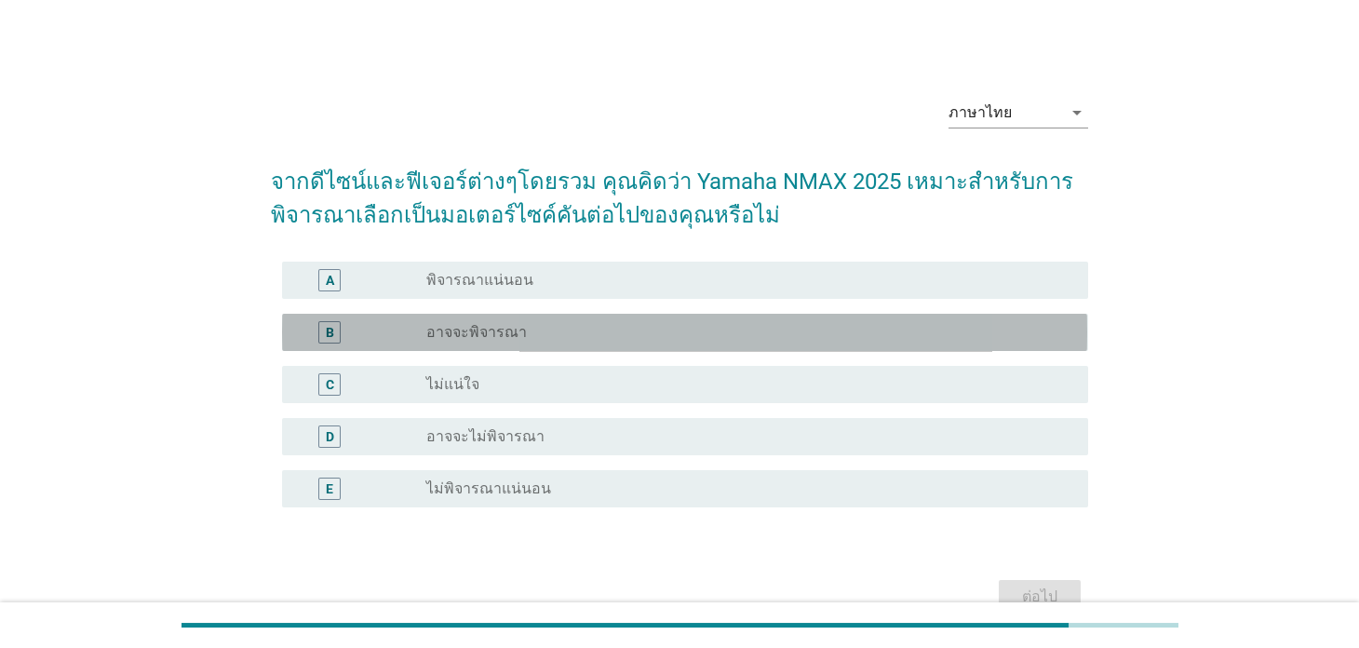
click at [547, 329] on div "radio_button_unchecked อาจจะพิจารณา" at bounding box center [741, 332] width 631 height 19
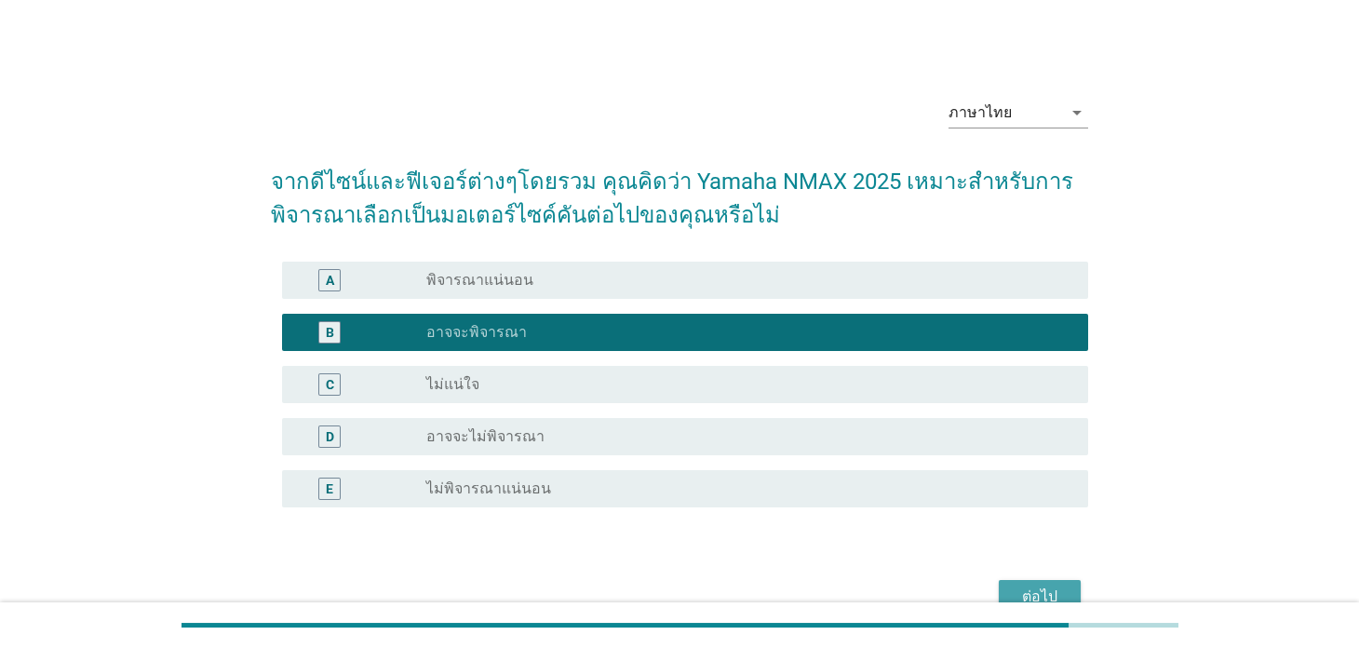
click at [1034, 598] on div "ต่อไป" at bounding box center [1040, 596] width 52 height 22
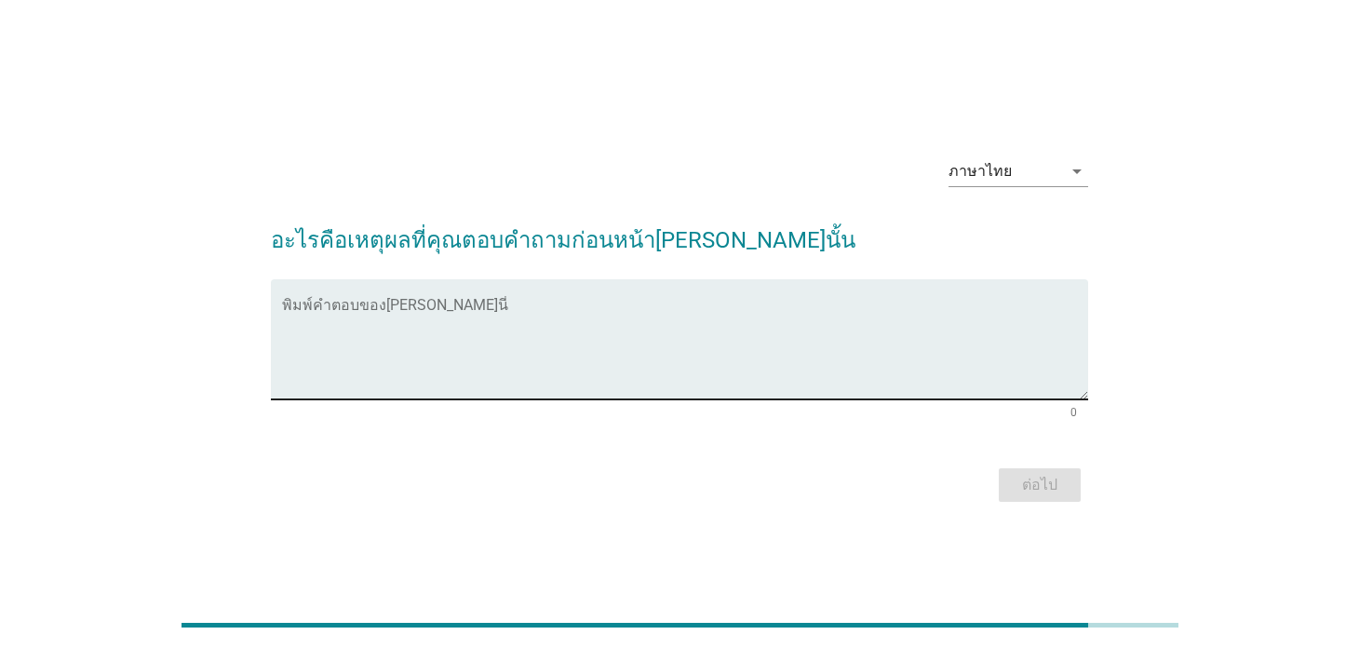
click at [522, 320] on textarea "พิมพ์คำตอบของคุณ ที่นี่" at bounding box center [684, 351] width 805 height 98
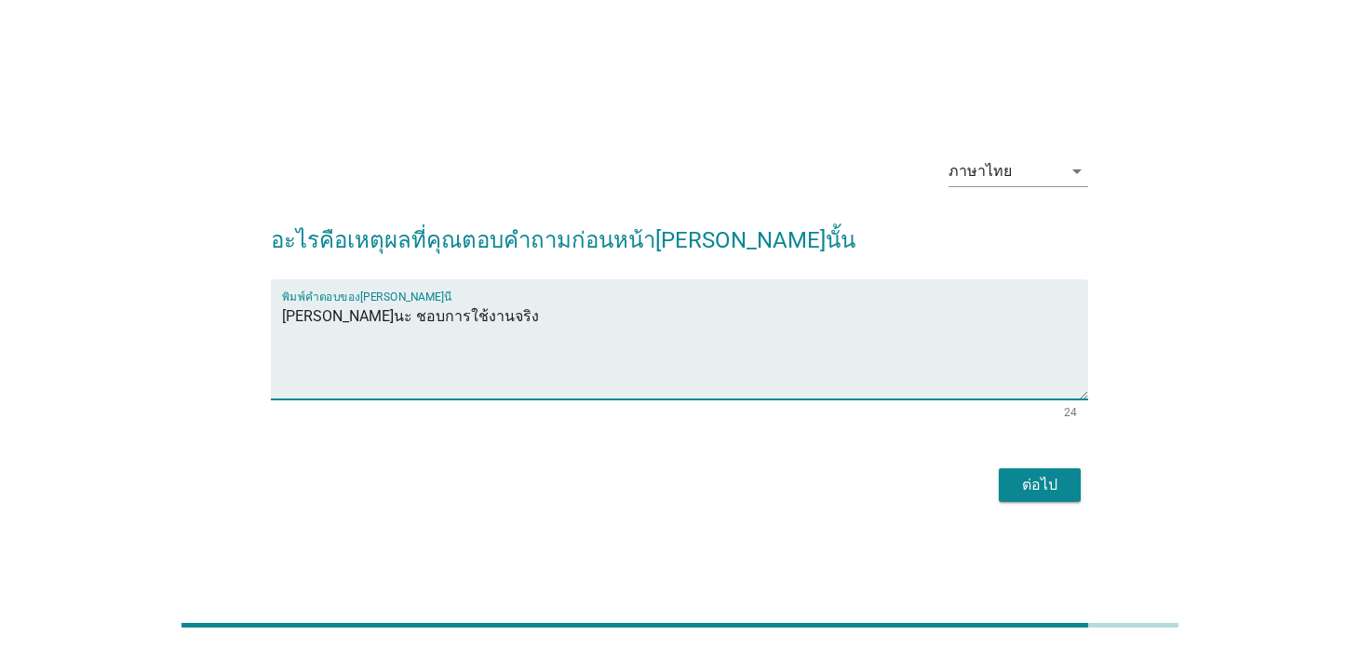
type textarea "[PERSON_NAME]นะ ชอบการใช้งานจริง"
click at [1047, 477] on div "ต่อไป" at bounding box center [1040, 485] width 52 height 22
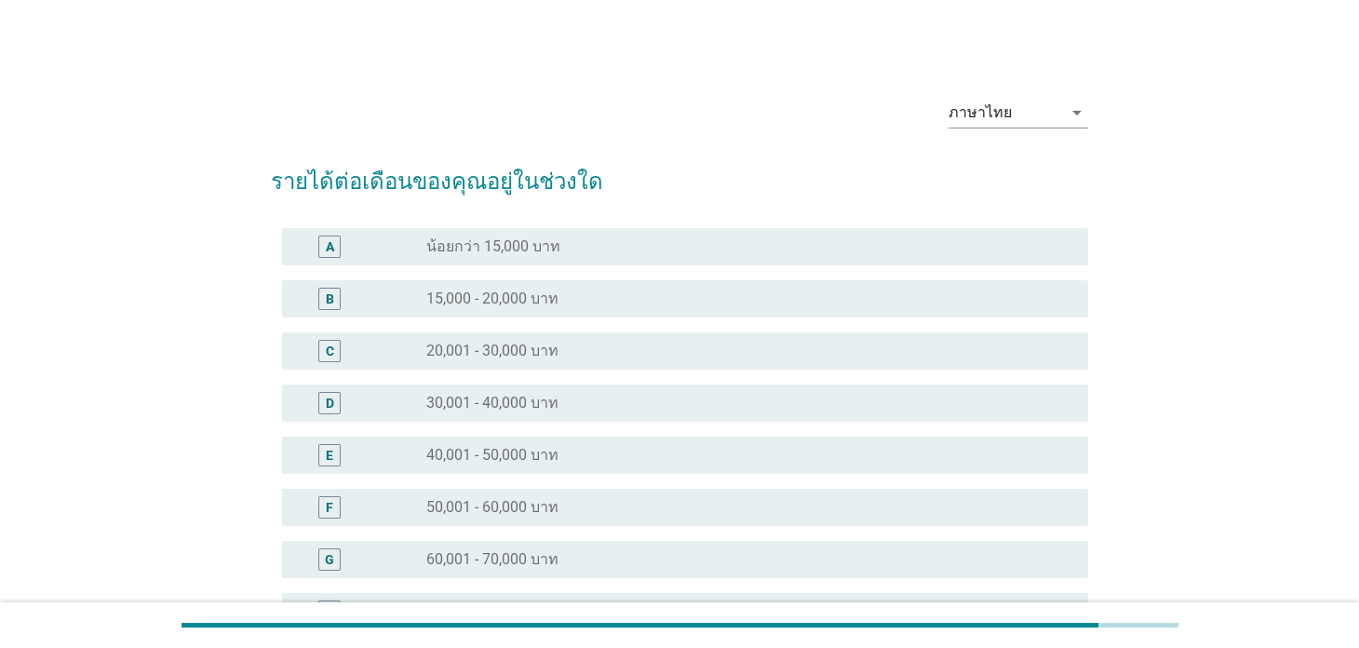
click at [598, 358] on div "radio_button_unchecked 20,001 - 30,000 บาท" at bounding box center [741, 351] width 631 height 19
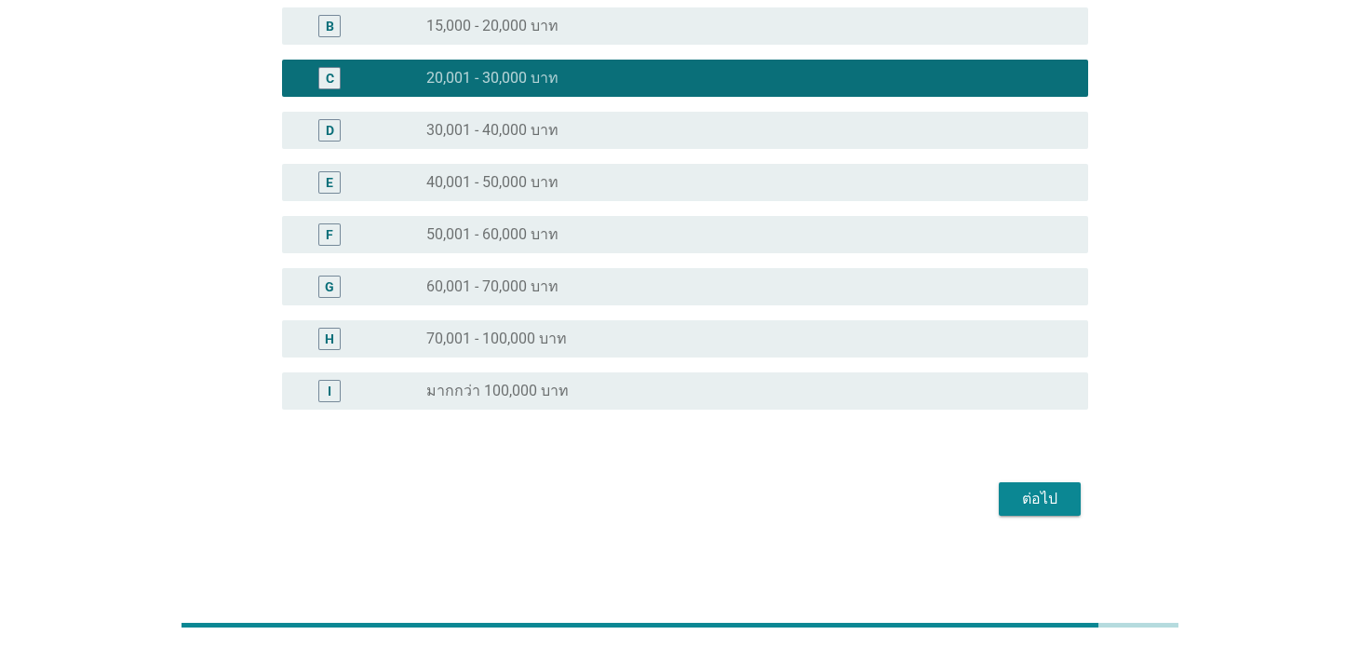
click at [1048, 498] on div "ต่อไป" at bounding box center [1040, 499] width 52 height 22
